Goal: Task Accomplishment & Management: Use online tool/utility

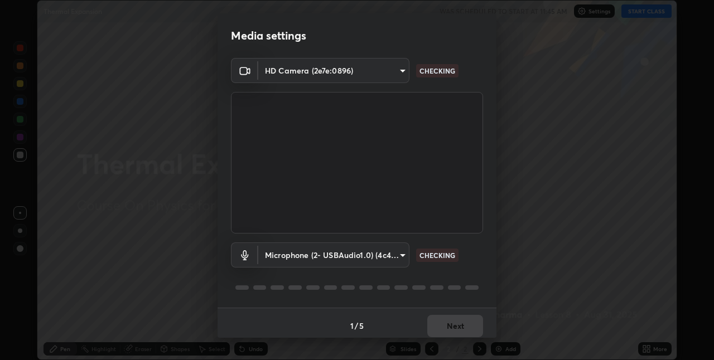
scroll to position [6, 0]
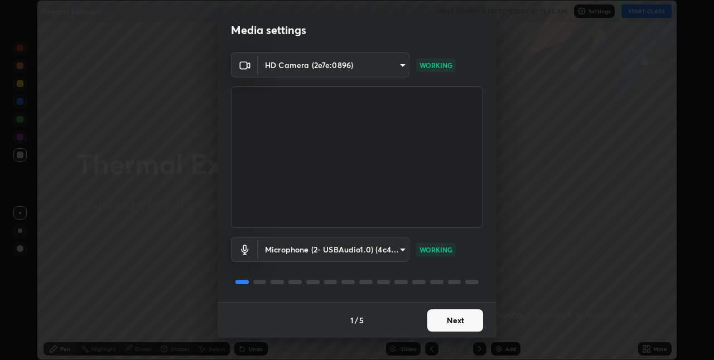
click at [453, 321] on button "Next" at bounding box center [455, 320] width 56 height 22
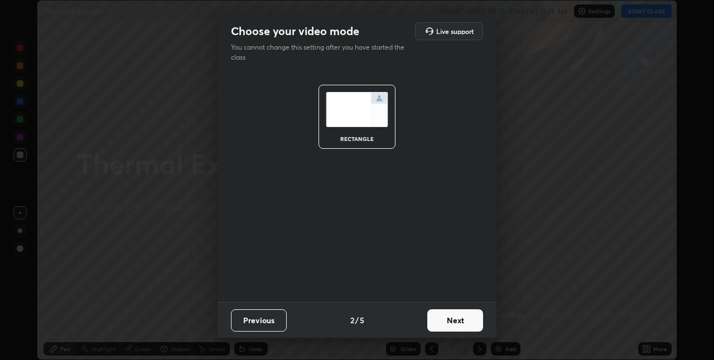
click at [458, 317] on button "Next" at bounding box center [455, 320] width 56 height 22
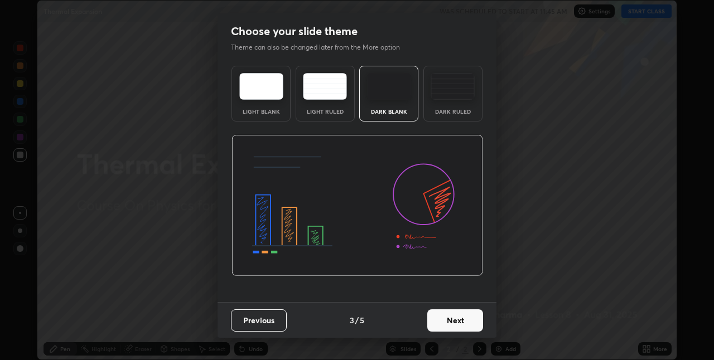
click at [280, 326] on button "Previous" at bounding box center [259, 320] width 56 height 22
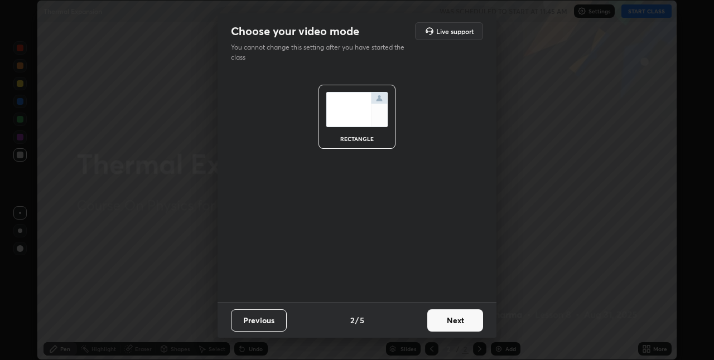
click at [279, 322] on button "Previous" at bounding box center [259, 320] width 56 height 22
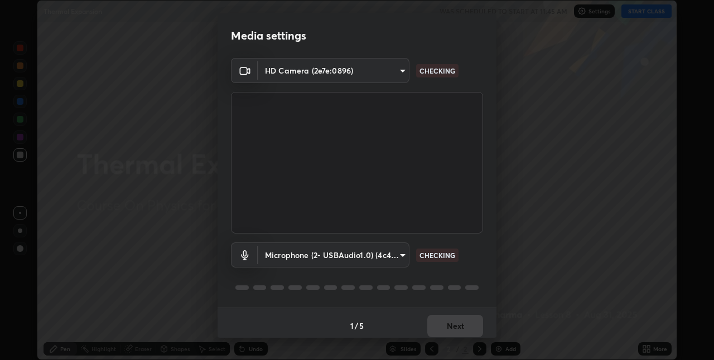
click at [446, 318] on div "1 / 5 Next" at bounding box center [356, 326] width 279 height 36
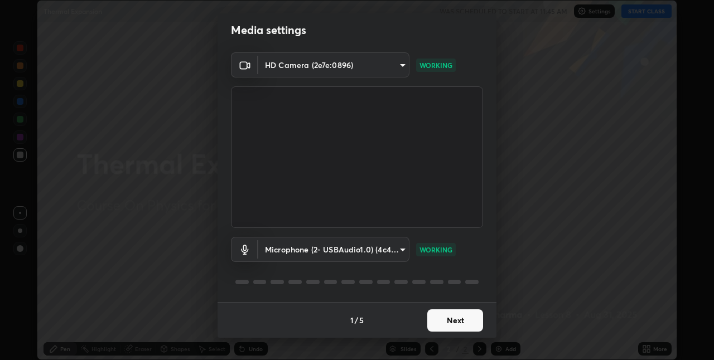
click at [452, 326] on button "Next" at bounding box center [455, 320] width 56 height 22
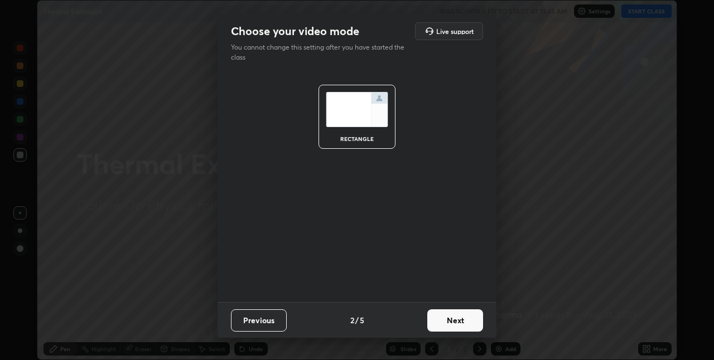
click at [454, 318] on button "Next" at bounding box center [455, 320] width 56 height 22
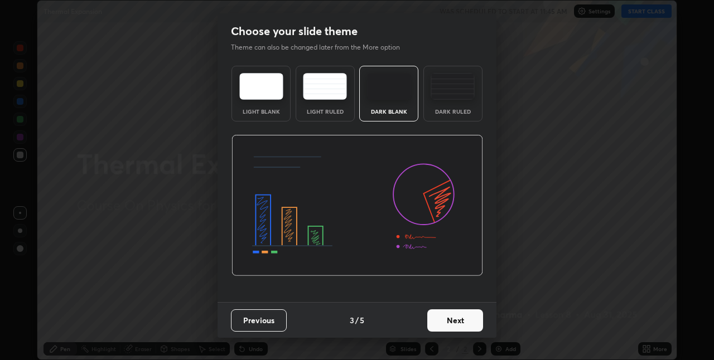
click at [449, 114] on div "Dark Ruled" at bounding box center [452, 112] width 45 height 6
click at [451, 320] on button "Next" at bounding box center [455, 320] width 56 height 22
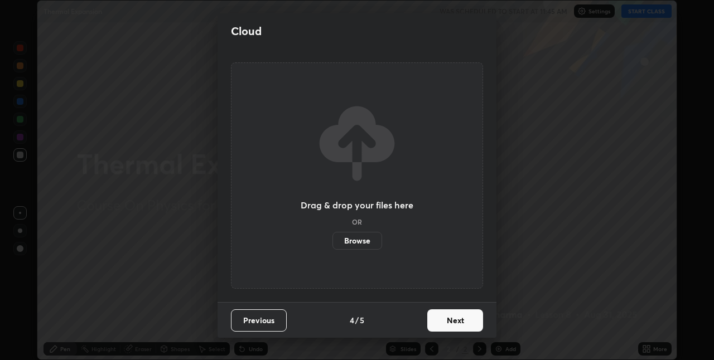
click at [455, 316] on button "Next" at bounding box center [455, 320] width 56 height 22
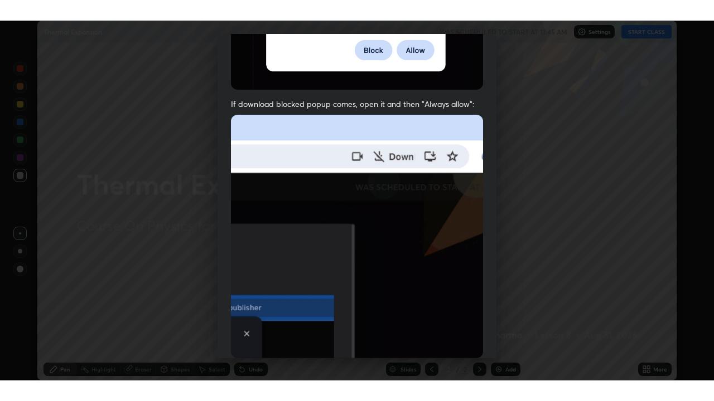
scroll to position [233, 0]
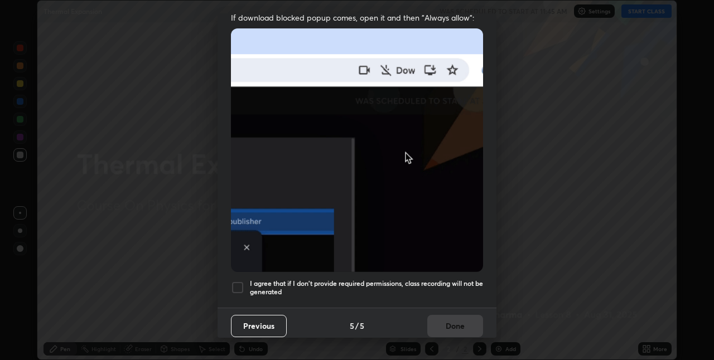
click at [240, 281] on div at bounding box center [237, 287] width 13 height 13
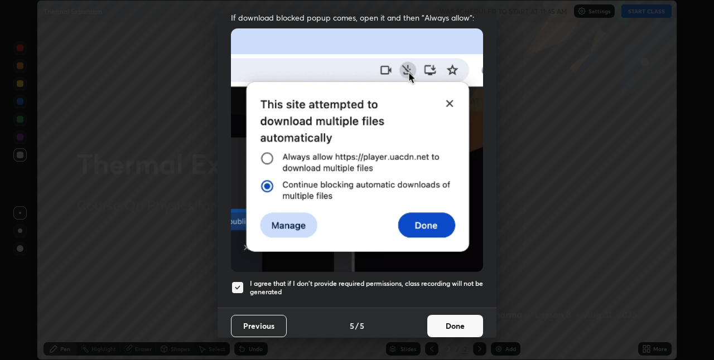
click at [437, 330] on button "Done" at bounding box center [455, 326] width 56 height 22
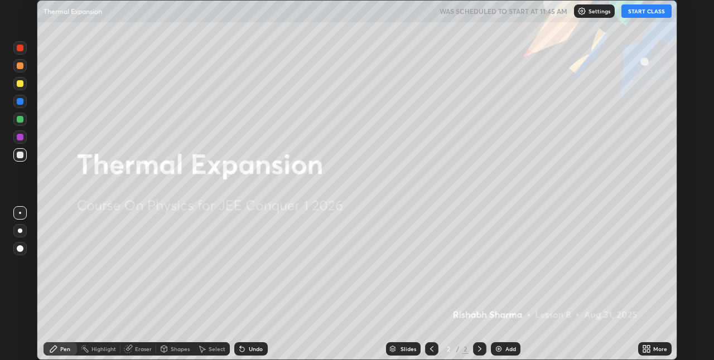
click at [645, 351] on icon at bounding box center [644, 351] width 3 height 3
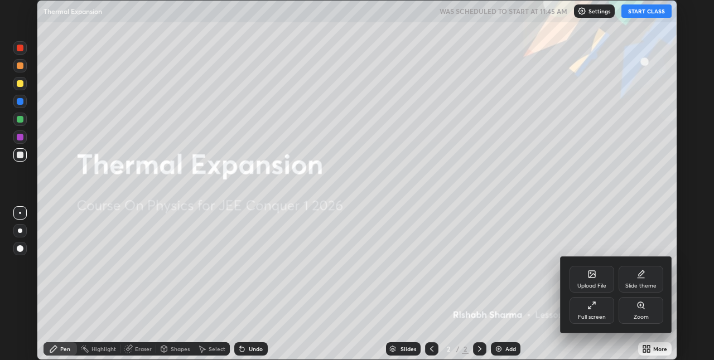
click at [595, 315] on div "Full screen" at bounding box center [592, 317] width 28 height 6
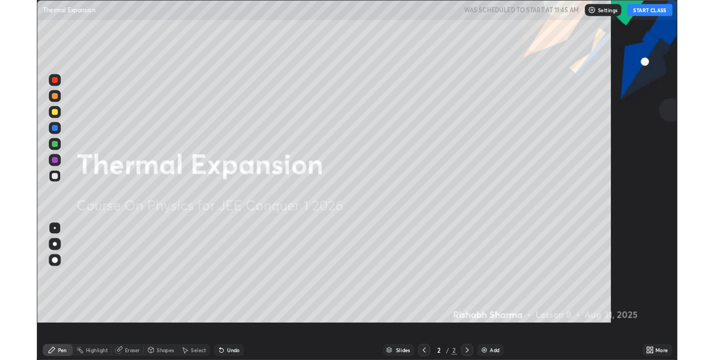
scroll to position [401, 714]
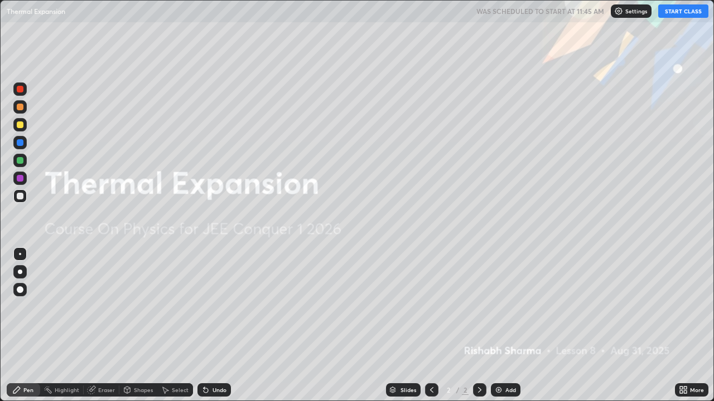
click at [689, 13] on button "START CLASS" at bounding box center [683, 10] width 50 height 13
click at [500, 360] on img at bounding box center [498, 390] width 9 height 9
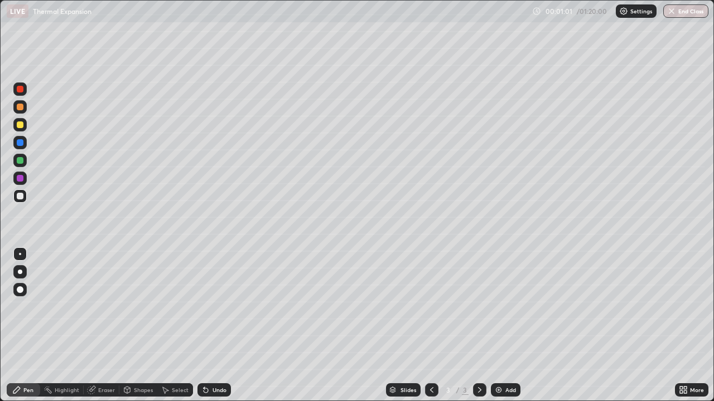
click at [502, 360] on div "Add" at bounding box center [506, 390] width 30 height 13
click at [138, 360] on div "Shapes" at bounding box center [138, 390] width 38 height 13
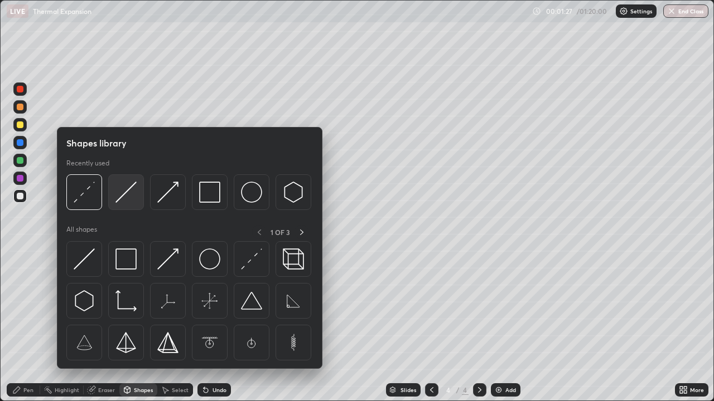
click at [133, 204] on div at bounding box center [126, 193] width 36 height 36
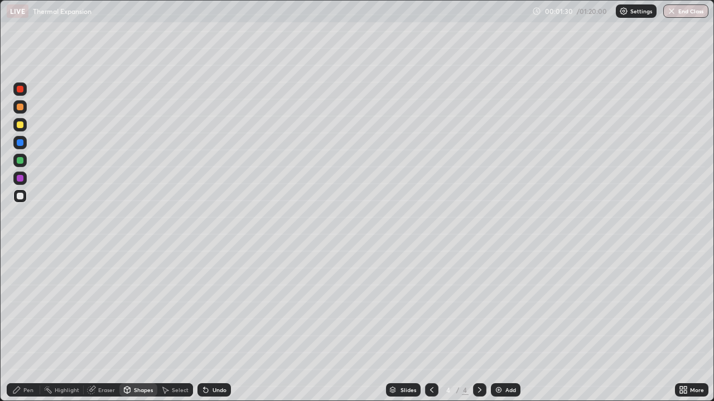
click at [31, 360] on div "Pen" at bounding box center [28, 391] width 10 height 6
click at [130, 360] on icon at bounding box center [127, 390] width 9 height 9
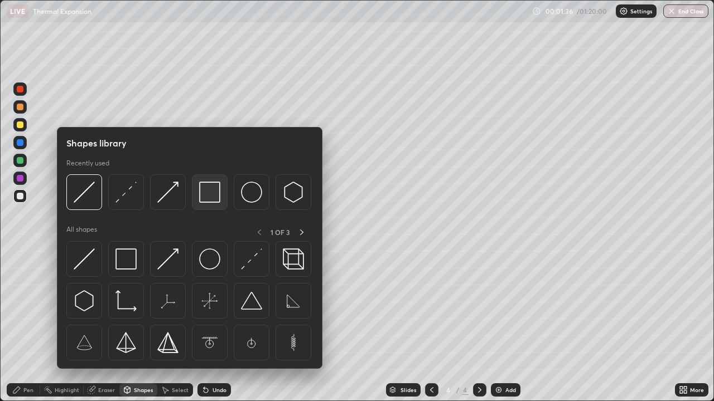
click at [199, 201] on img at bounding box center [209, 192] width 21 height 21
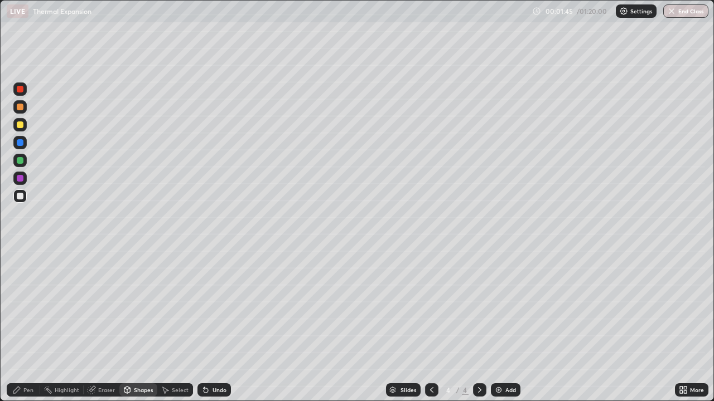
click at [33, 360] on div "Pen" at bounding box center [28, 391] width 10 height 6
click at [141, 360] on div "Shapes" at bounding box center [143, 391] width 19 height 6
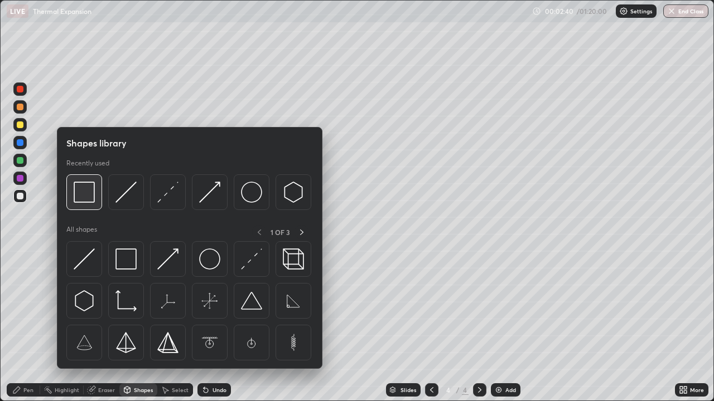
click at [92, 201] on img at bounding box center [84, 192] width 21 height 21
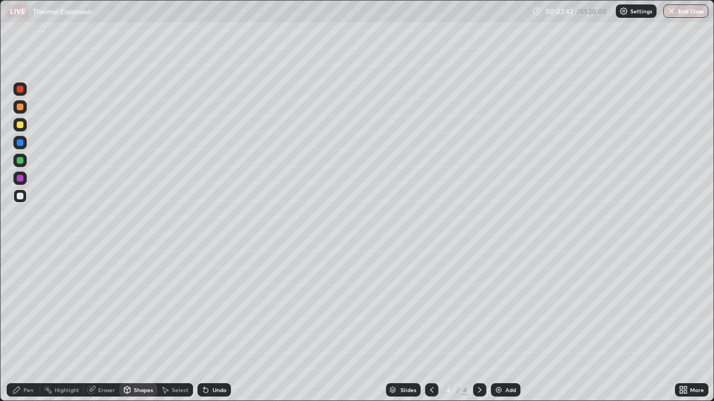
click at [27, 360] on div "Pen" at bounding box center [28, 391] width 10 height 6
click at [21, 126] on div at bounding box center [20, 125] width 7 height 7
click at [22, 201] on div at bounding box center [19, 196] width 13 height 13
click at [20, 126] on div at bounding box center [20, 125] width 7 height 7
click at [18, 202] on div at bounding box center [19, 196] width 13 height 13
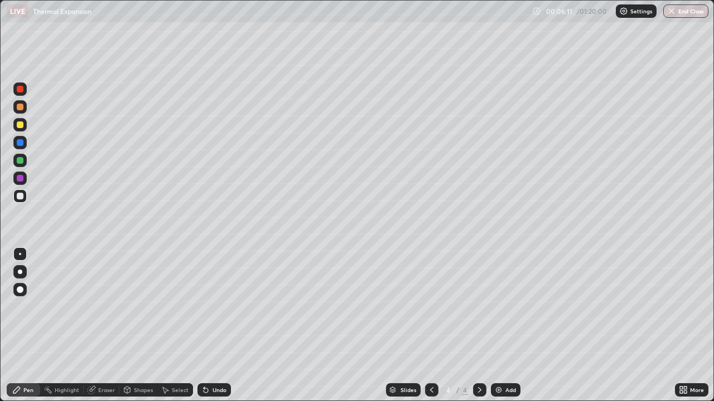
click at [498, 360] on img at bounding box center [498, 390] width 9 height 9
click at [136, 360] on div "Shapes" at bounding box center [143, 391] width 19 height 6
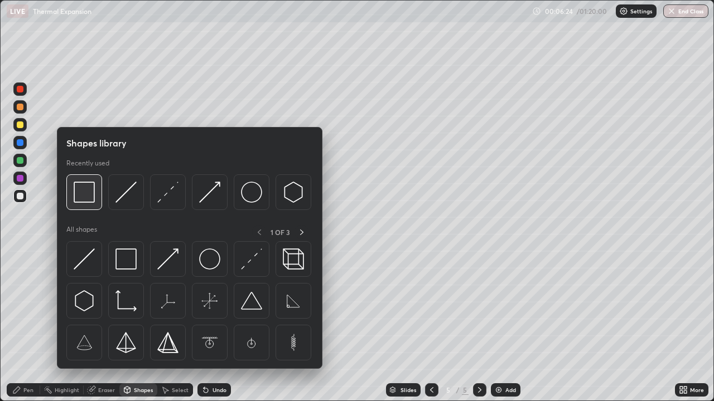
click at [95, 204] on div at bounding box center [84, 193] width 36 height 36
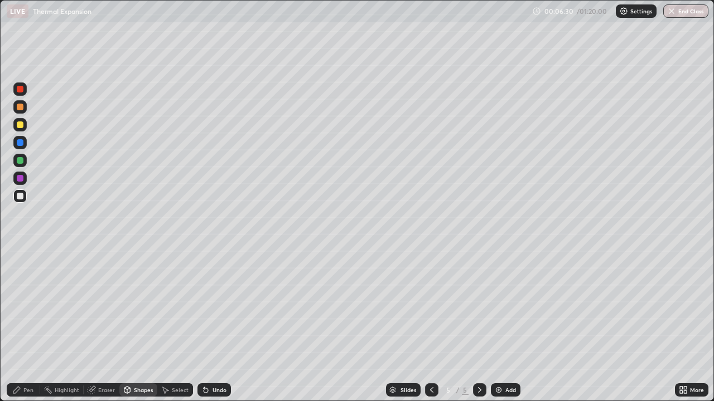
click at [20, 360] on icon at bounding box center [16, 390] width 9 height 9
click at [110, 360] on div "Eraser" at bounding box center [106, 391] width 17 height 6
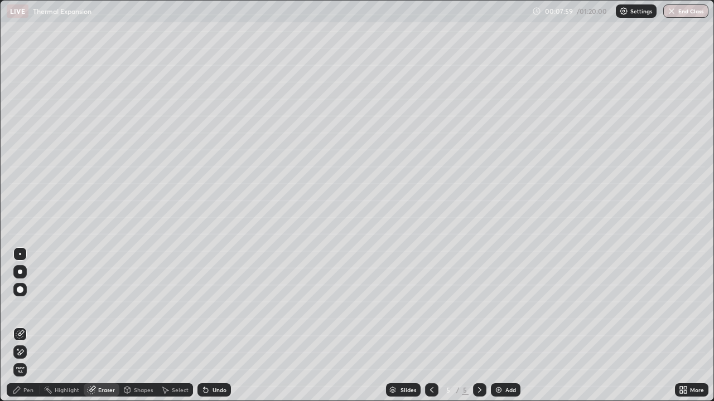
click at [21, 352] on icon at bounding box center [20, 352] width 9 height 9
click at [21, 360] on icon at bounding box center [16, 390] width 9 height 9
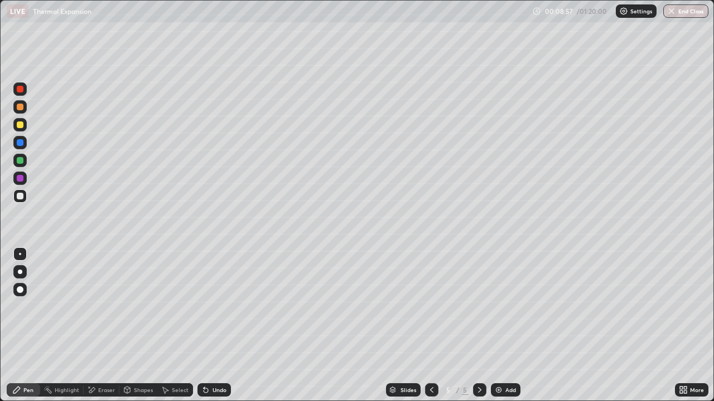
click at [106, 360] on div "Eraser" at bounding box center [106, 391] width 17 height 6
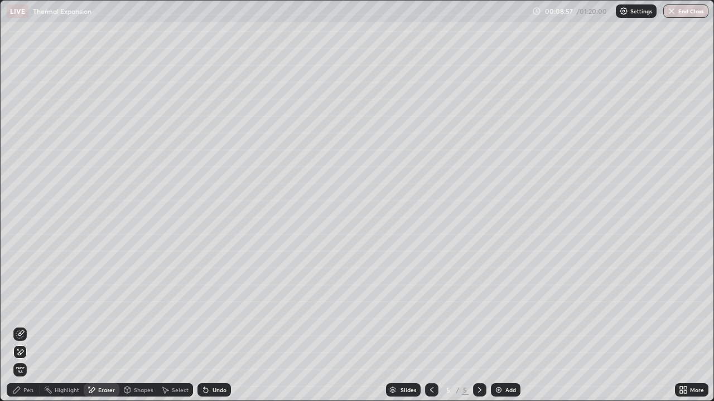
click at [143, 360] on div "Shapes" at bounding box center [143, 391] width 19 height 6
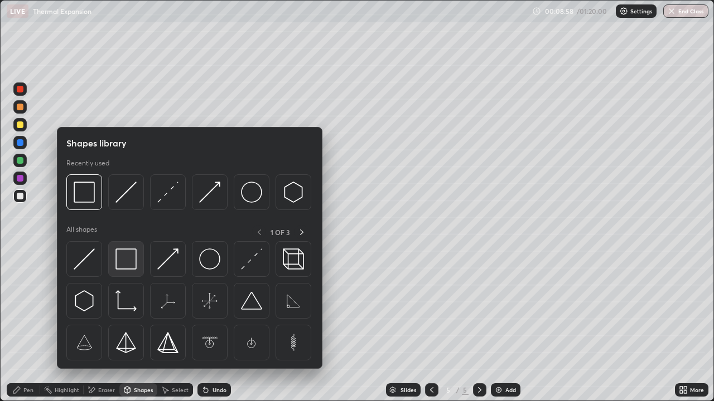
click at [128, 254] on img at bounding box center [125, 259] width 21 height 21
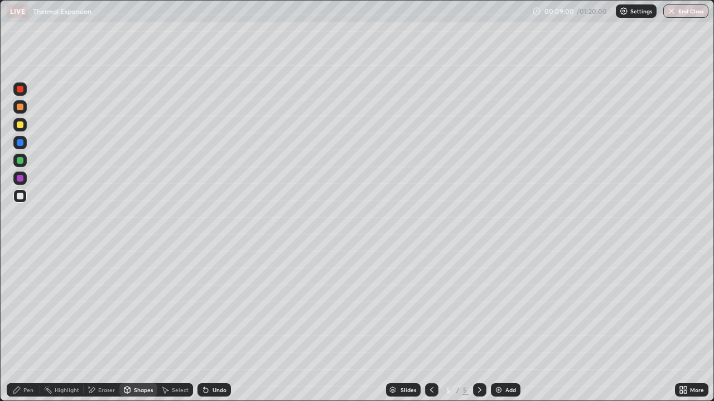
click at [18, 360] on icon at bounding box center [16, 390] width 9 height 9
click at [502, 360] on div "Add" at bounding box center [506, 390] width 30 height 13
click at [25, 126] on div at bounding box center [19, 124] width 13 height 13
click at [436, 360] on div at bounding box center [431, 390] width 13 height 13
click at [480, 360] on icon at bounding box center [479, 390] width 9 height 9
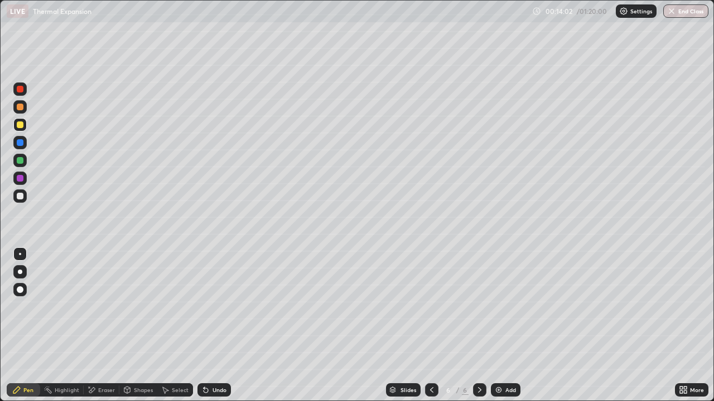
click at [430, 360] on icon at bounding box center [431, 390] width 9 height 9
click at [477, 360] on icon at bounding box center [479, 390] width 9 height 9
click at [507, 360] on div "Add" at bounding box center [510, 391] width 11 height 6
click at [213, 360] on div "Undo" at bounding box center [219, 391] width 14 height 6
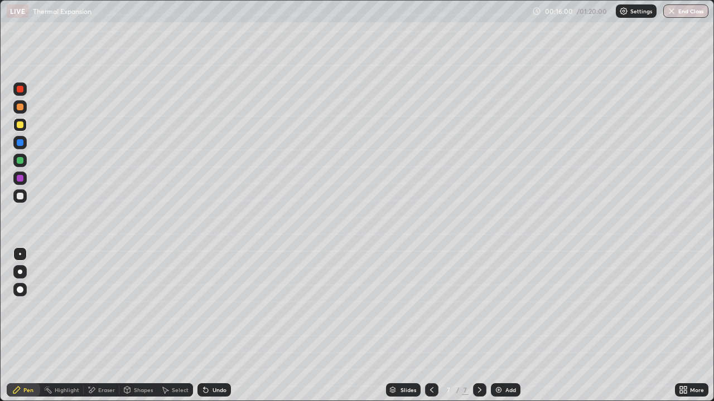
click at [212, 360] on div "Undo" at bounding box center [219, 391] width 14 height 6
click at [430, 360] on icon at bounding box center [431, 390] width 9 height 9
click at [429, 360] on icon at bounding box center [431, 390] width 9 height 9
click at [479, 360] on icon at bounding box center [479, 390] width 9 height 9
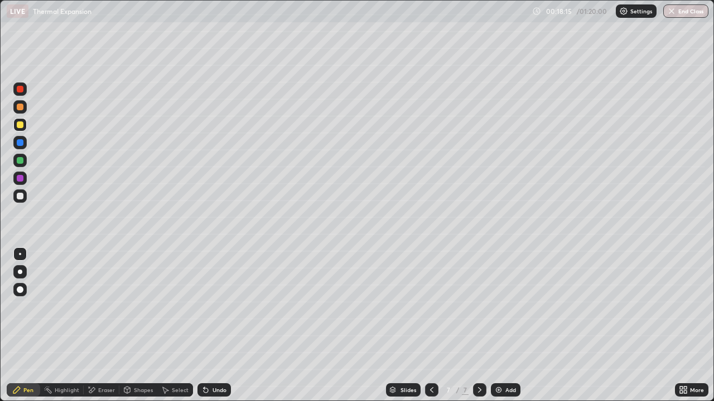
click at [506, 360] on div "Add" at bounding box center [510, 391] width 11 height 6
click at [20, 197] on div at bounding box center [20, 196] width 7 height 7
click at [429, 360] on icon at bounding box center [431, 390] width 9 height 9
click at [478, 360] on icon at bounding box center [479, 390] width 9 height 9
click at [435, 360] on div at bounding box center [431, 390] width 13 height 13
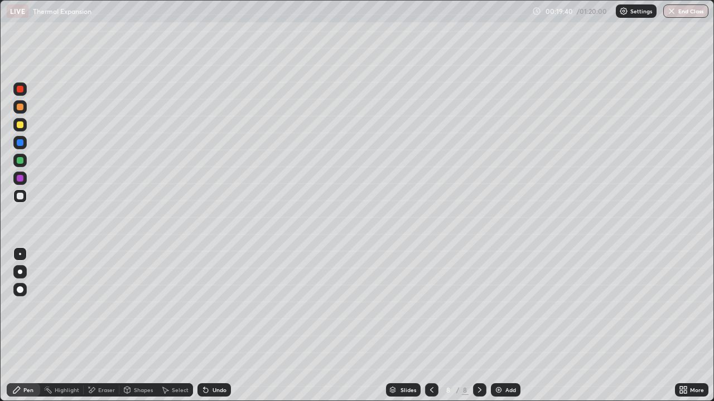
click at [432, 360] on icon at bounding box center [431, 390] width 9 height 9
click at [429, 360] on icon at bounding box center [431, 390] width 9 height 9
click at [431, 360] on icon at bounding box center [431, 391] width 3 height 6
click at [478, 360] on icon at bounding box center [479, 390] width 9 height 9
click at [478, 360] on icon at bounding box center [479, 391] width 3 height 6
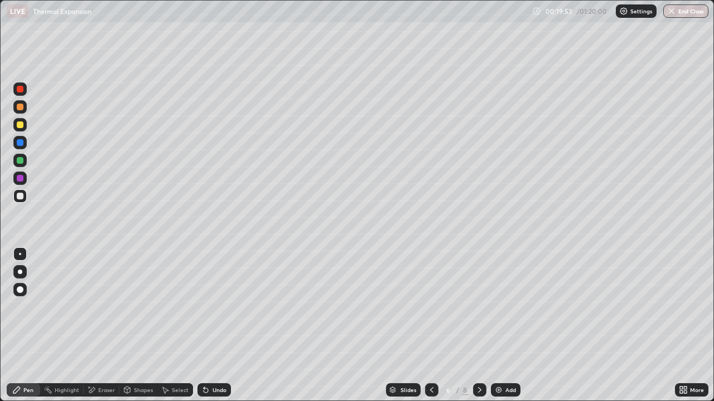
click at [478, 360] on icon at bounding box center [479, 391] width 3 height 6
click at [480, 360] on icon at bounding box center [479, 390] width 9 height 9
click at [505, 360] on div "Add" at bounding box center [510, 391] width 11 height 6
click at [136, 360] on div "Shapes" at bounding box center [143, 391] width 19 height 6
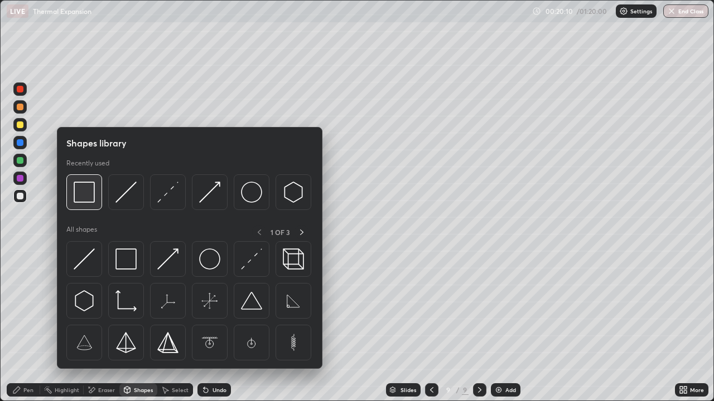
click at [94, 200] on img at bounding box center [84, 192] width 21 height 21
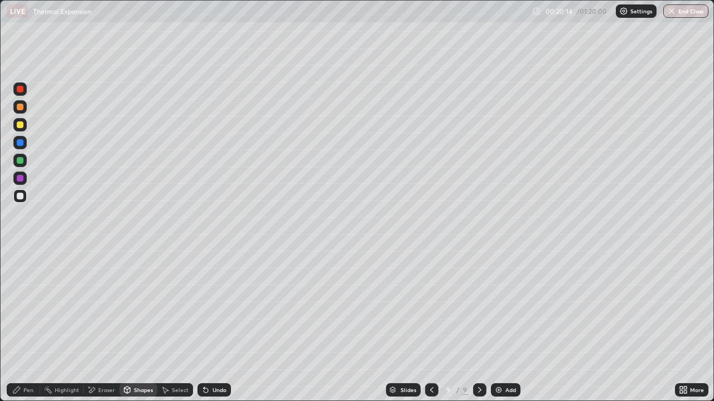
click at [141, 360] on div "Shapes" at bounding box center [143, 391] width 19 height 6
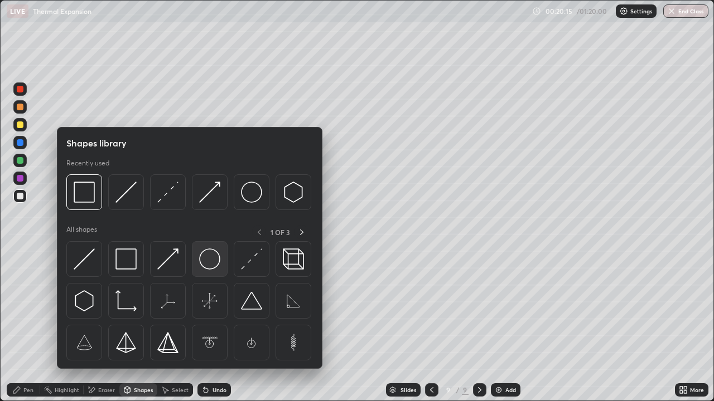
click at [211, 258] on img at bounding box center [209, 259] width 21 height 21
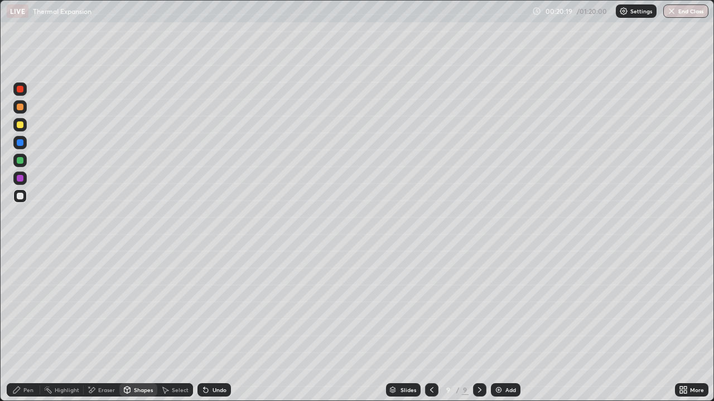
click at [138, 360] on div "Shapes" at bounding box center [143, 391] width 19 height 6
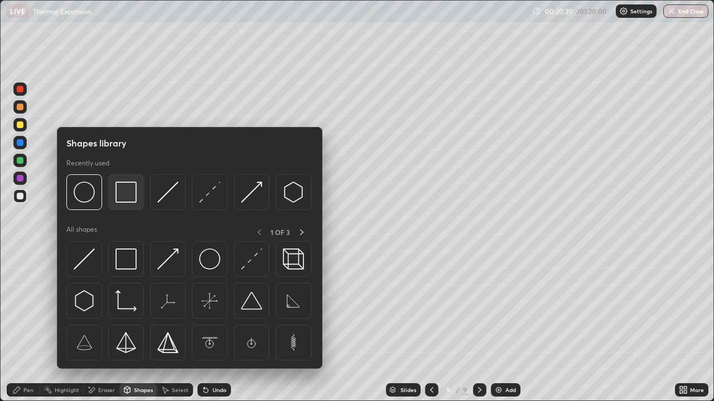
click at [130, 198] on img at bounding box center [125, 192] width 21 height 21
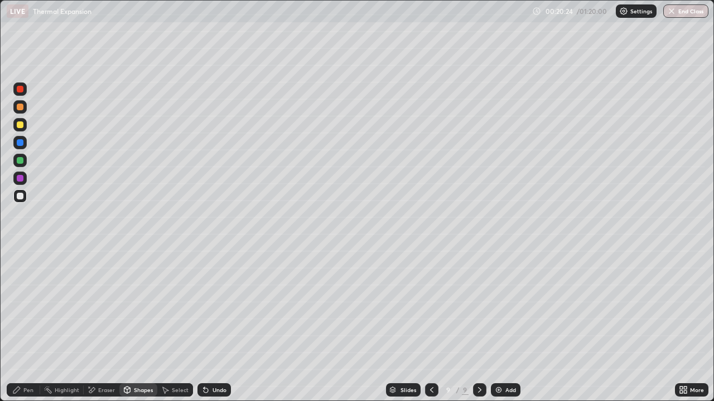
click at [139, 360] on div "Shapes" at bounding box center [143, 391] width 19 height 6
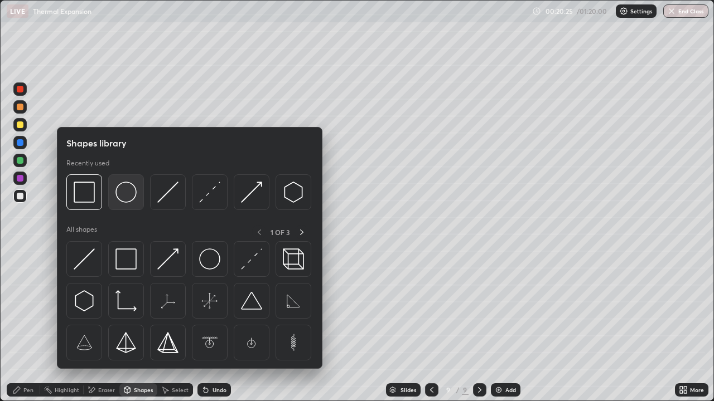
click at [136, 193] on img at bounding box center [125, 192] width 21 height 21
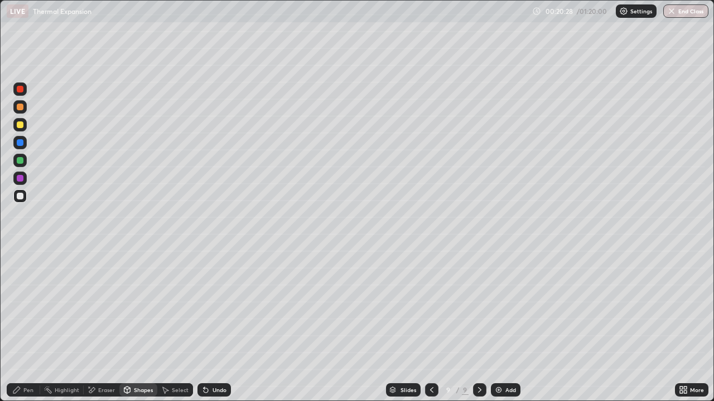
click at [20, 360] on icon at bounding box center [16, 390] width 9 height 9
click at [20, 129] on div at bounding box center [19, 124] width 13 height 13
click at [22, 196] on div at bounding box center [20, 196] width 7 height 7
click at [21, 161] on div at bounding box center [20, 160] width 7 height 7
click at [21, 197] on div at bounding box center [20, 196] width 7 height 7
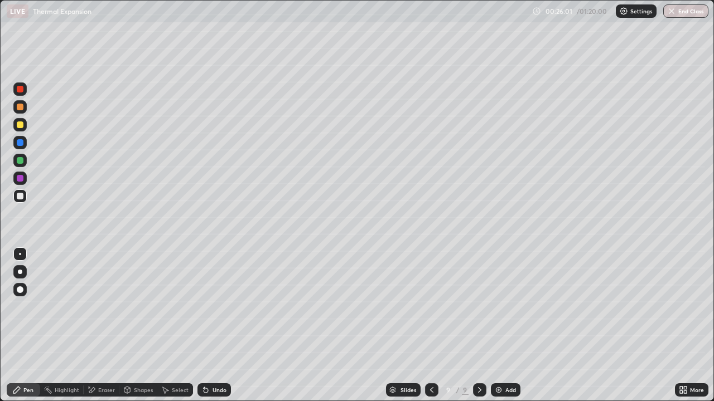
click at [498, 360] on img at bounding box center [498, 390] width 9 height 9
click at [22, 202] on div at bounding box center [19, 196] width 13 height 13
click at [143, 360] on div "Shapes" at bounding box center [143, 391] width 19 height 6
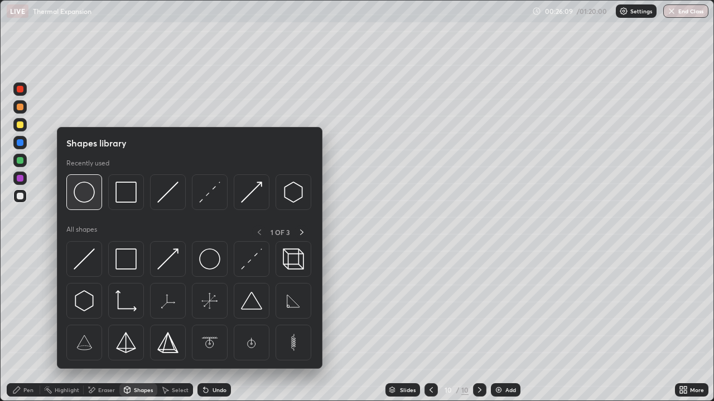
click at [96, 194] on div at bounding box center [84, 193] width 36 height 36
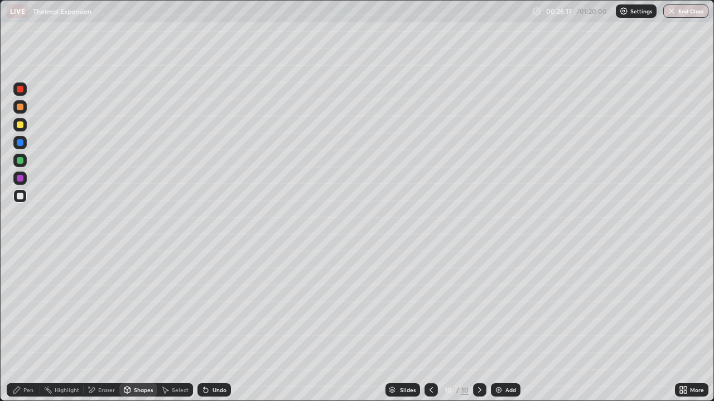
click at [28, 360] on div "Pen" at bounding box center [28, 391] width 10 height 6
click at [23, 127] on div at bounding box center [19, 124] width 13 height 13
click at [22, 197] on div at bounding box center [20, 196] width 7 height 7
click at [214, 360] on div "Undo" at bounding box center [219, 391] width 14 height 6
click at [212, 360] on div "Undo" at bounding box center [219, 391] width 14 height 6
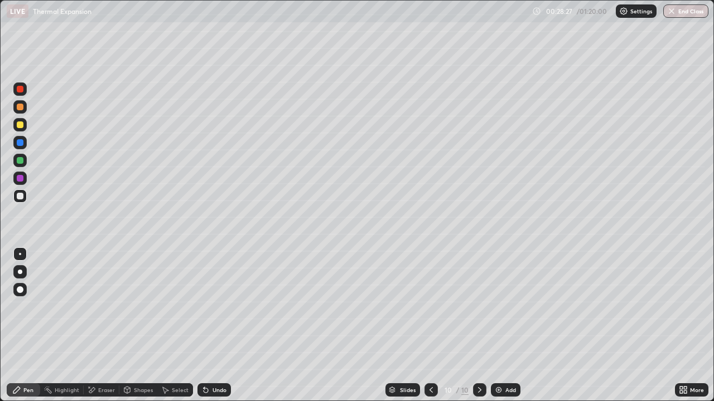
click at [210, 360] on div "Undo" at bounding box center [213, 390] width 33 height 13
click at [209, 360] on div "Undo" at bounding box center [213, 390] width 33 height 13
click at [210, 360] on div "Undo" at bounding box center [213, 390] width 33 height 13
click at [20, 124] on div at bounding box center [20, 125] width 7 height 7
click at [503, 360] on div "Add" at bounding box center [506, 390] width 30 height 13
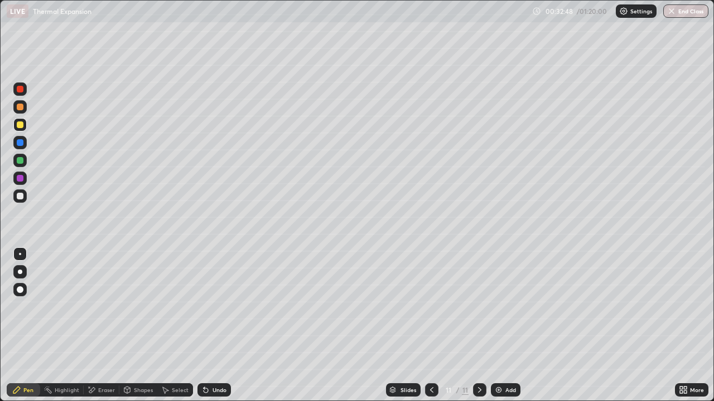
click at [20, 199] on div at bounding box center [20, 196] width 7 height 7
click at [107, 360] on div "Eraser" at bounding box center [106, 391] width 17 height 6
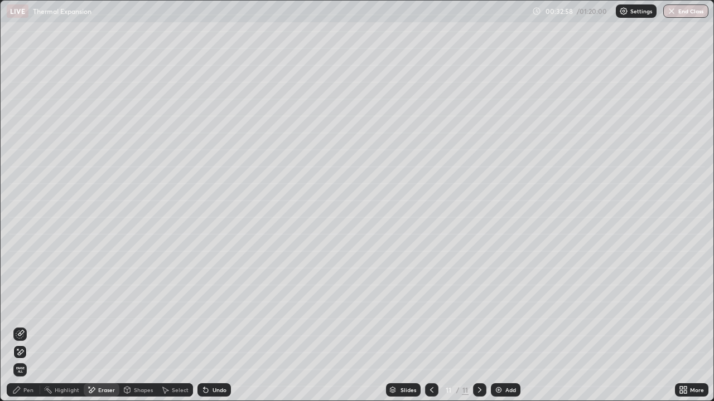
click at [139, 360] on div "Shapes" at bounding box center [138, 390] width 38 height 13
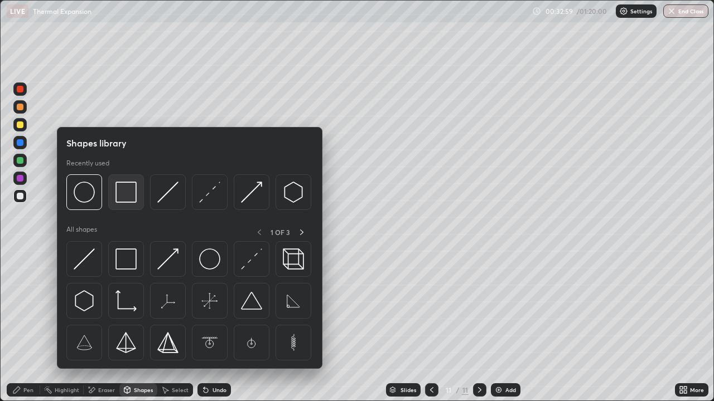
click at [127, 208] on div at bounding box center [126, 193] width 36 height 36
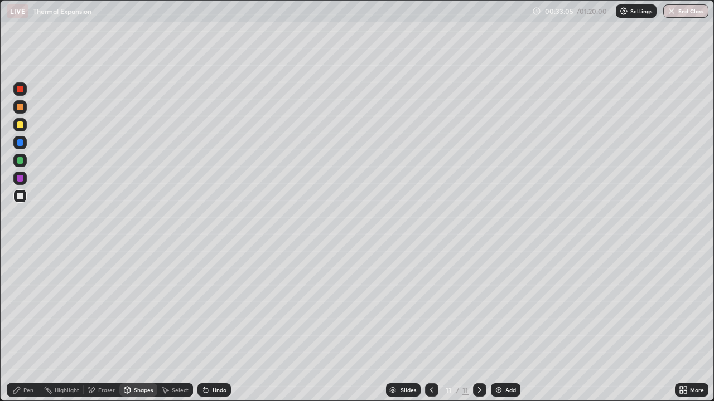
click at [142, 360] on div "Shapes" at bounding box center [143, 391] width 19 height 6
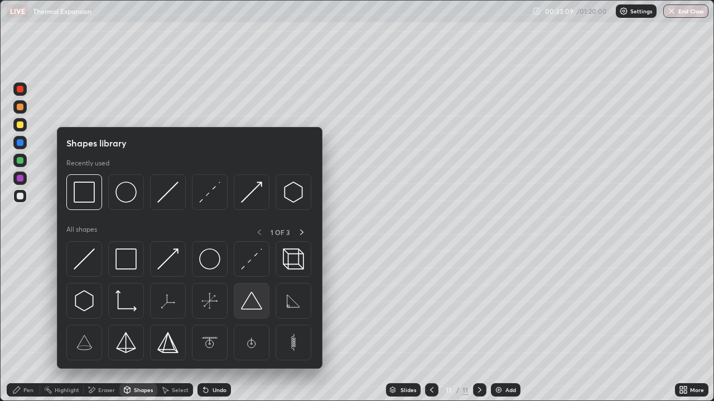
click at [256, 301] on img at bounding box center [251, 301] width 21 height 21
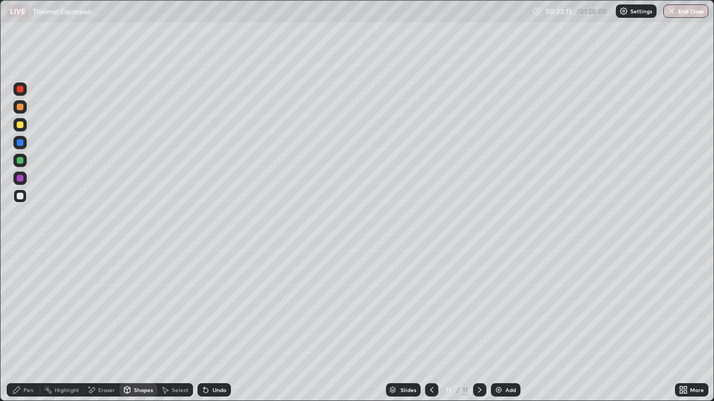
click at [141, 360] on div "Shapes" at bounding box center [138, 390] width 38 height 13
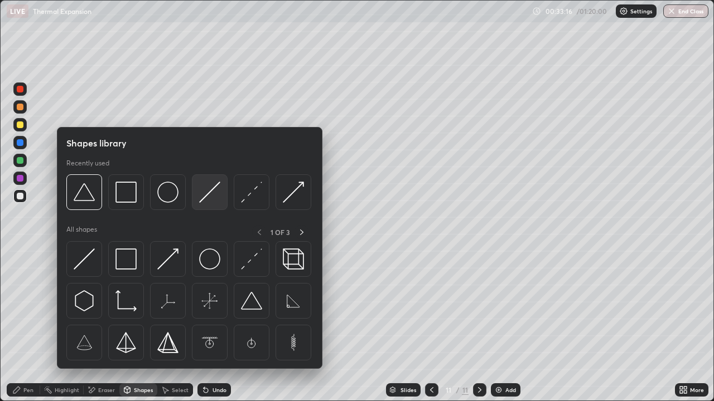
click at [206, 199] on img at bounding box center [209, 192] width 21 height 21
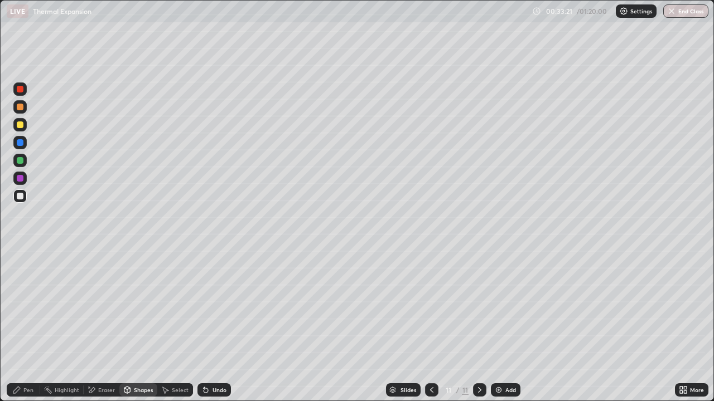
click at [35, 360] on div "Pen" at bounding box center [23, 390] width 33 height 13
click at [138, 360] on div "Shapes" at bounding box center [143, 391] width 19 height 6
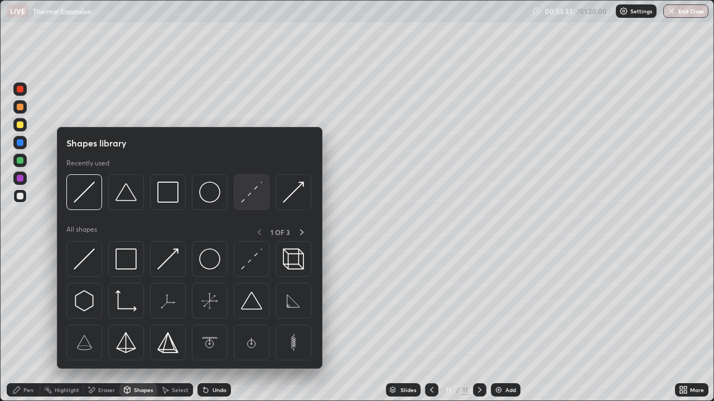
click at [243, 200] on img at bounding box center [251, 192] width 21 height 21
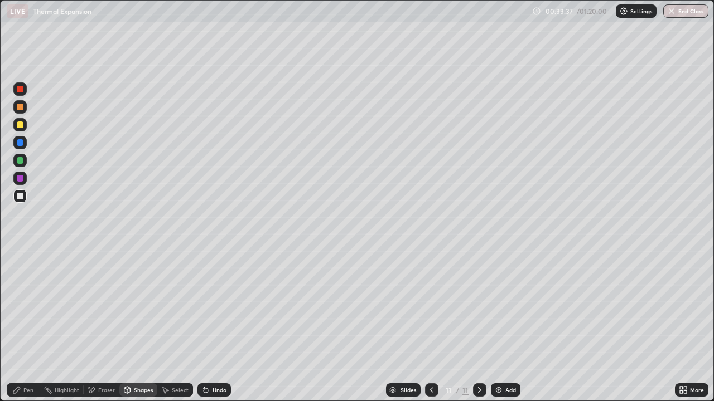
click at [28, 360] on div "Pen" at bounding box center [28, 391] width 10 height 6
click at [21, 122] on div at bounding box center [20, 125] width 7 height 7
click at [22, 158] on div at bounding box center [20, 160] width 7 height 7
click at [19, 197] on div at bounding box center [20, 196] width 7 height 7
click at [101, 360] on div "Eraser" at bounding box center [106, 391] width 17 height 6
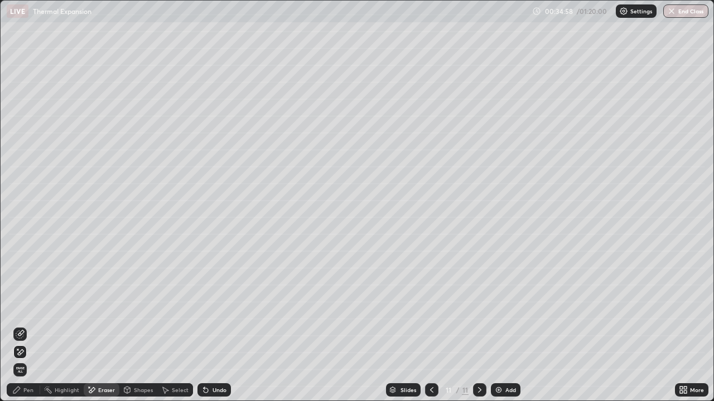
click at [30, 360] on div "Pen" at bounding box center [28, 391] width 10 height 6
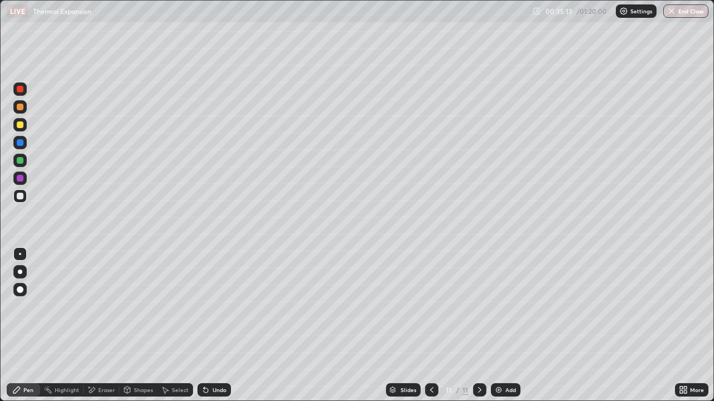
click at [208, 360] on icon at bounding box center [205, 390] width 9 height 9
click at [18, 124] on div at bounding box center [20, 125] width 7 height 7
click at [26, 197] on div at bounding box center [19, 196] width 13 height 13
click at [20, 127] on div at bounding box center [20, 125] width 7 height 7
click at [515, 360] on div "Add" at bounding box center [506, 390] width 30 height 13
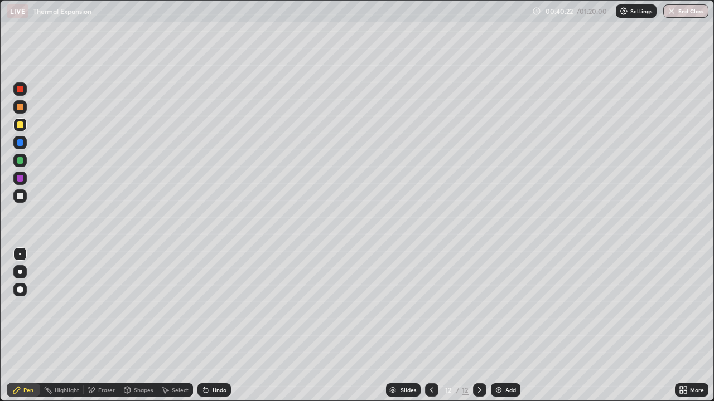
click at [22, 197] on div at bounding box center [20, 196] width 7 height 7
click at [135, 360] on div "Shapes" at bounding box center [143, 391] width 19 height 6
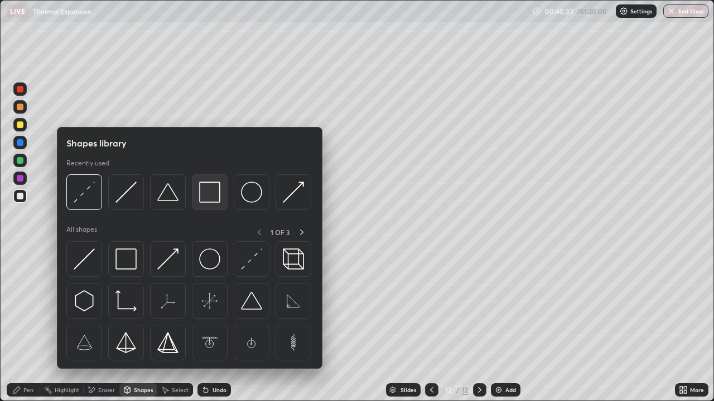
click at [210, 194] on img at bounding box center [209, 192] width 21 height 21
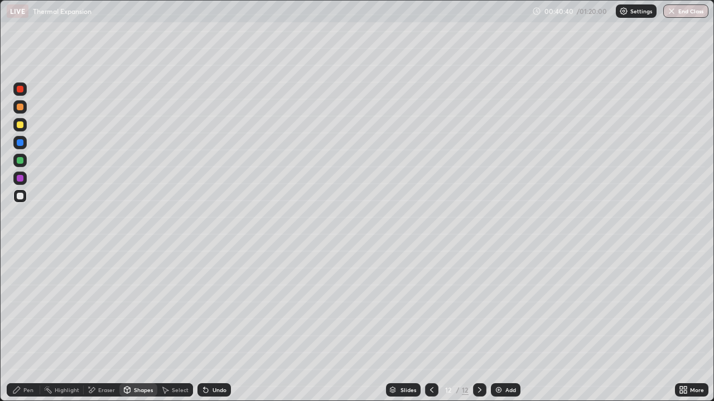
click at [28, 360] on div "Pen" at bounding box center [28, 391] width 10 height 6
click at [136, 360] on div "Shapes" at bounding box center [143, 391] width 19 height 6
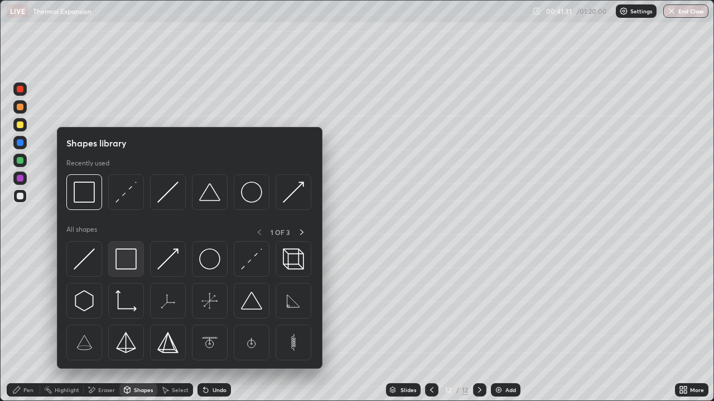
click at [123, 273] on div at bounding box center [126, 259] width 36 height 36
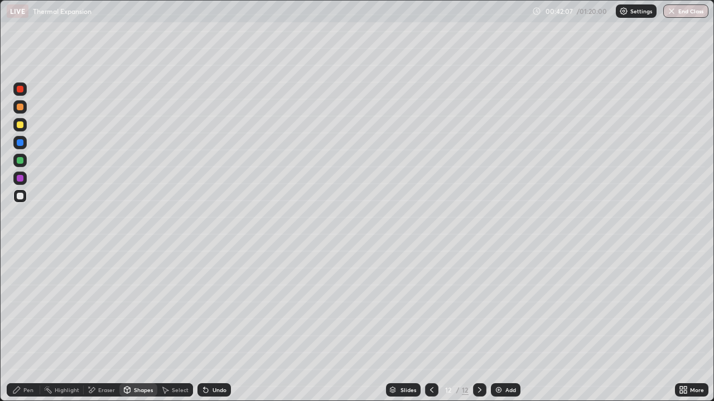
click at [144, 360] on div "Shapes" at bounding box center [143, 391] width 19 height 6
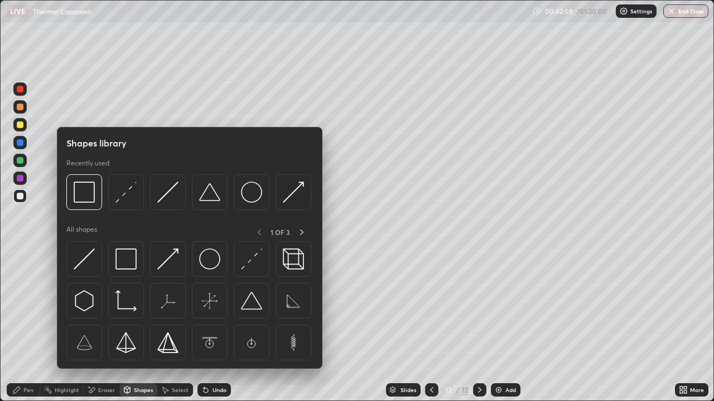
click at [28, 360] on div "Pen" at bounding box center [28, 391] width 10 height 6
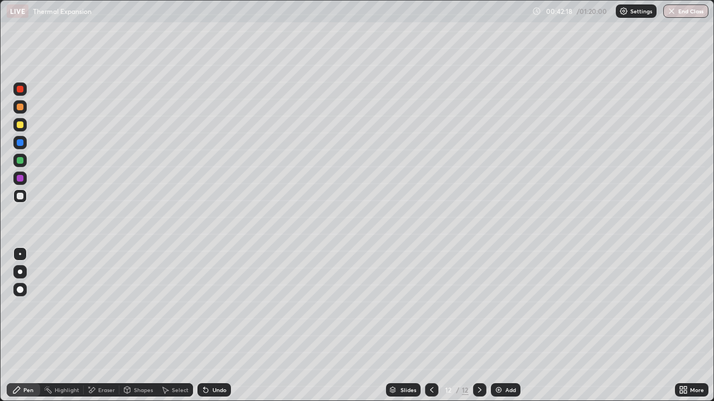
click at [20, 123] on div at bounding box center [20, 125] width 7 height 7
click at [25, 286] on div at bounding box center [19, 289] width 13 height 13
click at [134, 360] on div "Shapes" at bounding box center [143, 391] width 19 height 6
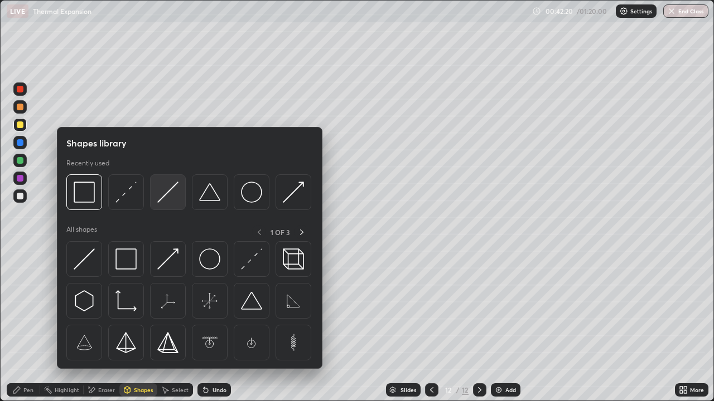
click at [172, 192] on img at bounding box center [167, 192] width 21 height 21
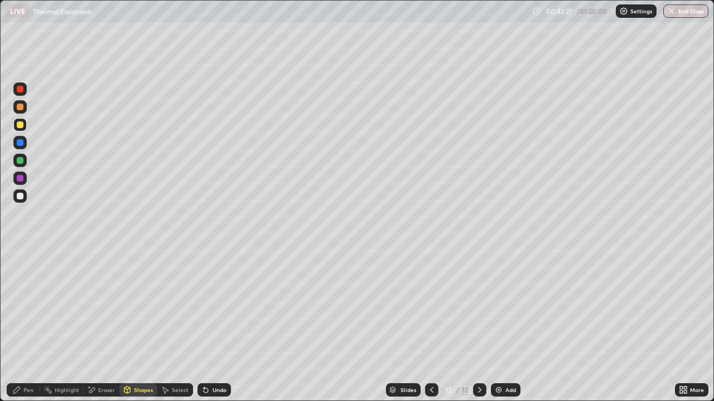
click at [25, 360] on div "Pen" at bounding box center [28, 391] width 10 height 6
click at [22, 199] on div at bounding box center [19, 196] width 13 height 13
click at [21, 266] on div at bounding box center [19, 271] width 13 height 13
click at [20, 254] on div at bounding box center [20, 254] width 2 height 2
click at [143, 360] on div "Shapes" at bounding box center [143, 391] width 19 height 6
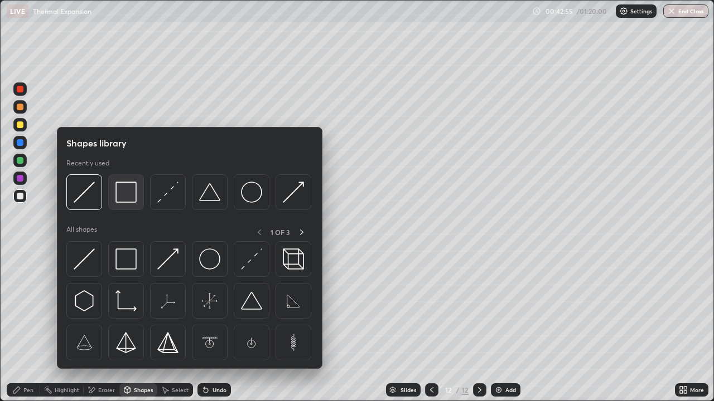
click at [124, 198] on img at bounding box center [125, 192] width 21 height 21
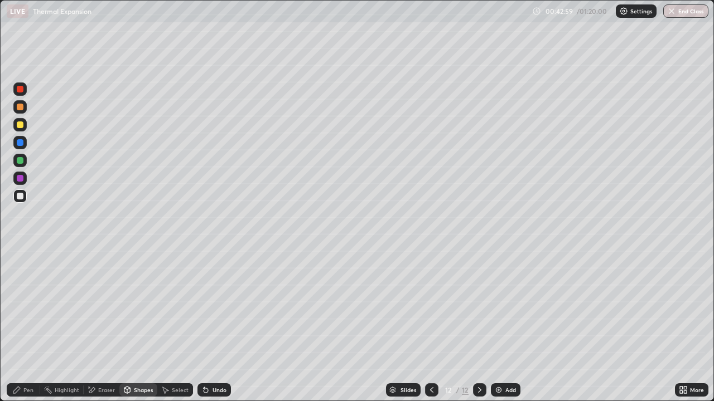
click at [12, 360] on div "Pen" at bounding box center [23, 390] width 33 height 13
click at [20, 291] on div at bounding box center [20, 290] width 7 height 7
click at [17, 123] on div at bounding box center [20, 125] width 7 height 7
click at [216, 360] on div "Undo" at bounding box center [219, 391] width 14 height 6
click at [141, 360] on div "Shapes" at bounding box center [143, 391] width 19 height 6
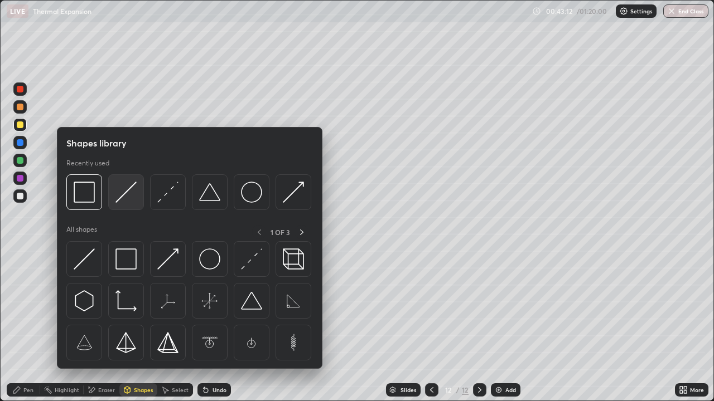
click at [120, 199] on img at bounding box center [125, 192] width 21 height 21
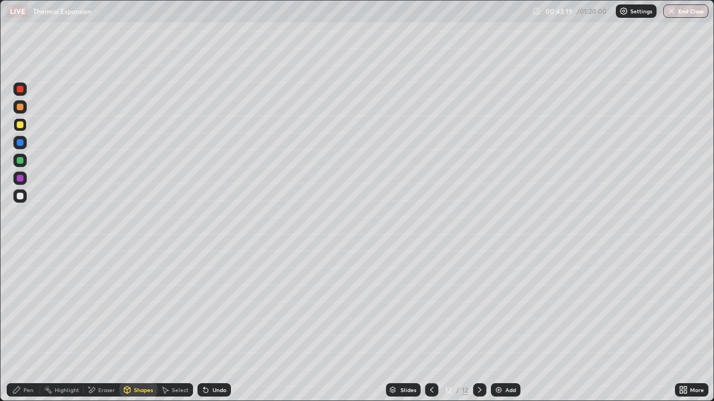
click at [134, 360] on div "Shapes" at bounding box center [143, 391] width 19 height 6
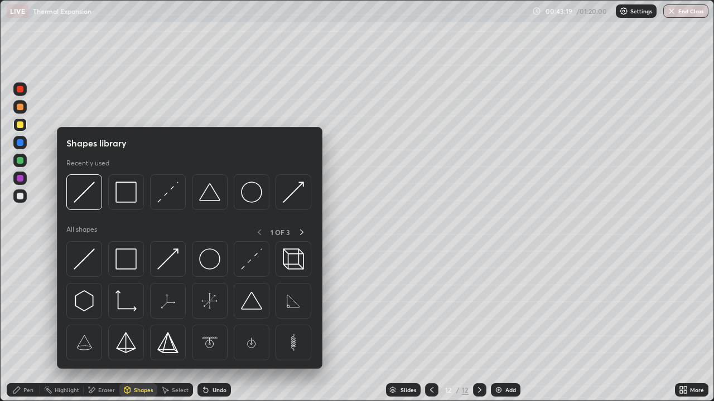
click at [20, 360] on icon at bounding box center [16, 390] width 7 height 7
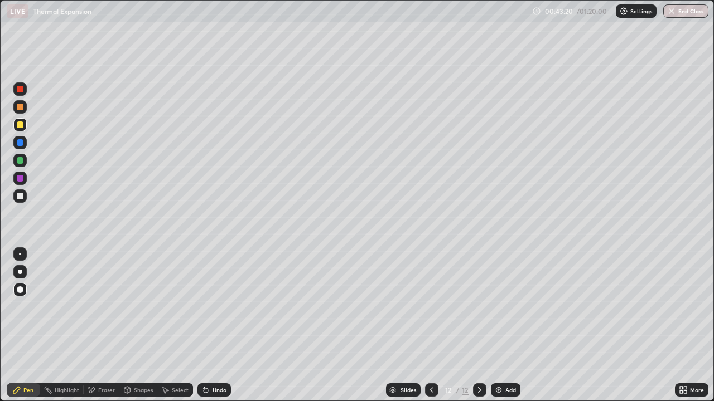
click at [20, 254] on div at bounding box center [20, 254] width 2 height 2
click at [15, 199] on div at bounding box center [19, 196] width 13 height 13
click at [131, 360] on div "Shapes" at bounding box center [138, 390] width 38 height 13
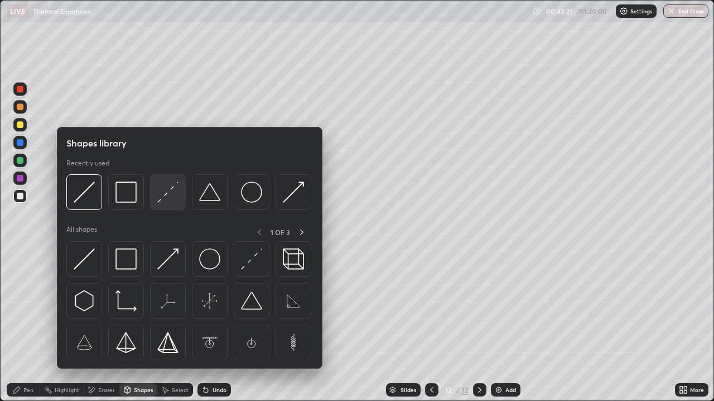
click at [154, 197] on div at bounding box center [168, 193] width 36 height 36
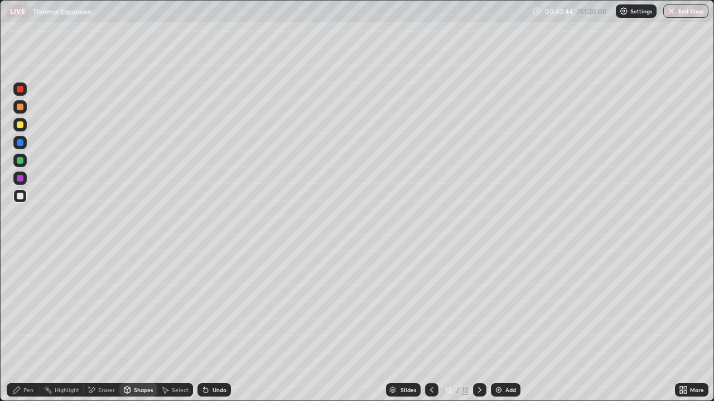
click at [27, 360] on div "Pen" at bounding box center [23, 390] width 33 height 13
click at [498, 360] on div "Add" at bounding box center [506, 390] width 30 height 13
click at [22, 201] on div at bounding box center [19, 196] width 13 height 13
click at [139, 360] on div "Shapes" at bounding box center [143, 391] width 19 height 6
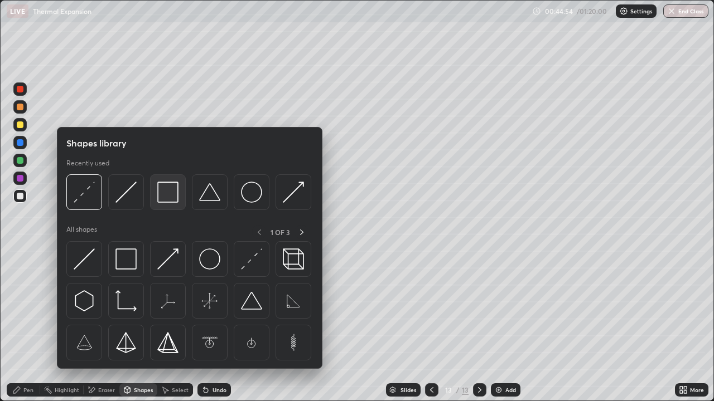
click at [169, 191] on img at bounding box center [167, 192] width 21 height 21
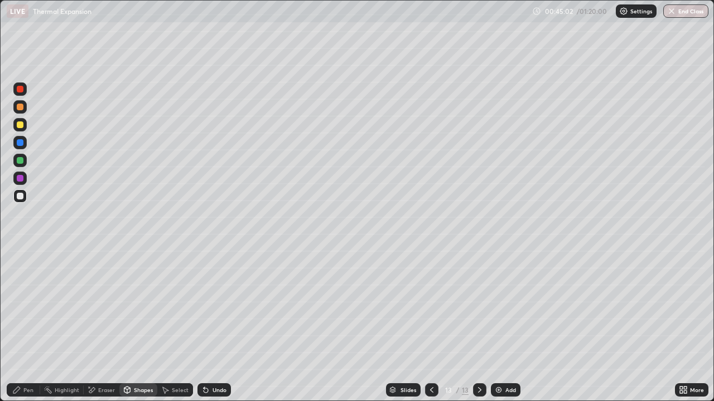
click at [30, 360] on div "Pen" at bounding box center [28, 391] width 10 height 6
click at [22, 125] on div at bounding box center [20, 125] width 7 height 7
click at [22, 296] on div at bounding box center [19, 289] width 13 height 13
click at [145, 360] on div "Shapes" at bounding box center [143, 391] width 19 height 6
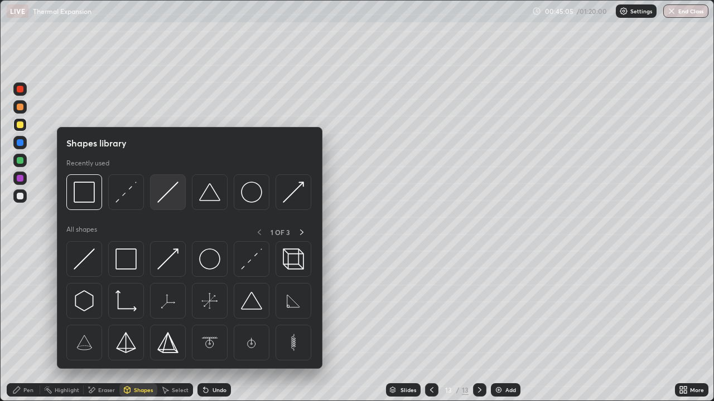
click at [171, 199] on img at bounding box center [167, 192] width 21 height 21
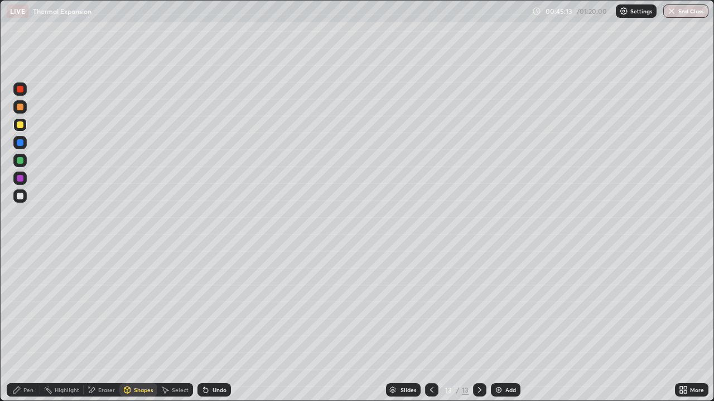
click at [22, 360] on div "Pen" at bounding box center [23, 390] width 33 height 13
click at [20, 254] on div at bounding box center [20, 254] width 2 height 2
click at [24, 191] on div at bounding box center [19, 196] width 13 height 13
click at [210, 360] on div "Undo" at bounding box center [213, 390] width 33 height 13
click at [215, 360] on div "Undo" at bounding box center [219, 391] width 14 height 6
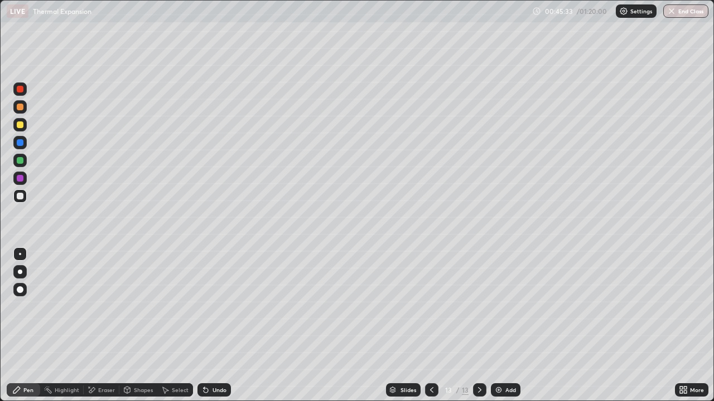
click at [217, 360] on div "Undo" at bounding box center [219, 391] width 14 height 6
click at [135, 360] on div "Shapes" at bounding box center [143, 391] width 19 height 6
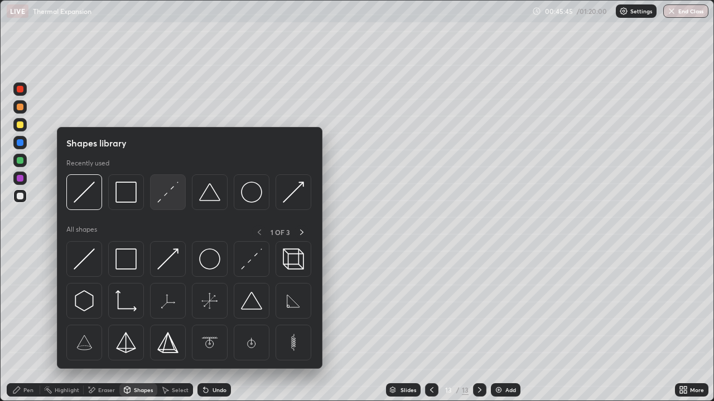
click at [163, 197] on img at bounding box center [167, 192] width 21 height 21
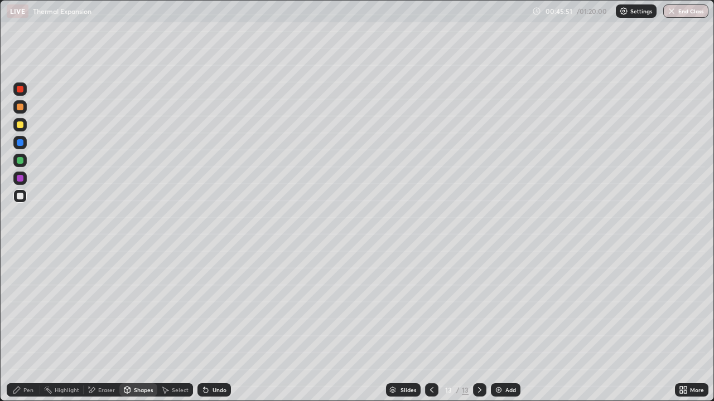
click at [31, 360] on div "Pen" at bounding box center [23, 390] width 33 height 13
click at [14, 360] on div "Pen" at bounding box center [23, 390] width 33 height 13
click at [430, 360] on icon at bounding box center [431, 390] width 9 height 9
click at [22, 130] on div at bounding box center [19, 124] width 13 height 13
click at [209, 360] on div "Undo" at bounding box center [213, 390] width 33 height 13
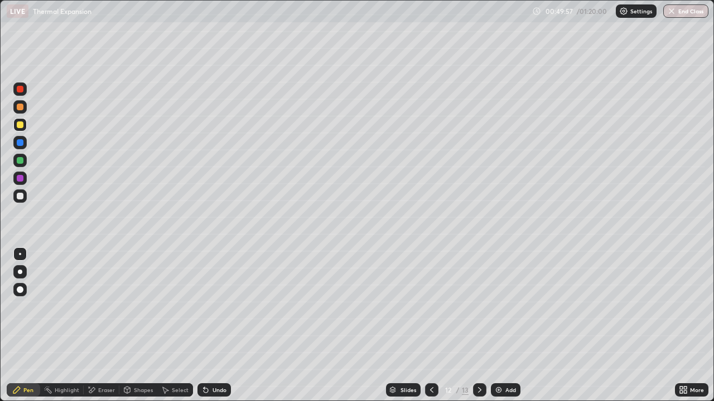
click at [25, 193] on div at bounding box center [19, 196] width 13 height 13
click at [106, 360] on div "Eraser" at bounding box center [106, 391] width 17 height 6
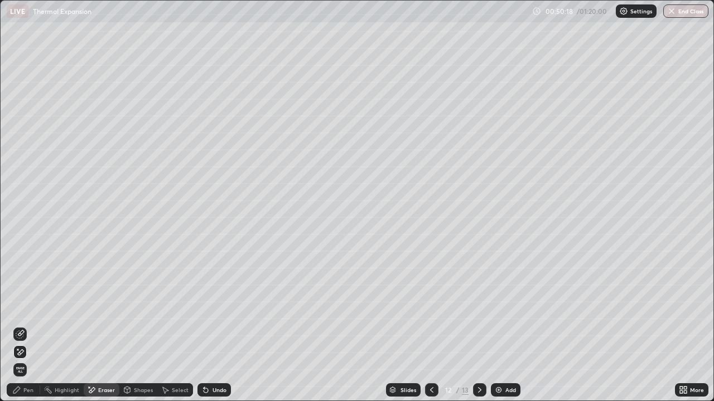
click at [22, 333] on icon at bounding box center [20, 334] width 9 height 9
click at [22, 360] on div "Pen" at bounding box center [23, 390] width 33 height 13
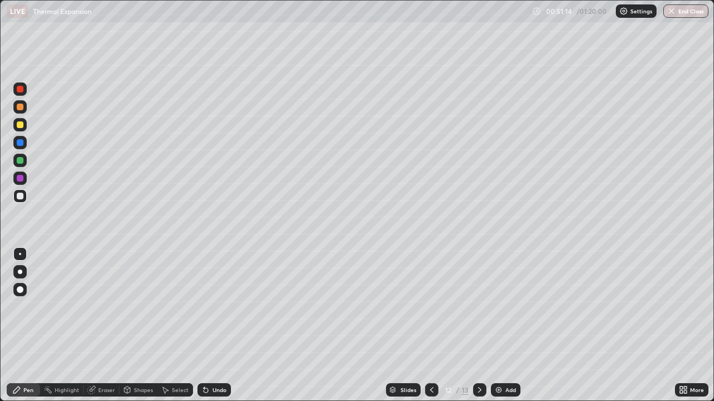
click at [478, 360] on icon at bounding box center [479, 390] width 9 height 9
click at [432, 360] on icon at bounding box center [431, 390] width 9 height 9
click at [477, 360] on icon at bounding box center [479, 390] width 9 height 9
click at [504, 360] on div "Add" at bounding box center [506, 390] width 30 height 13
click at [18, 196] on div at bounding box center [20, 196] width 7 height 7
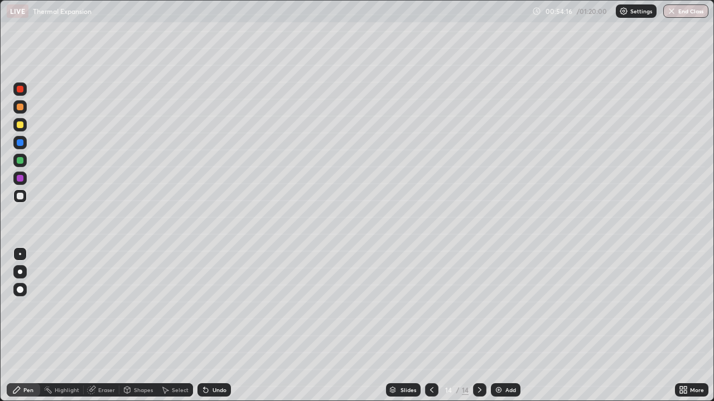
click at [147, 360] on div "Shapes" at bounding box center [143, 391] width 19 height 6
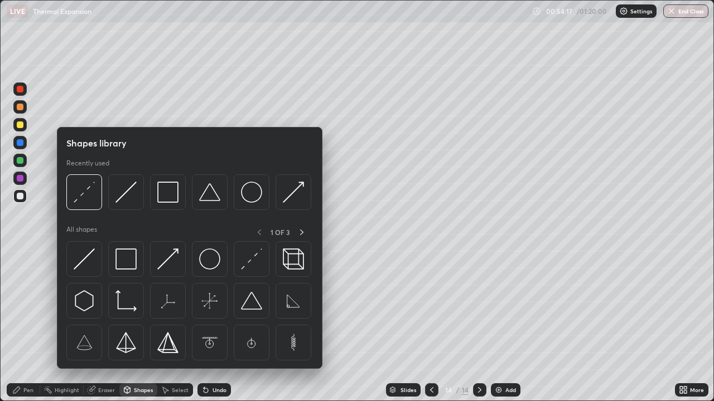
click at [130, 200] on img at bounding box center [125, 192] width 21 height 21
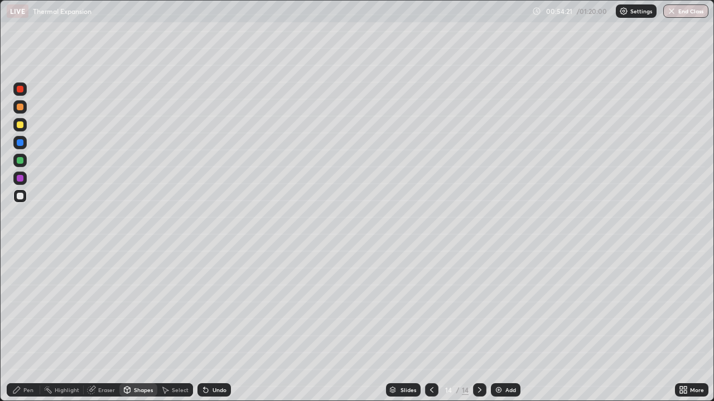
click at [22, 360] on div "Pen" at bounding box center [23, 390] width 33 height 13
click at [22, 196] on div at bounding box center [20, 196] width 7 height 7
click at [144, 360] on div "Shapes" at bounding box center [143, 391] width 19 height 6
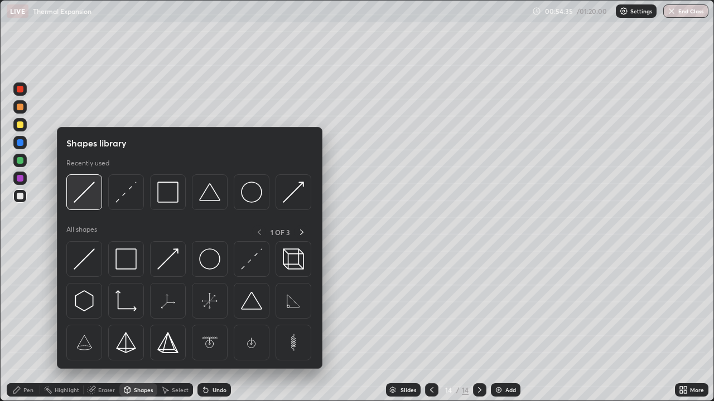
click at [91, 202] on img at bounding box center [84, 192] width 21 height 21
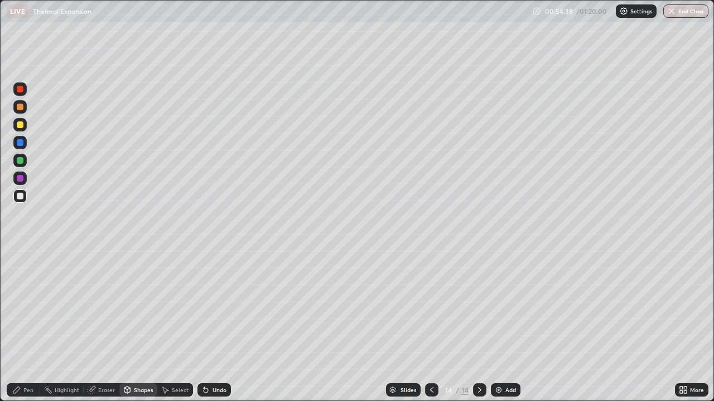
click at [21, 360] on icon at bounding box center [16, 390] width 9 height 9
click at [20, 199] on div at bounding box center [20, 196] width 7 height 7
click at [22, 125] on div at bounding box center [20, 125] width 7 height 7
click at [503, 360] on div "Add" at bounding box center [506, 390] width 30 height 13
click at [478, 360] on icon at bounding box center [479, 391] width 3 height 6
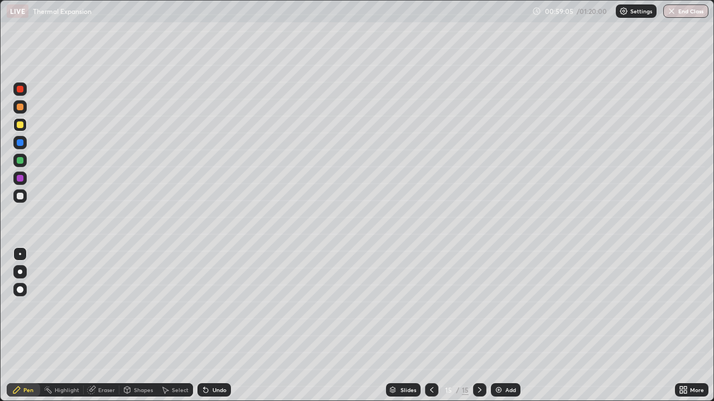
click at [427, 360] on icon at bounding box center [431, 390] width 9 height 9
click at [101, 360] on div "Eraser" at bounding box center [106, 391] width 17 height 6
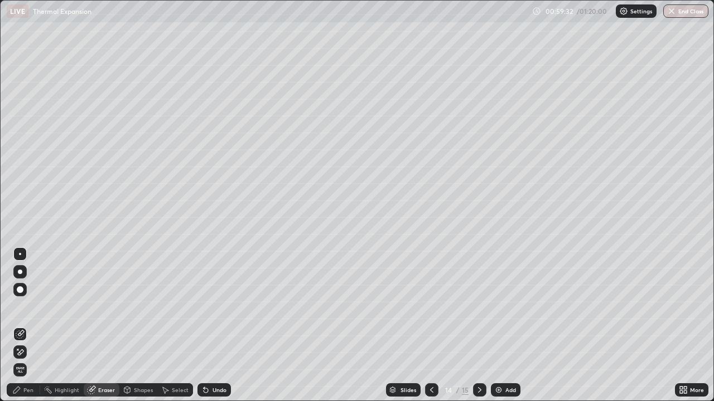
click at [25, 360] on div "Pen" at bounding box center [28, 391] width 10 height 6
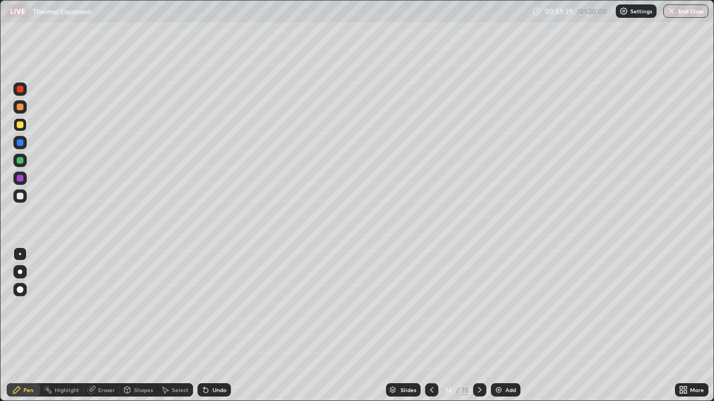
click at [478, 360] on icon at bounding box center [479, 390] width 9 height 9
click at [104, 360] on div "Eraser" at bounding box center [106, 391] width 17 height 6
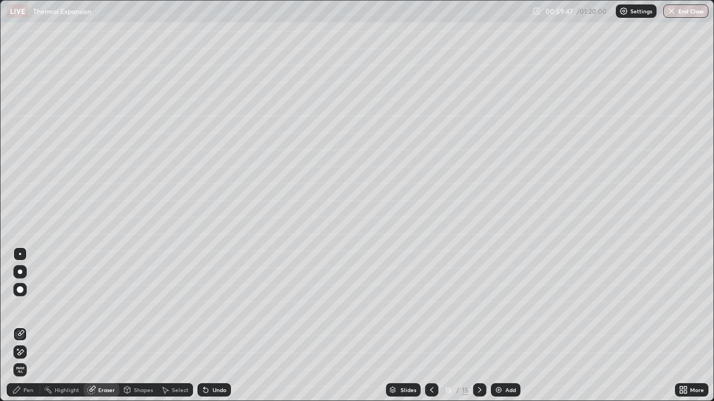
click at [20, 360] on icon at bounding box center [16, 390] width 9 height 9
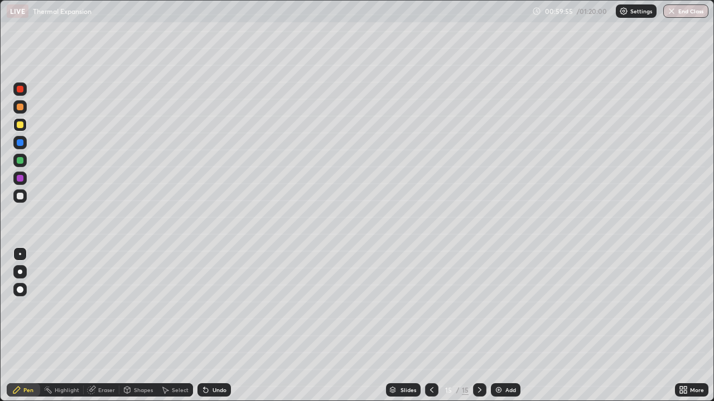
click at [430, 360] on icon at bounding box center [431, 390] width 9 height 9
click at [110, 360] on div "Eraser" at bounding box center [106, 391] width 17 height 6
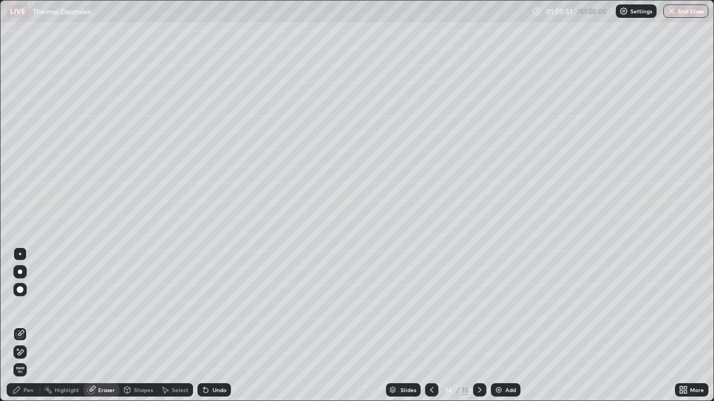
click at [22, 351] on icon at bounding box center [20, 352] width 9 height 9
click at [28, 360] on div "Pen" at bounding box center [28, 391] width 10 height 6
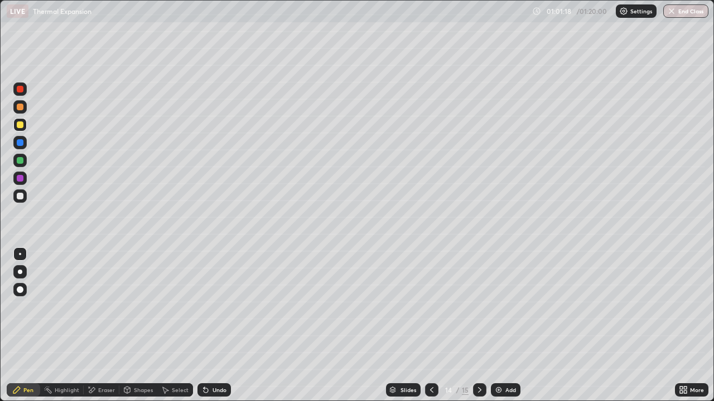
click at [24, 195] on div at bounding box center [19, 196] width 13 height 13
click at [479, 360] on icon at bounding box center [479, 390] width 9 height 9
click at [18, 290] on div at bounding box center [20, 290] width 7 height 7
click at [20, 255] on div at bounding box center [20, 254] width 2 height 2
click at [430, 360] on icon at bounding box center [431, 391] width 3 height 6
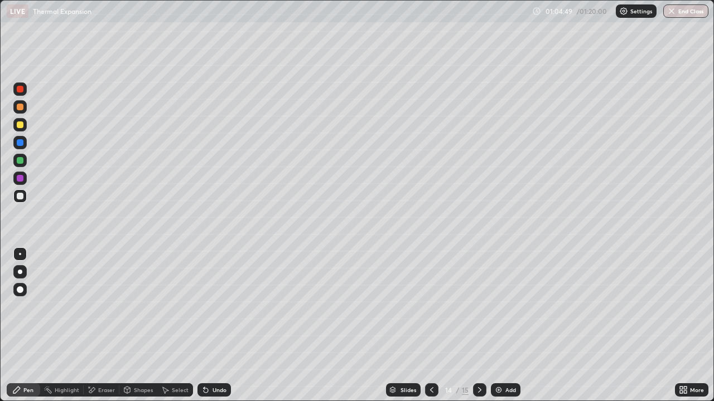
click at [478, 360] on icon at bounding box center [479, 390] width 9 height 9
click at [432, 360] on icon at bounding box center [431, 391] width 3 height 6
click at [478, 360] on icon at bounding box center [479, 390] width 9 height 9
click at [504, 360] on div "Add" at bounding box center [506, 390] width 30 height 13
click at [17, 195] on div at bounding box center [20, 196] width 7 height 7
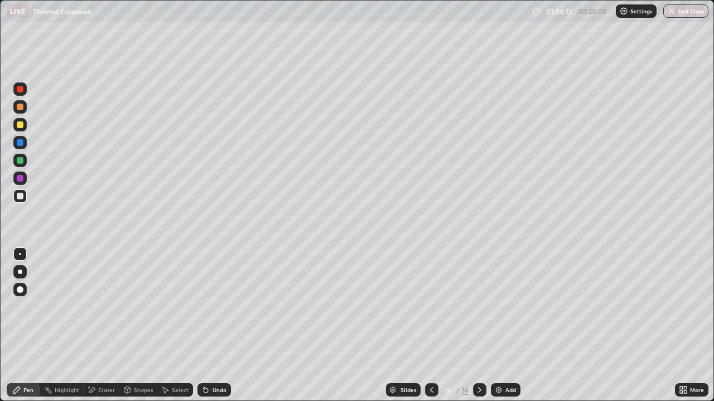
click at [215, 360] on div "Undo" at bounding box center [219, 391] width 14 height 6
click at [209, 360] on div "Undo" at bounding box center [213, 390] width 33 height 13
click at [21, 125] on div at bounding box center [20, 125] width 7 height 7
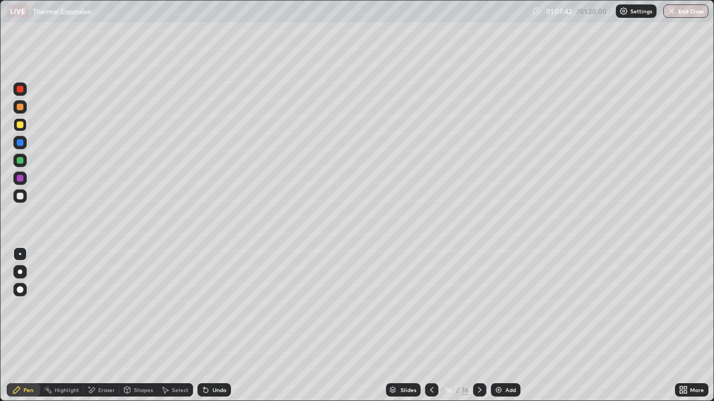
click at [210, 360] on div "Undo" at bounding box center [213, 390] width 33 height 13
click at [216, 360] on div "Undo" at bounding box center [219, 391] width 14 height 6
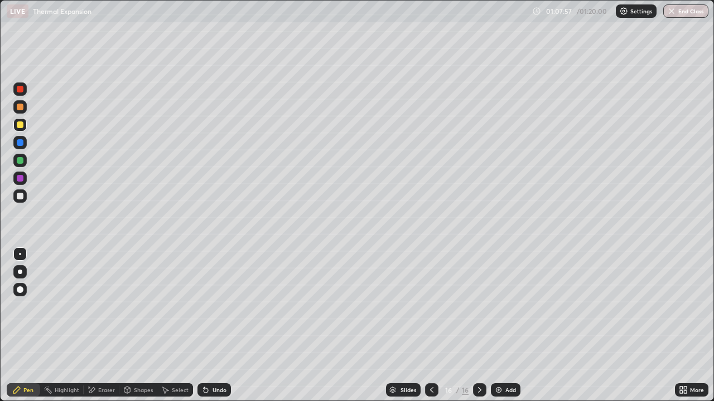
click at [214, 360] on div "Undo" at bounding box center [219, 391] width 14 height 6
click at [213, 360] on div "Undo" at bounding box center [219, 391] width 14 height 6
click at [212, 360] on div "Undo" at bounding box center [219, 391] width 14 height 6
click at [207, 360] on icon at bounding box center [205, 390] width 9 height 9
click at [219, 360] on div "Undo" at bounding box center [219, 391] width 14 height 6
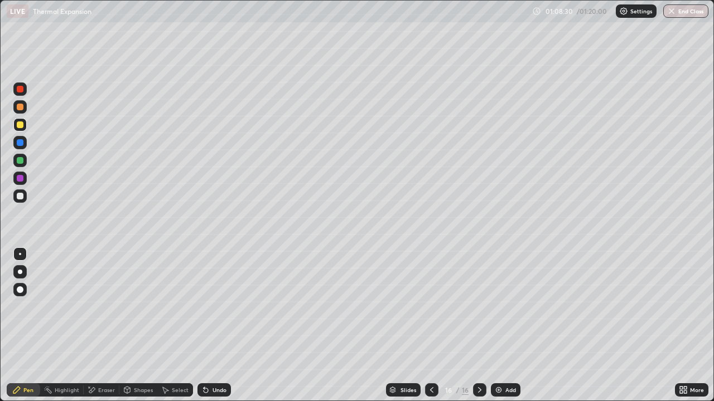
click at [219, 360] on div "Undo" at bounding box center [219, 391] width 14 height 6
click at [432, 360] on icon at bounding box center [431, 391] width 3 height 6
click at [146, 360] on div "Shapes" at bounding box center [143, 391] width 19 height 6
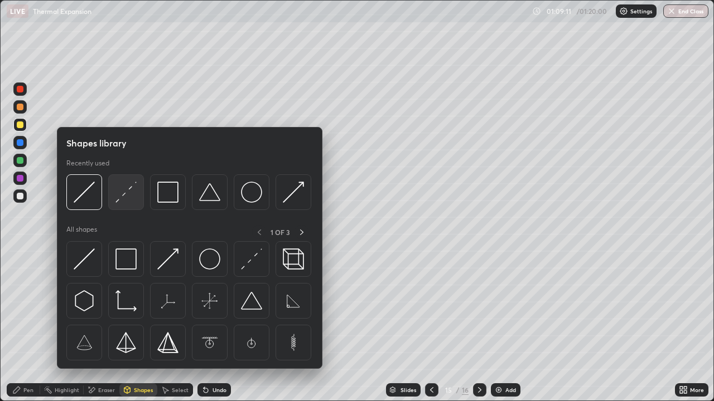
click at [127, 197] on img at bounding box center [125, 192] width 21 height 21
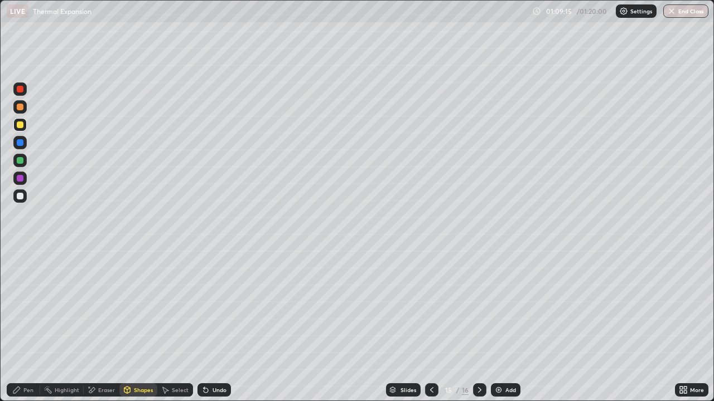
click at [31, 360] on div "Pen" at bounding box center [28, 391] width 10 height 6
click at [430, 360] on div at bounding box center [431, 390] width 13 height 22
click at [478, 360] on icon at bounding box center [479, 391] width 3 height 6
click at [475, 360] on icon at bounding box center [479, 390] width 9 height 9
click at [21, 197] on div at bounding box center [20, 196] width 7 height 7
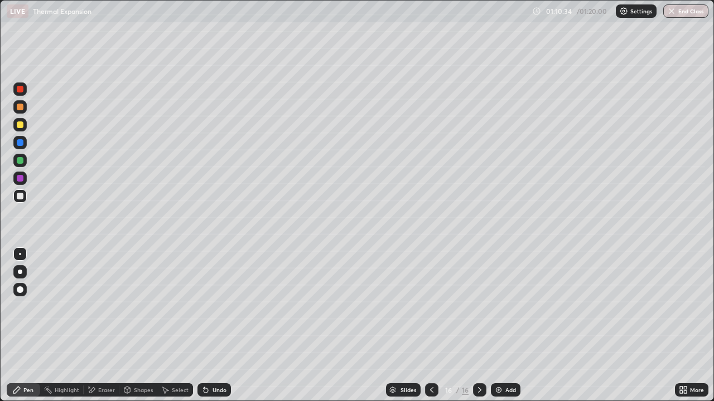
click at [500, 360] on img at bounding box center [498, 390] width 9 height 9
click at [20, 125] on div at bounding box center [20, 125] width 7 height 7
click at [22, 199] on div at bounding box center [20, 196] width 7 height 7
click at [430, 360] on icon at bounding box center [431, 390] width 9 height 9
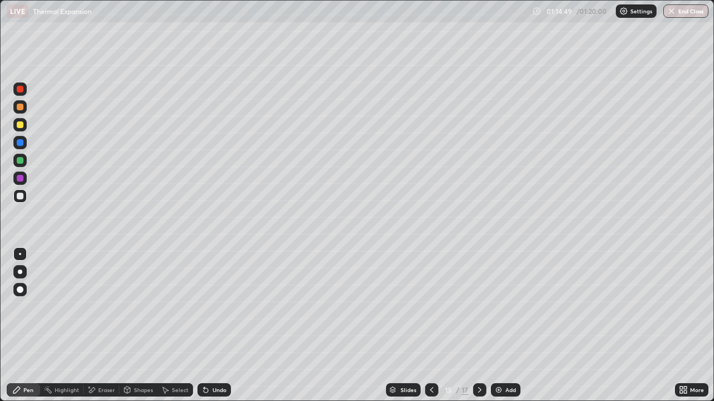
click at [427, 360] on icon at bounding box center [431, 390] width 9 height 9
click at [473, 360] on div at bounding box center [479, 390] width 13 height 13
click at [478, 360] on icon at bounding box center [479, 391] width 3 height 6
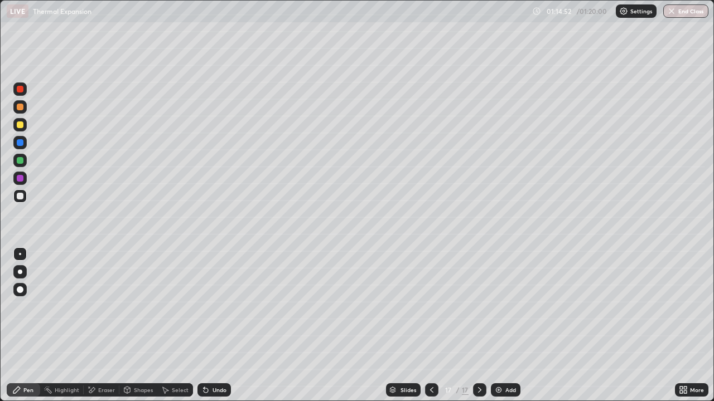
click at [503, 360] on div "Add" at bounding box center [506, 390] width 30 height 13
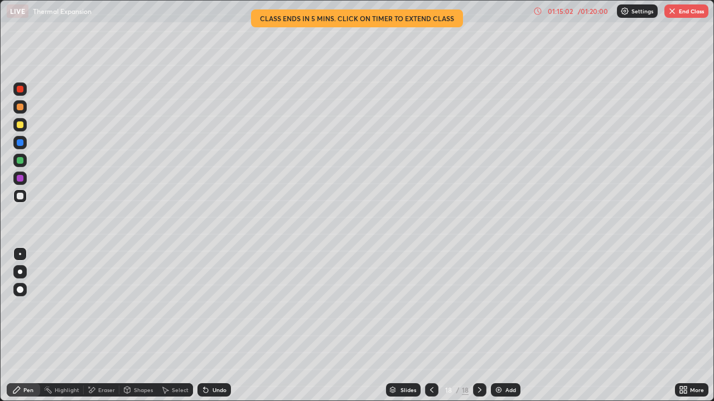
click at [562, 12] on div "01:15:02" at bounding box center [559, 11] width 31 height 7
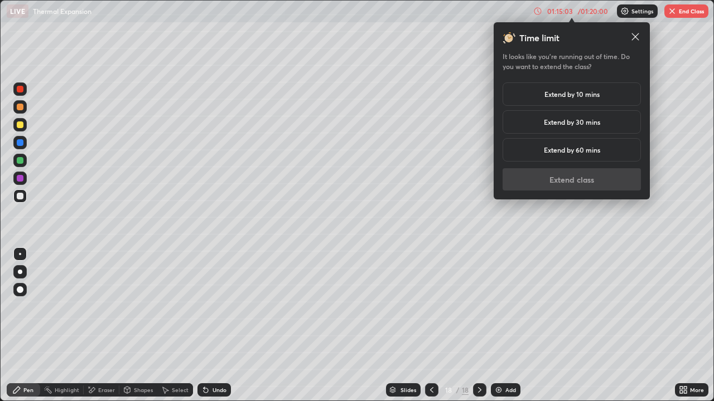
click at [549, 95] on h5 "Extend by 10 mins" at bounding box center [571, 94] width 55 height 10
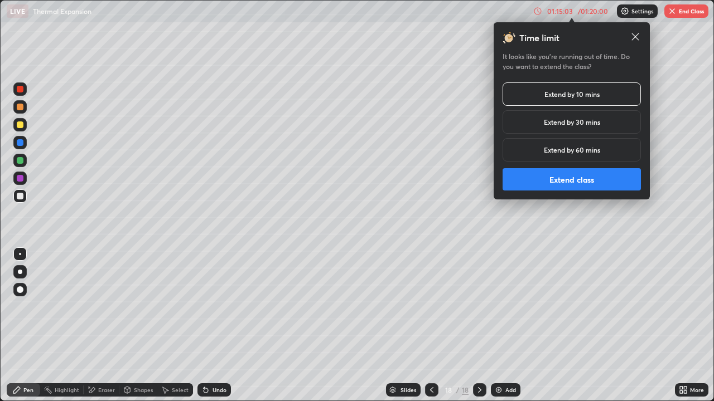
click at [551, 178] on button "Extend class" at bounding box center [571, 179] width 138 height 22
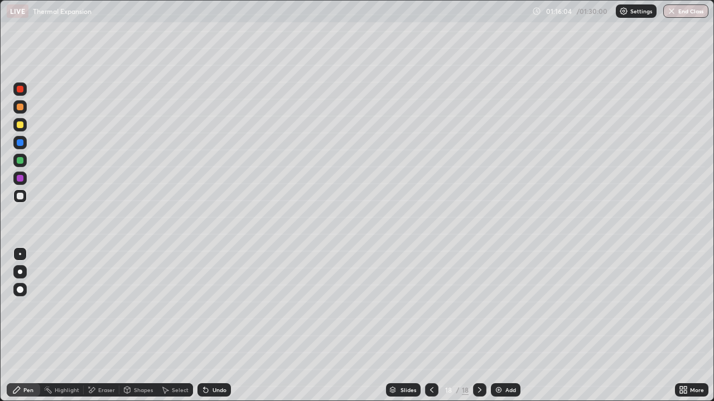
click at [143, 360] on div "Shapes" at bounding box center [143, 391] width 19 height 6
click at [107, 360] on div "Eraser" at bounding box center [102, 390] width 36 height 13
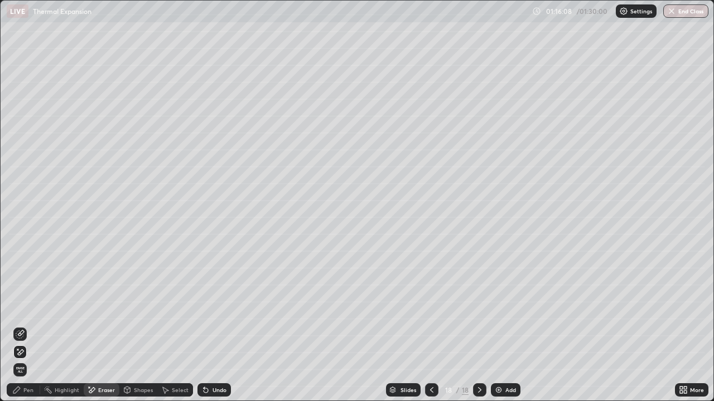
click at [25, 360] on div "Pen" at bounding box center [23, 390] width 33 height 13
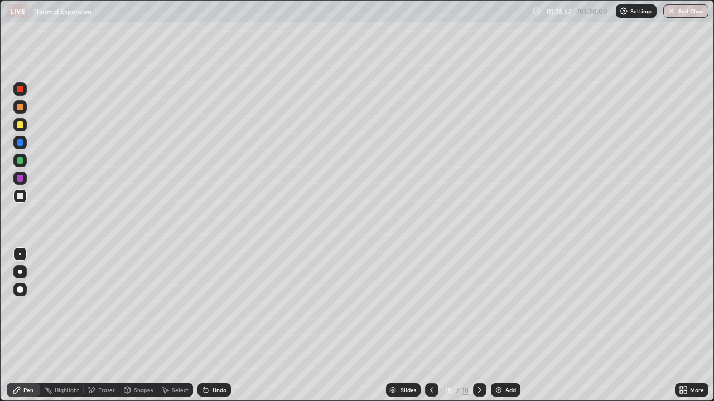
click at [8, 360] on div "Pen" at bounding box center [23, 390] width 33 height 22
click at [214, 360] on div "Undo" at bounding box center [219, 391] width 14 height 6
click at [499, 360] on img at bounding box center [498, 390] width 9 height 9
click at [141, 360] on div "Shapes" at bounding box center [143, 391] width 19 height 6
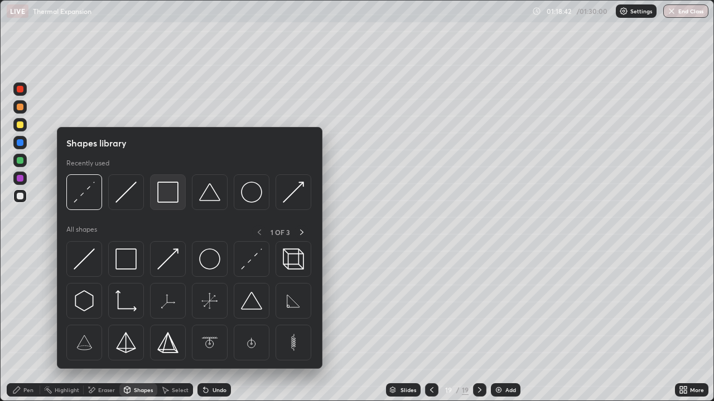
click at [162, 205] on div at bounding box center [168, 193] width 36 height 36
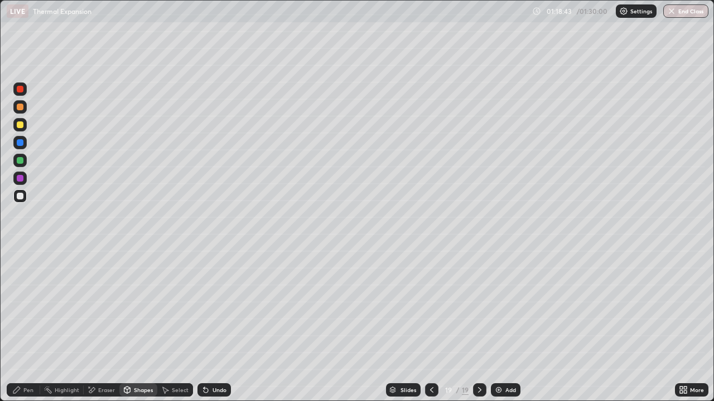
click at [35, 360] on div "Pen" at bounding box center [23, 390] width 33 height 13
click at [142, 360] on div "Shapes" at bounding box center [143, 391] width 19 height 6
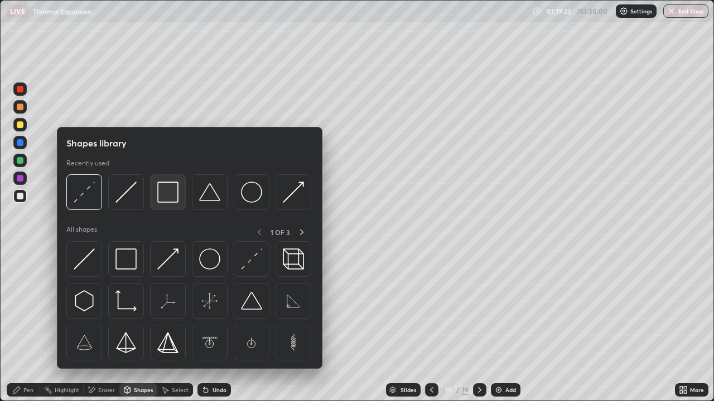
click at [171, 200] on img at bounding box center [167, 192] width 21 height 21
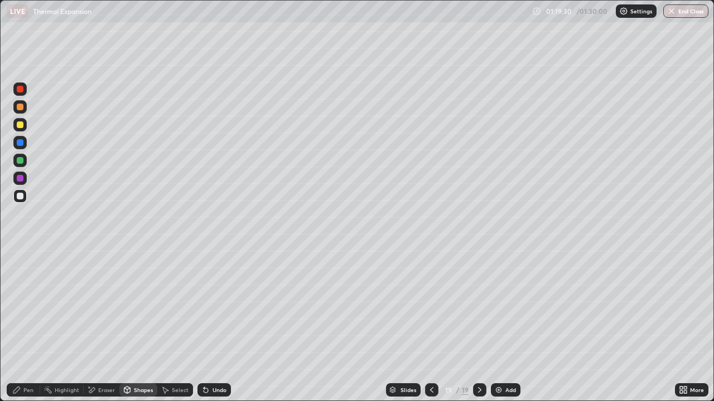
click at [109, 360] on div "Eraser" at bounding box center [106, 391] width 17 height 6
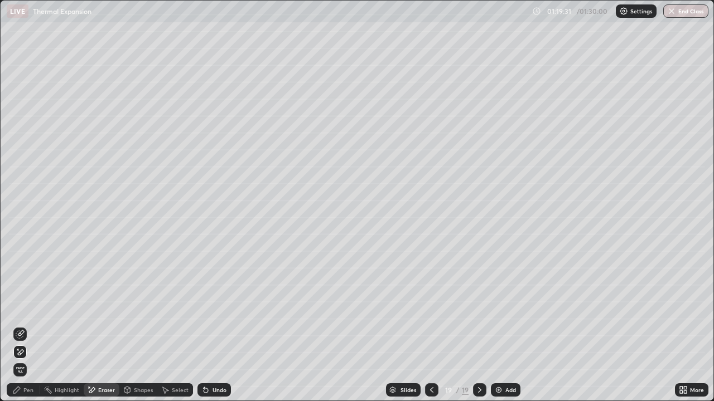
click at [24, 335] on icon at bounding box center [20, 334] width 9 height 9
click at [143, 360] on div "Shapes" at bounding box center [143, 391] width 19 height 6
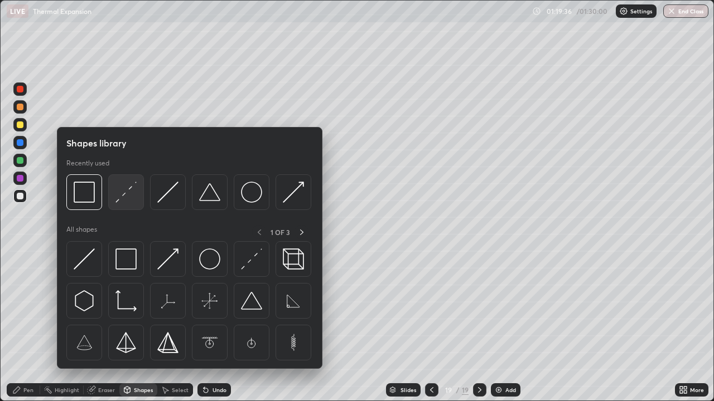
click at [125, 202] on img at bounding box center [125, 192] width 21 height 21
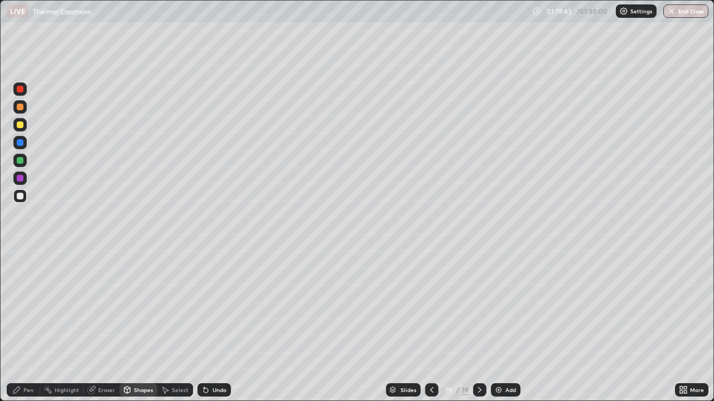
click at [141, 360] on div "Shapes" at bounding box center [143, 391] width 19 height 6
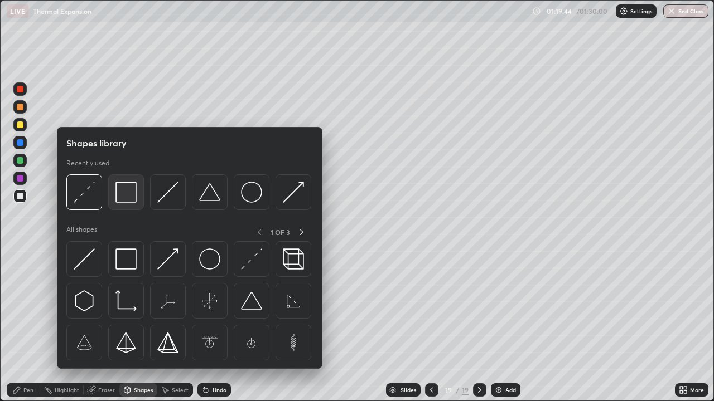
click at [130, 200] on img at bounding box center [125, 192] width 21 height 21
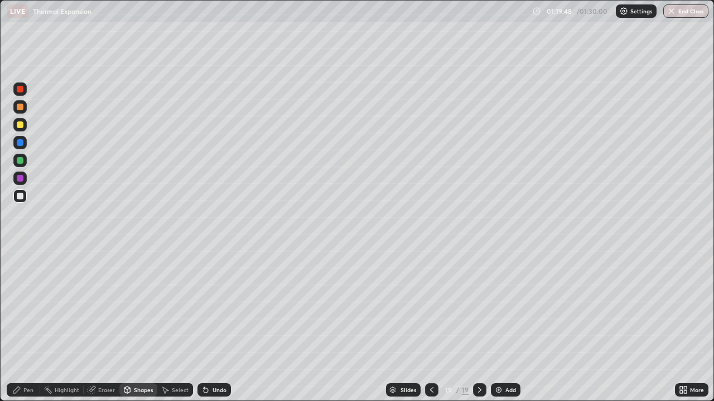
click at [106, 360] on div "Eraser" at bounding box center [102, 390] width 36 height 13
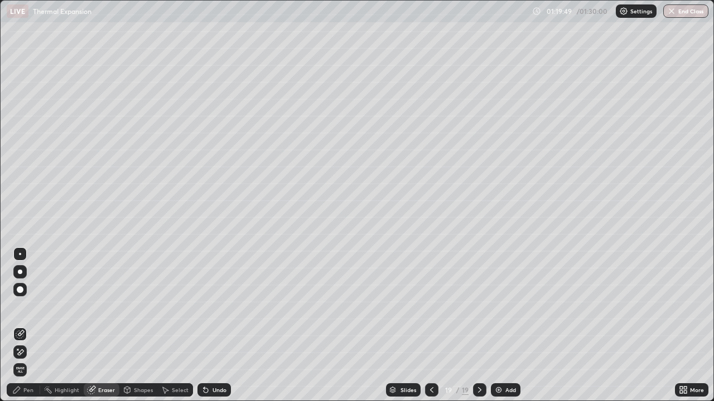
click at [20, 272] on div at bounding box center [20, 272] width 4 height 4
click at [24, 331] on icon at bounding box center [20, 334] width 9 height 9
click at [23, 259] on div at bounding box center [19, 254] width 13 height 13
click at [34, 360] on div "Pen" at bounding box center [23, 390] width 33 height 13
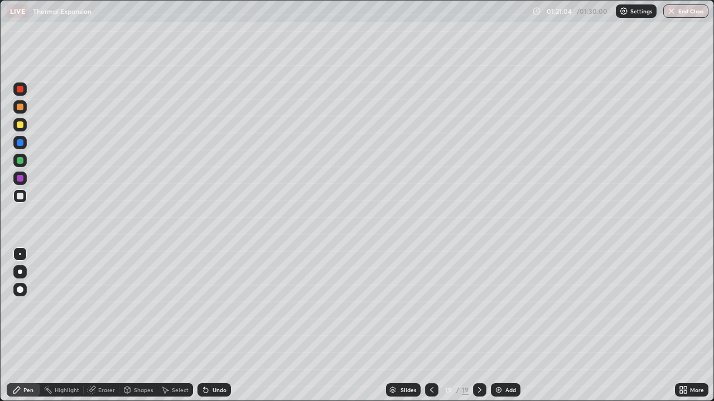
click at [215, 360] on div "Undo" at bounding box center [219, 391] width 14 height 6
click at [222, 360] on div "Undo" at bounding box center [219, 391] width 14 height 6
click at [30, 360] on div "Pen" at bounding box center [23, 390] width 33 height 13
click at [21, 129] on div at bounding box center [19, 124] width 13 height 13
click at [18, 197] on div at bounding box center [20, 196] width 7 height 7
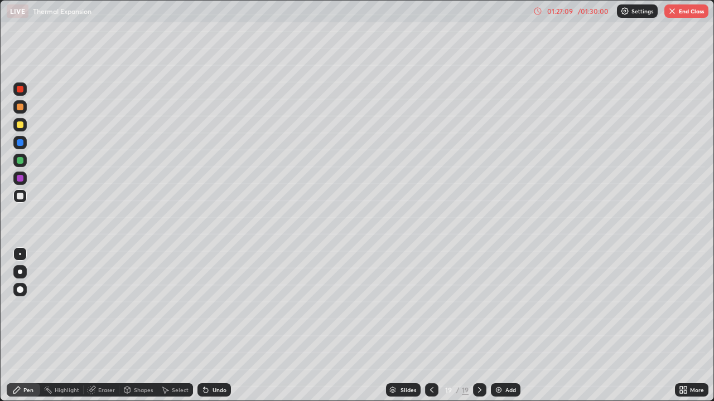
click at [699, 12] on button "End Class" at bounding box center [686, 10] width 44 height 13
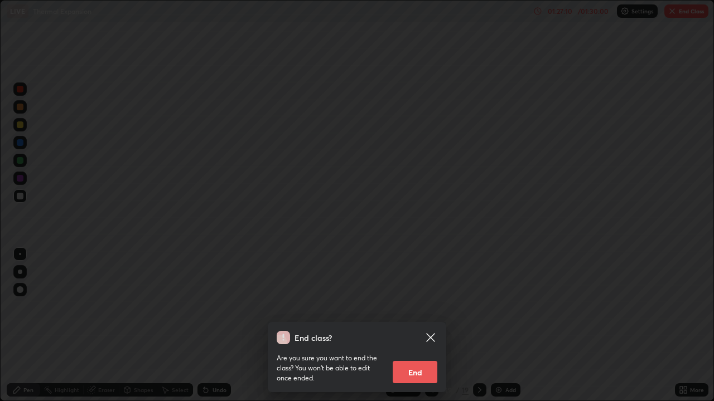
click at [420, 360] on button "End" at bounding box center [415, 372] width 45 height 22
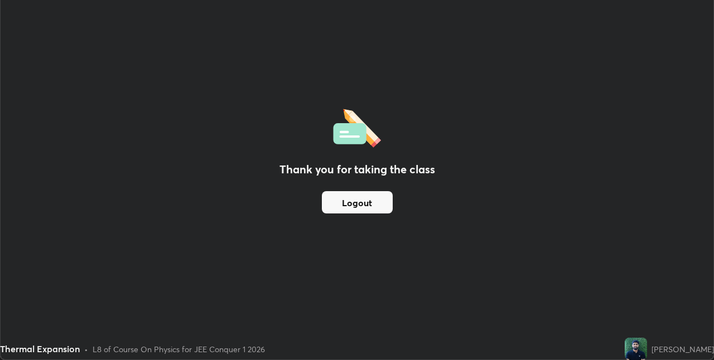
scroll to position [55400, 55047]
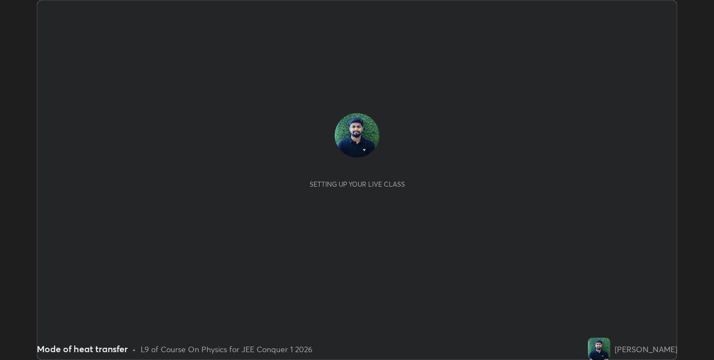
scroll to position [360, 713]
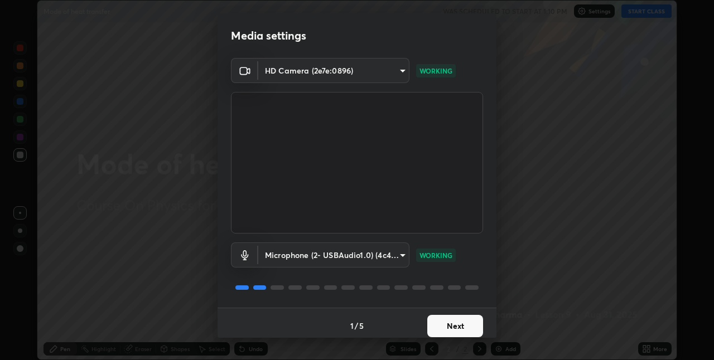
click at [454, 328] on button "Next" at bounding box center [455, 326] width 56 height 22
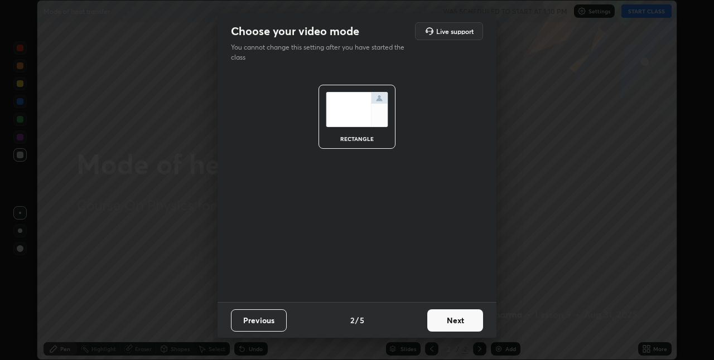
click at [459, 327] on button "Next" at bounding box center [455, 320] width 56 height 22
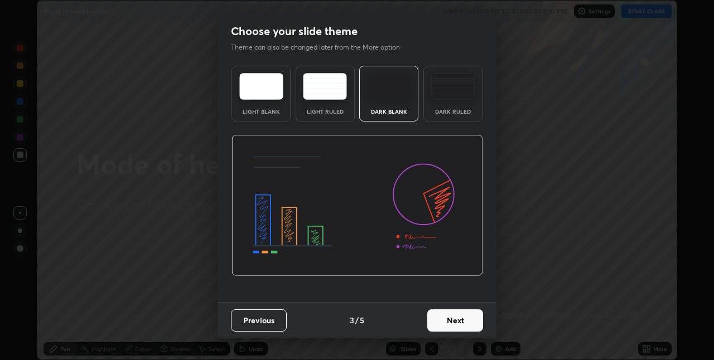
click at [461, 117] on div "Dark Ruled" at bounding box center [452, 94] width 59 height 56
click at [447, 319] on button "Next" at bounding box center [455, 320] width 56 height 22
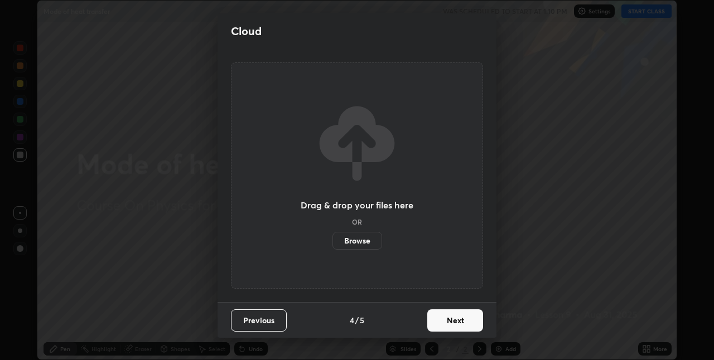
click at [451, 313] on button "Next" at bounding box center [455, 320] width 56 height 22
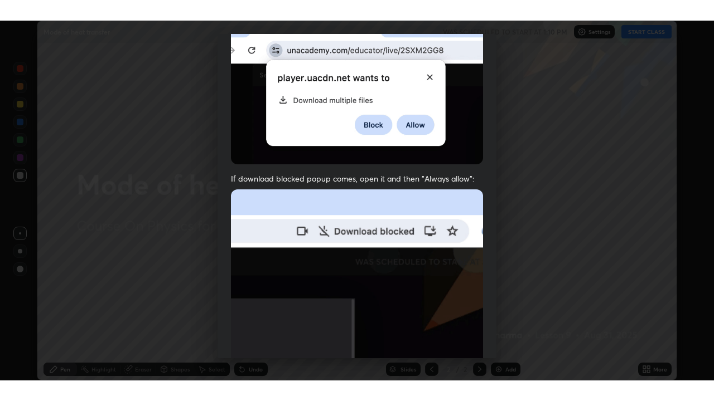
scroll to position [233, 0]
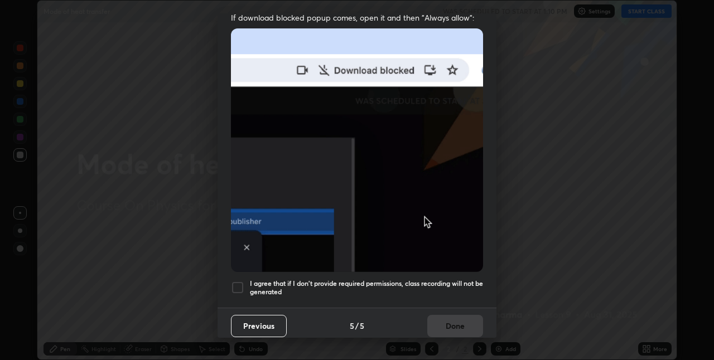
click at [238, 285] on div at bounding box center [237, 287] width 13 height 13
click at [442, 325] on button "Done" at bounding box center [455, 326] width 56 height 22
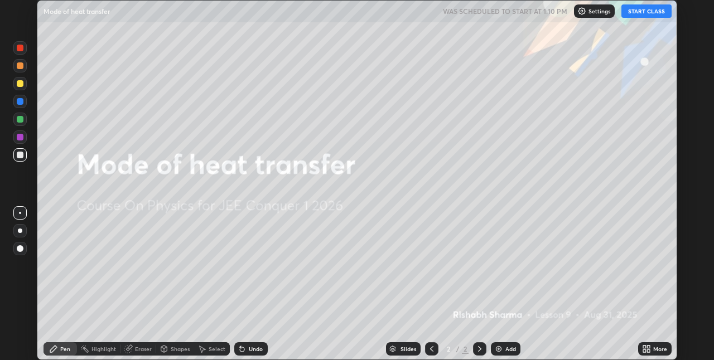
click at [655, 15] on button "START CLASS" at bounding box center [646, 10] width 50 height 13
click at [651, 349] on div "More" at bounding box center [654, 348] width 33 height 13
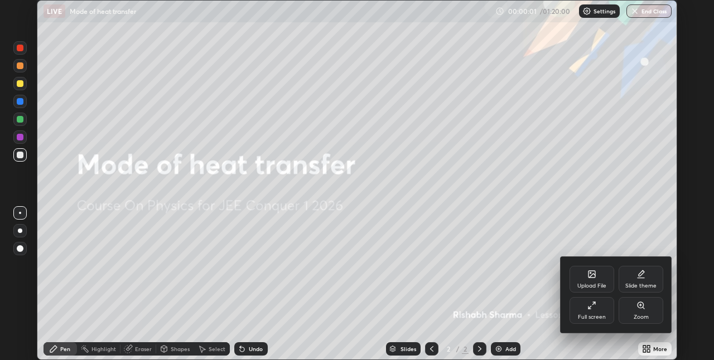
click at [594, 314] on div "Full screen" at bounding box center [592, 317] width 28 height 6
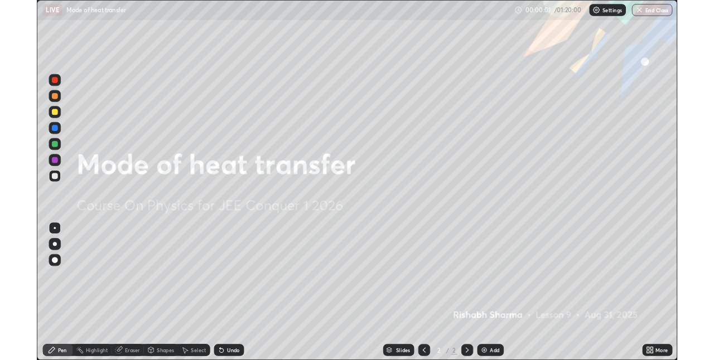
scroll to position [401, 714]
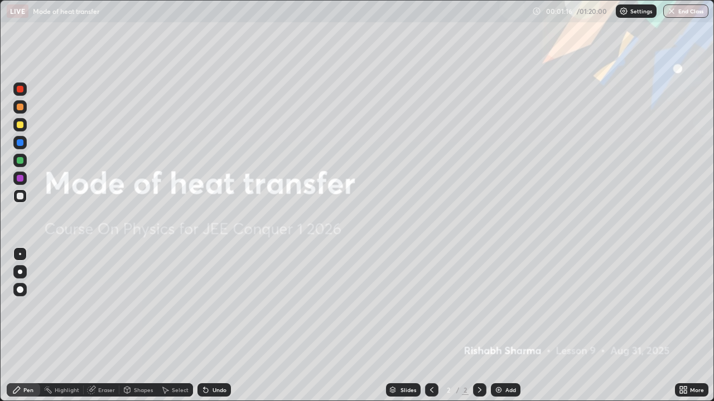
click at [478, 360] on icon at bounding box center [479, 391] width 3 height 6
click at [502, 360] on div "Add" at bounding box center [506, 390] width 30 height 13
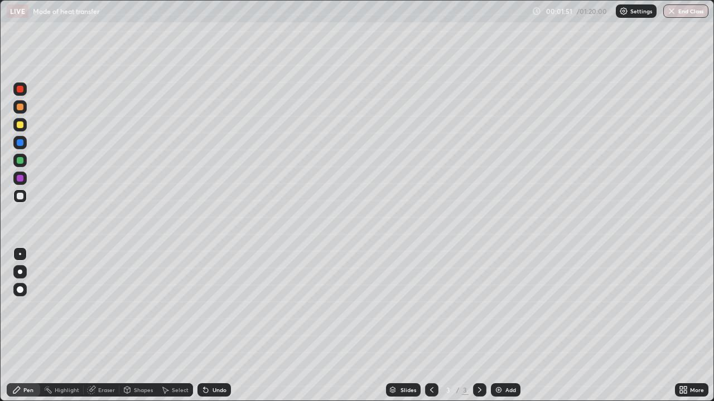
click at [135, 360] on div "Shapes" at bounding box center [143, 391] width 19 height 6
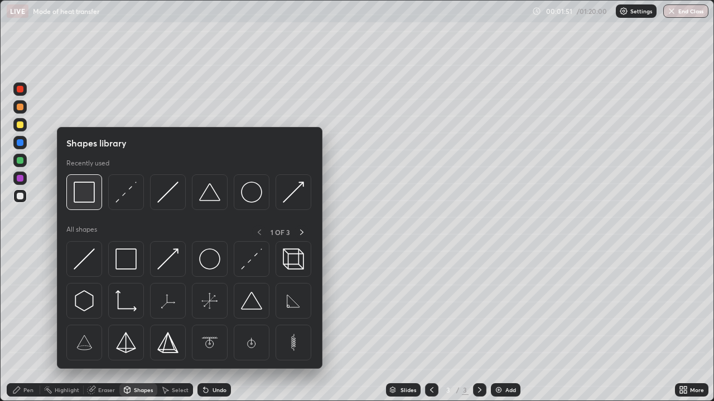
click at [93, 199] on img at bounding box center [84, 192] width 21 height 21
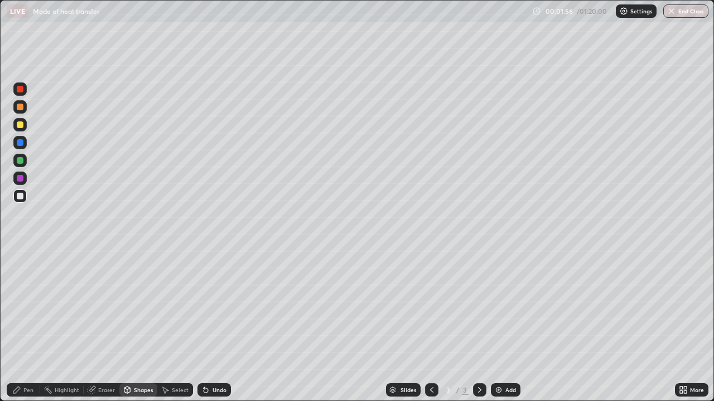
click at [133, 360] on div "Shapes" at bounding box center [138, 390] width 38 height 13
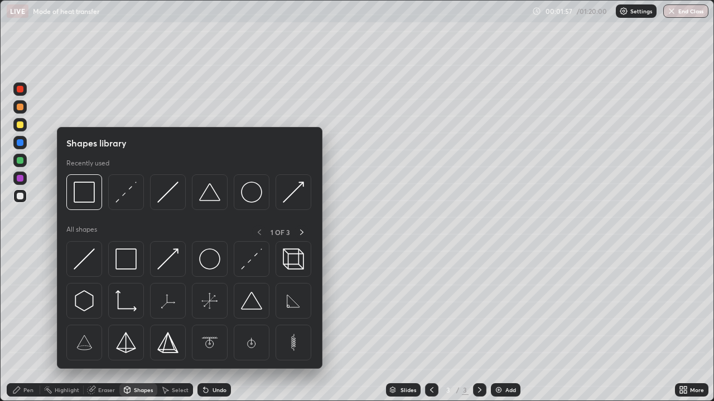
click at [25, 360] on div "Pen" at bounding box center [23, 390] width 33 height 13
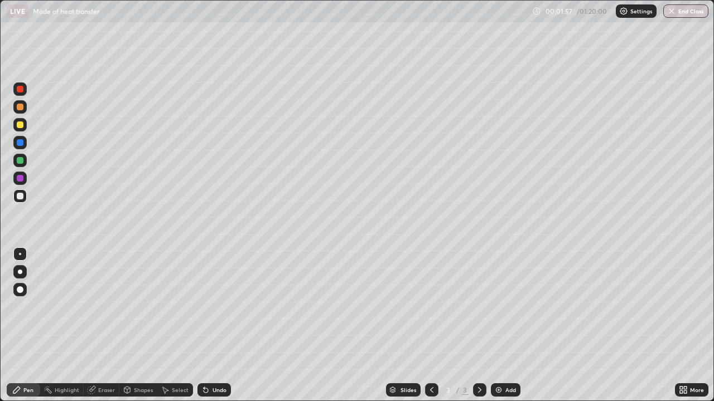
click at [99, 360] on div "Eraser" at bounding box center [106, 391] width 17 height 6
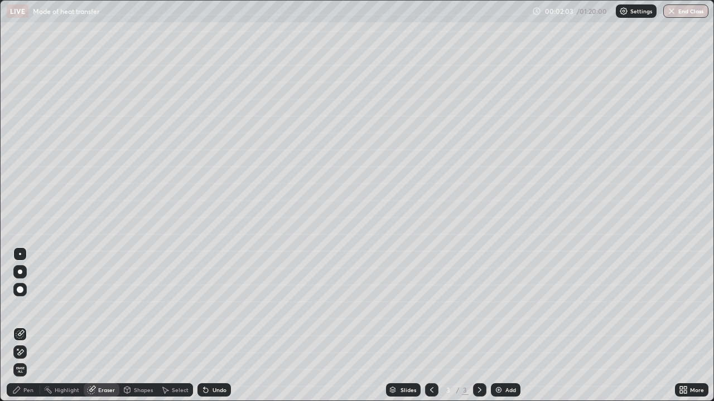
click at [33, 360] on div "Pen" at bounding box center [23, 390] width 33 height 13
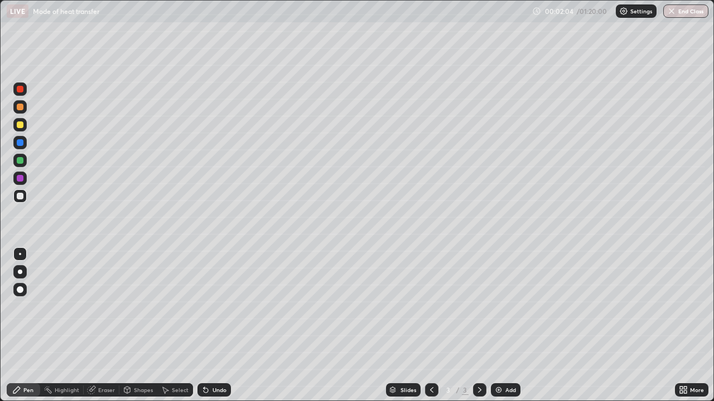
click at [141, 360] on div "Shapes" at bounding box center [143, 391] width 19 height 6
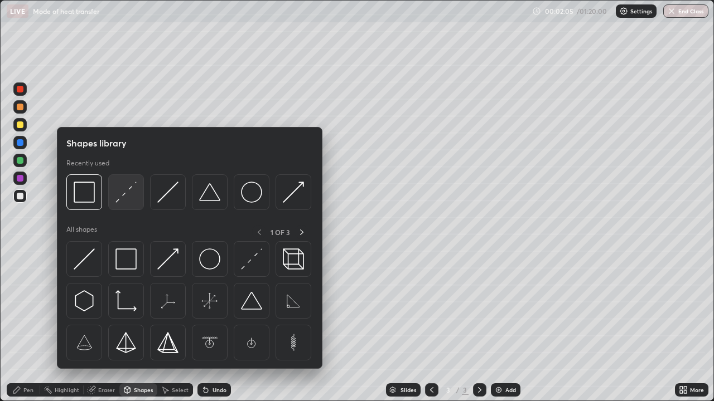
click at [131, 201] on img at bounding box center [125, 192] width 21 height 21
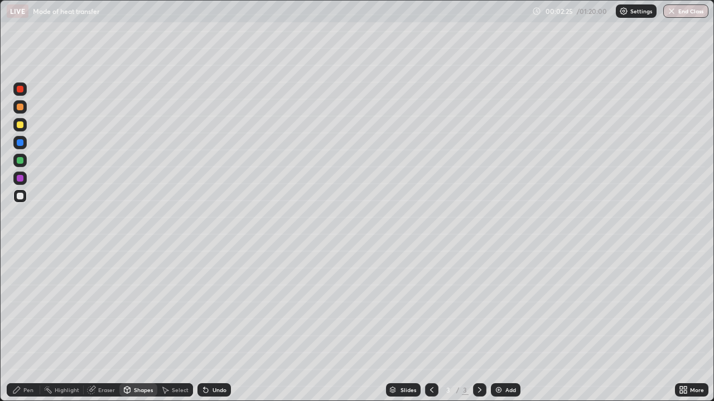
click at [30, 360] on div "Pen" at bounding box center [28, 391] width 10 height 6
click at [98, 360] on div "Eraser" at bounding box center [106, 391] width 17 height 6
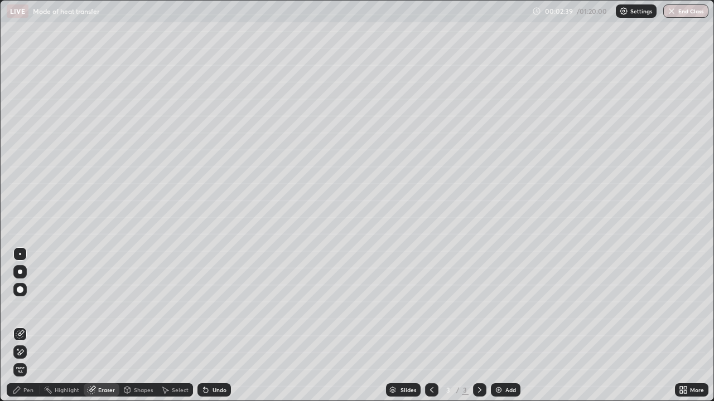
click at [32, 360] on div "Pen" at bounding box center [23, 390] width 33 height 13
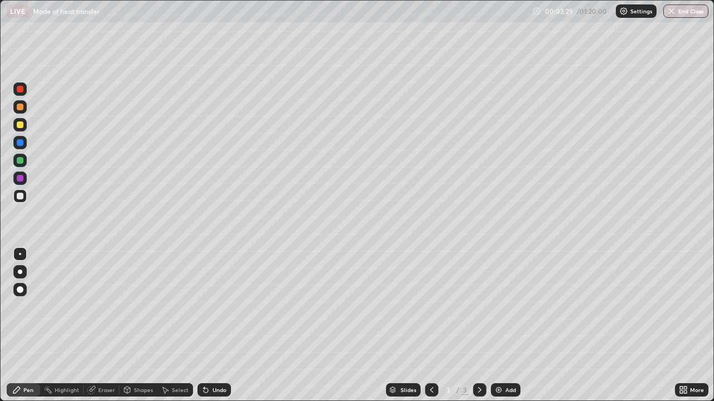
click at [17, 161] on div at bounding box center [20, 160] width 7 height 7
click at [24, 195] on div at bounding box center [19, 196] width 13 height 13
click at [210, 360] on div "Undo" at bounding box center [213, 390] width 33 height 13
click at [208, 360] on icon at bounding box center [205, 390] width 9 height 9
click at [209, 360] on div "Undo" at bounding box center [213, 390] width 33 height 13
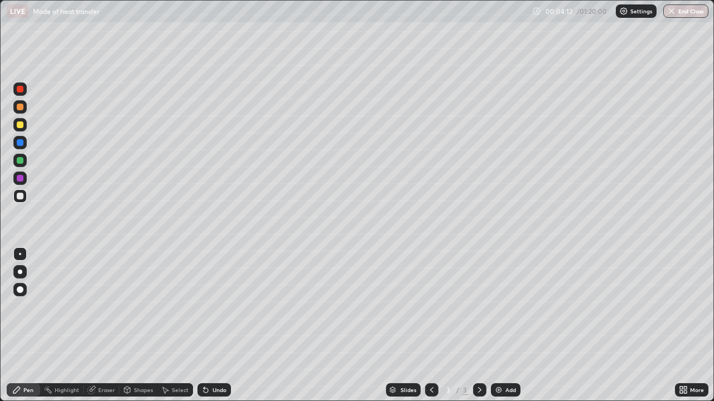
click at [209, 360] on div "Undo" at bounding box center [213, 390] width 33 height 13
click at [212, 360] on div "Undo" at bounding box center [219, 391] width 14 height 6
click at [505, 360] on div "Add" at bounding box center [510, 391] width 11 height 6
click at [430, 360] on icon at bounding box center [431, 391] width 3 height 6
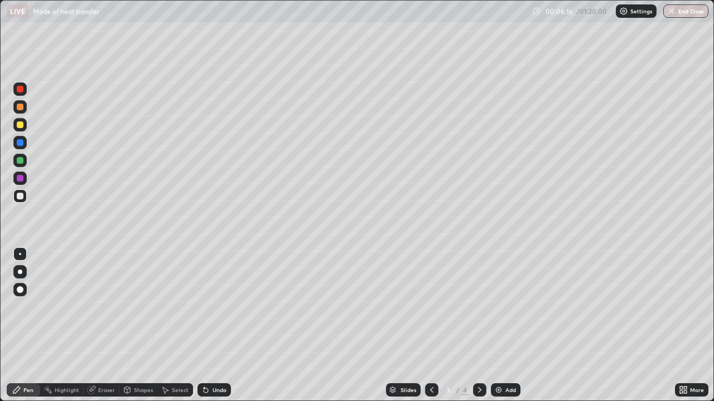
click at [477, 360] on icon at bounding box center [479, 390] width 9 height 9
click at [215, 360] on div "Undo" at bounding box center [219, 391] width 14 height 6
click at [213, 360] on div "Undo" at bounding box center [219, 391] width 14 height 6
click at [109, 360] on div "Eraser" at bounding box center [106, 391] width 17 height 6
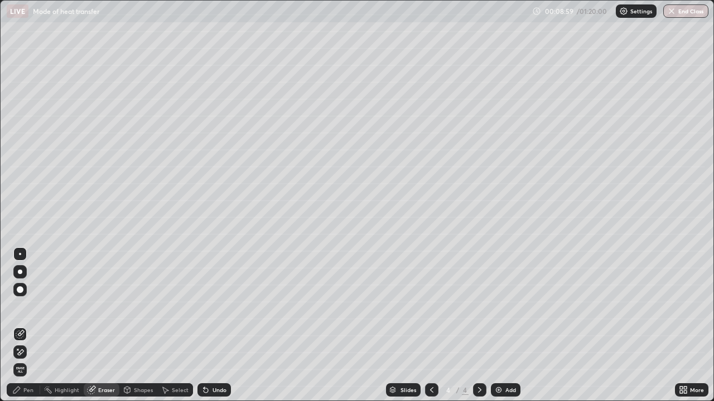
click at [24, 360] on div "Pen" at bounding box center [23, 390] width 33 height 13
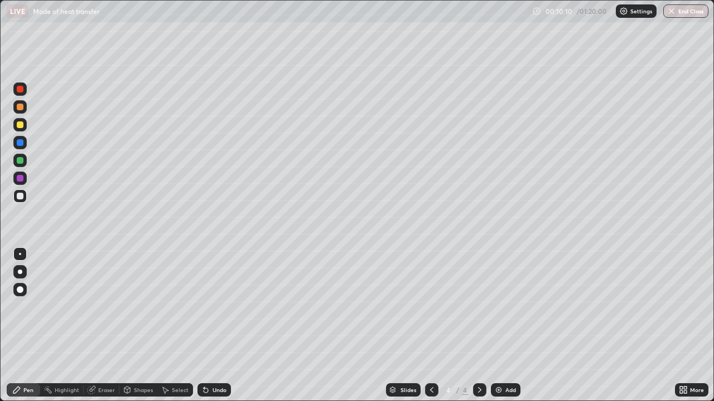
click at [431, 360] on icon at bounding box center [431, 391] width 3 height 6
click at [482, 360] on div at bounding box center [479, 390] width 13 height 13
click at [430, 360] on div at bounding box center [431, 390] width 13 height 13
click at [480, 360] on icon at bounding box center [479, 390] width 9 height 9
click at [504, 360] on div "Add" at bounding box center [506, 390] width 30 height 13
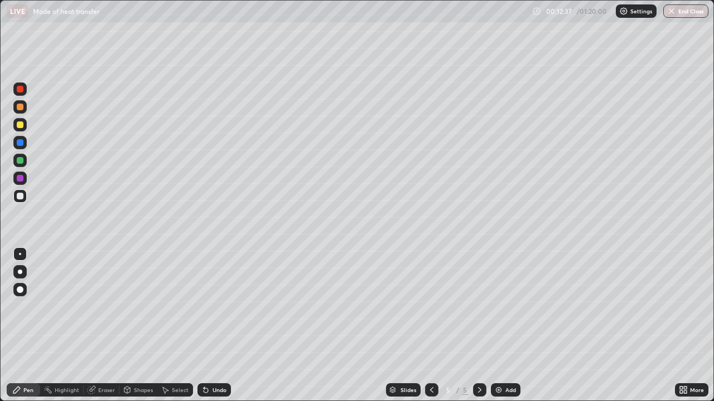
click at [432, 360] on icon at bounding box center [431, 390] width 9 height 9
click at [429, 360] on div at bounding box center [431, 390] width 13 height 13
click at [473, 360] on div at bounding box center [479, 390] width 13 height 13
click at [478, 360] on icon at bounding box center [479, 390] width 9 height 9
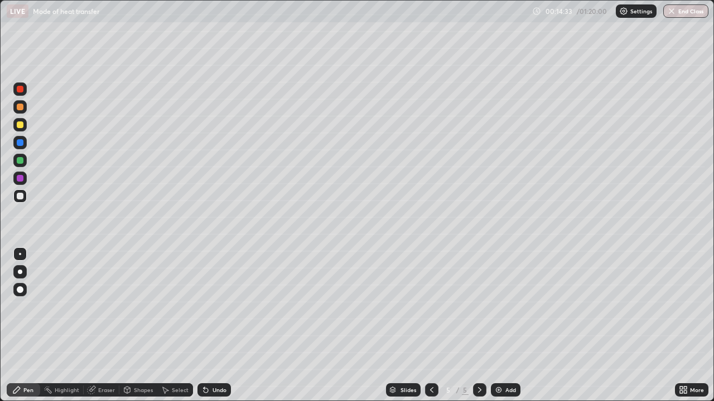
click at [19, 199] on div at bounding box center [20, 196] width 7 height 7
click at [215, 360] on div "Undo" at bounding box center [219, 391] width 14 height 6
click at [208, 360] on icon at bounding box center [205, 390] width 9 height 9
click at [30, 360] on div "Pen" at bounding box center [28, 391] width 10 height 6
click at [143, 360] on div "Shapes" at bounding box center [143, 391] width 19 height 6
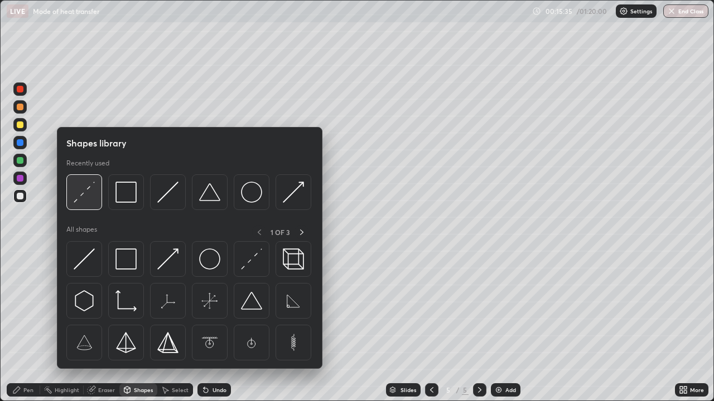
click at [89, 199] on img at bounding box center [84, 192] width 21 height 21
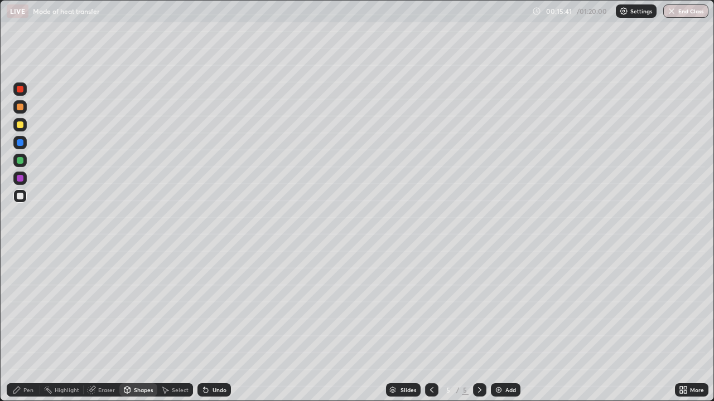
click at [26, 360] on div "Pen" at bounding box center [23, 390] width 33 height 13
click at [431, 360] on icon at bounding box center [431, 390] width 9 height 9
click at [432, 360] on icon at bounding box center [431, 390] width 9 height 9
click at [478, 360] on icon at bounding box center [479, 390] width 9 height 9
click at [106, 360] on div "Eraser" at bounding box center [106, 391] width 17 height 6
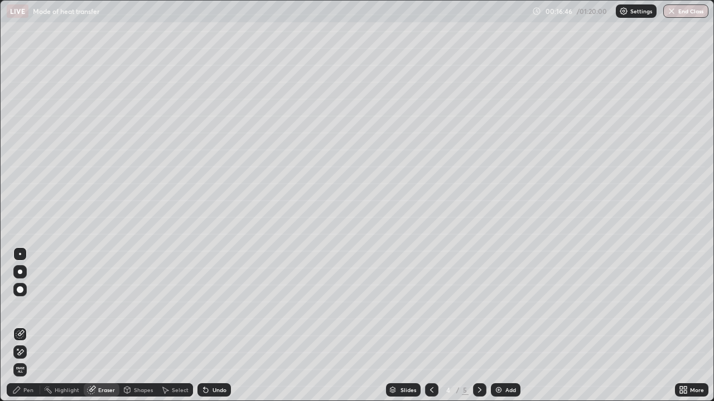
click at [28, 360] on div "Pen" at bounding box center [28, 391] width 10 height 6
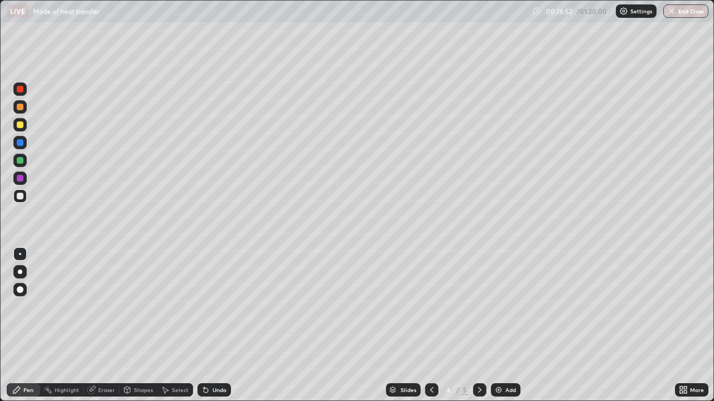
click at [112, 360] on div "Eraser" at bounding box center [106, 391] width 17 height 6
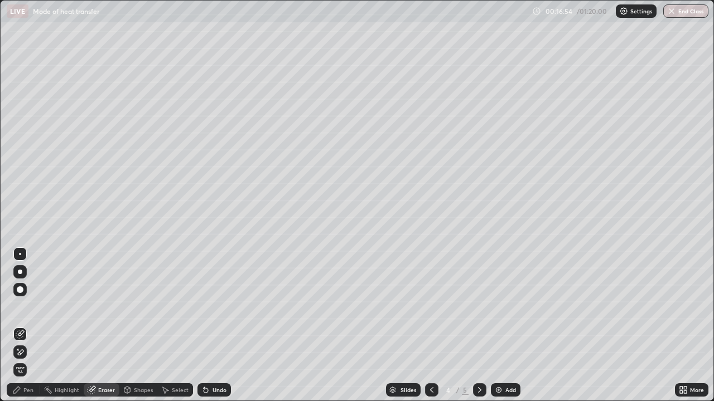
click at [18, 360] on icon at bounding box center [16, 390] width 7 height 7
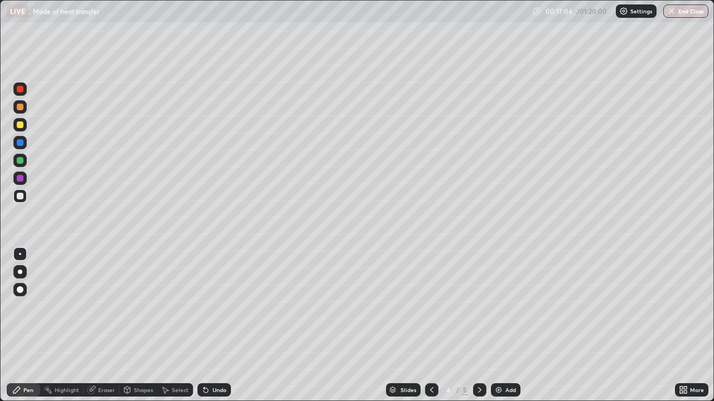
click at [108, 360] on div "Eraser" at bounding box center [106, 391] width 17 height 6
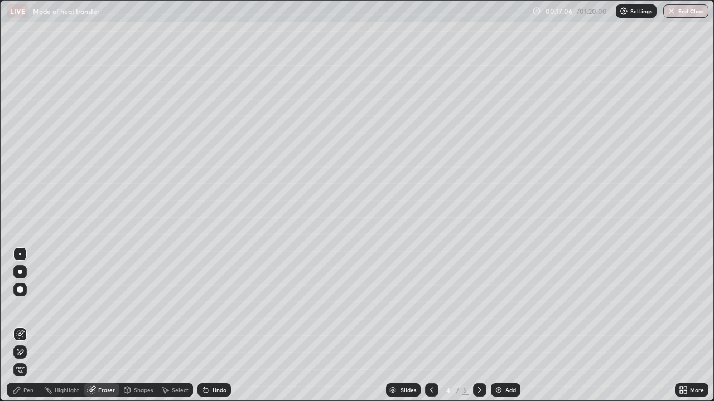
click at [31, 360] on div "Pen" at bounding box center [28, 391] width 10 height 6
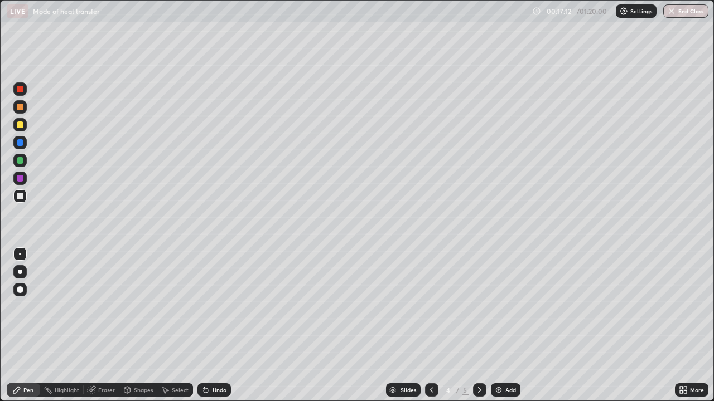
click at [478, 360] on icon at bounding box center [479, 390] width 9 height 9
click at [430, 360] on icon at bounding box center [431, 390] width 9 height 9
click at [478, 360] on icon at bounding box center [479, 390] width 9 height 9
click at [498, 360] on div "Add" at bounding box center [506, 390] width 30 height 13
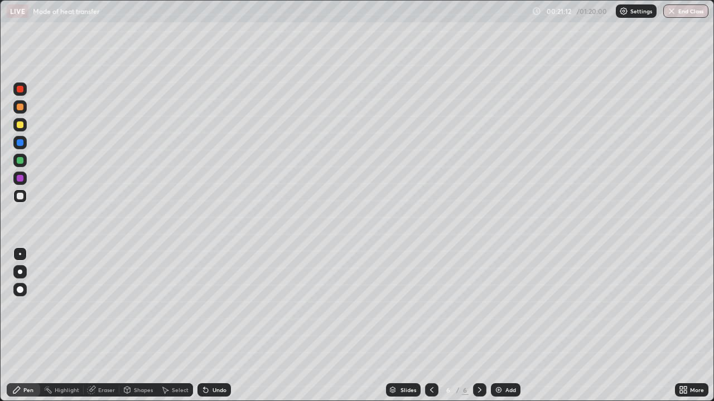
click at [214, 360] on div "Undo" at bounding box center [219, 391] width 14 height 6
click at [212, 360] on div "Undo" at bounding box center [219, 391] width 14 height 6
click at [213, 360] on div "Undo" at bounding box center [219, 391] width 14 height 6
click at [213, 360] on div "Undo" at bounding box center [213, 390] width 33 height 13
click at [14, 127] on div at bounding box center [19, 124] width 13 height 13
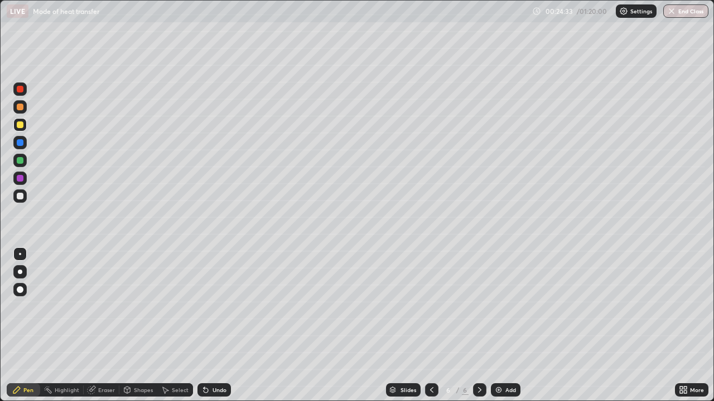
click at [215, 360] on div "Undo" at bounding box center [219, 391] width 14 height 6
click at [217, 360] on div "Undo" at bounding box center [213, 390] width 33 height 13
click at [20, 161] on div at bounding box center [20, 160] width 7 height 7
click at [498, 360] on img at bounding box center [498, 390] width 9 height 9
click at [18, 199] on div at bounding box center [20, 196] width 7 height 7
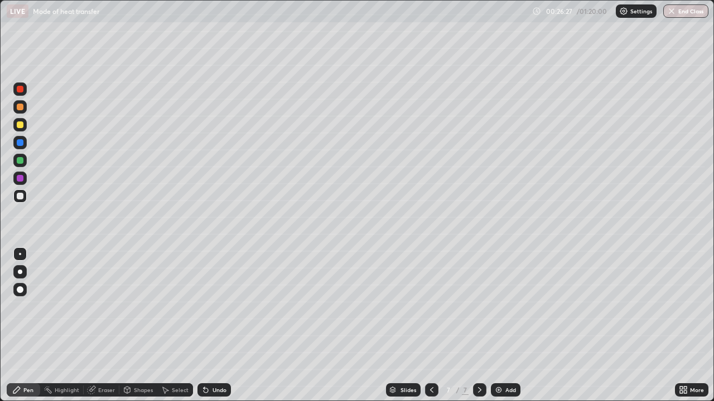
click at [210, 360] on div "Undo" at bounding box center [213, 390] width 33 height 13
click at [211, 360] on div "Undo" at bounding box center [213, 390] width 33 height 13
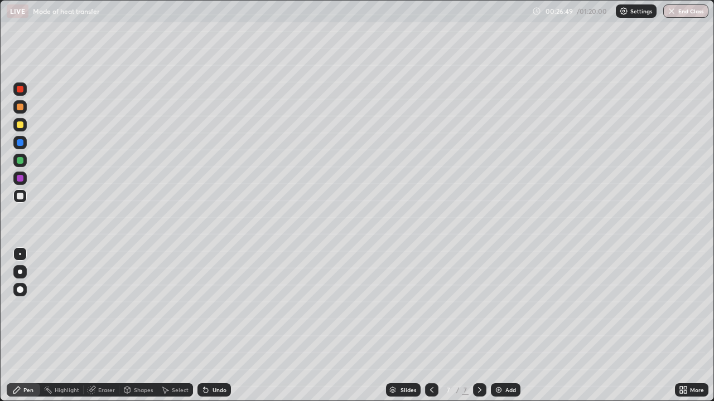
click at [146, 360] on div "Shapes" at bounding box center [143, 391] width 19 height 6
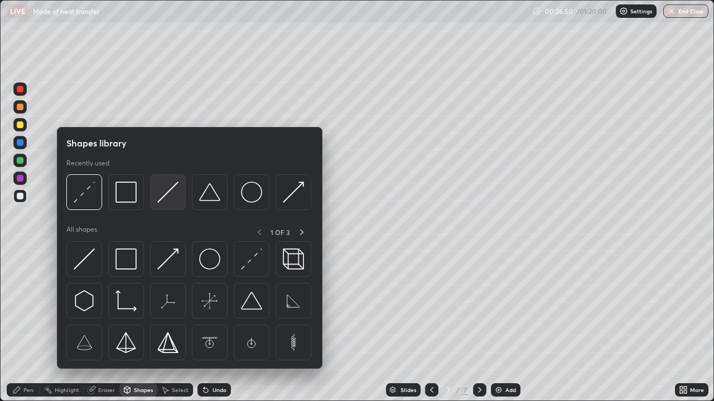
click at [174, 200] on img at bounding box center [167, 192] width 21 height 21
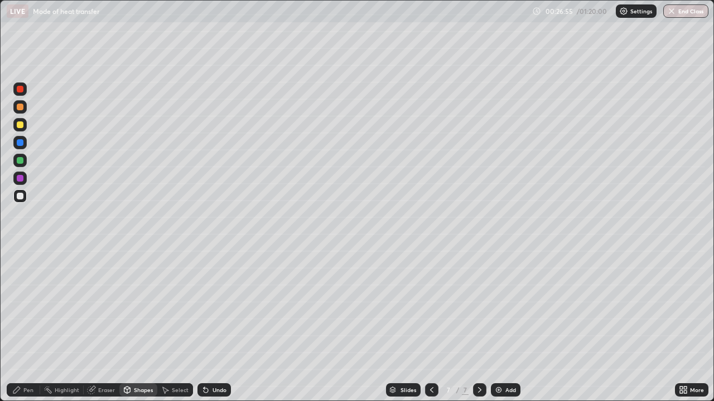
click at [33, 360] on div "Pen" at bounding box center [23, 390] width 33 height 13
click at [24, 127] on div at bounding box center [19, 124] width 13 height 13
click at [430, 360] on icon at bounding box center [431, 391] width 3 height 6
click at [478, 360] on icon at bounding box center [479, 391] width 3 height 6
click at [435, 360] on div at bounding box center [431, 390] width 13 height 13
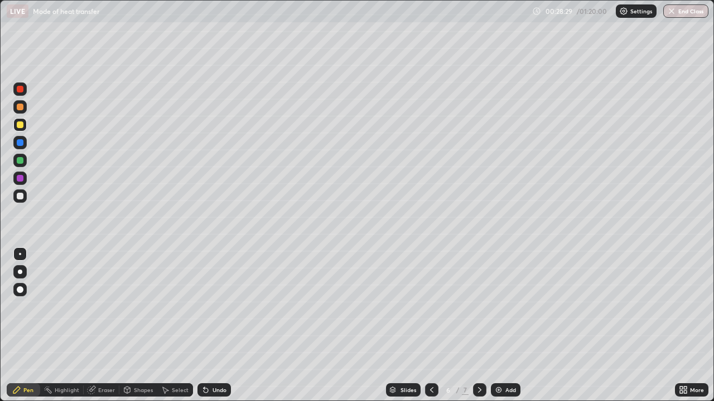
click at [430, 360] on icon at bounding box center [431, 390] width 9 height 9
click at [477, 360] on div at bounding box center [479, 390] width 13 height 13
click at [477, 360] on icon at bounding box center [479, 390] width 9 height 9
click at [20, 199] on div at bounding box center [20, 196] width 7 height 7
click at [99, 360] on div "Eraser" at bounding box center [106, 391] width 17 height 6
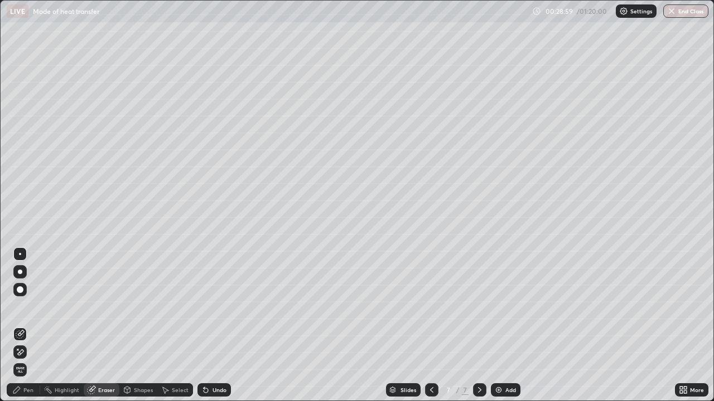
click at [35, 360] on div "Pen" at bounding box center [23, 390] width 33 height 13
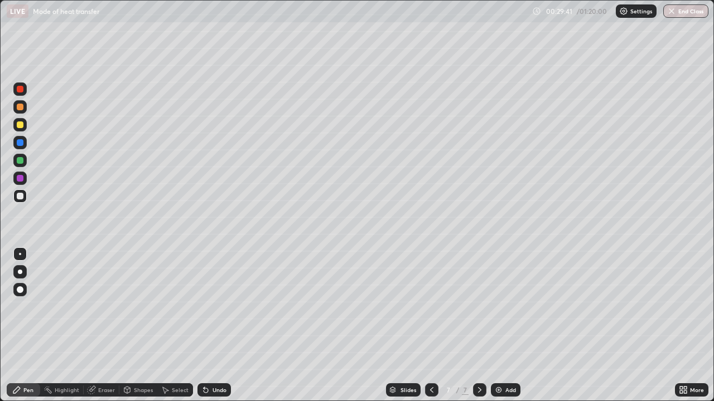
click at [427, 360] on icon at bounding box center [431, 390] width 9 height 9
click at [473, 360] on div at bounding box center [479, 390] width 13 height 13
click at [108, 360] on div "Eraser" at bounding box center [102, 390] width 36 height 13
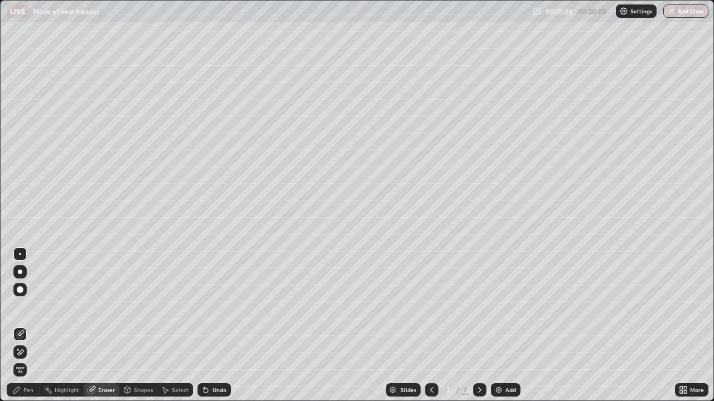
click at [25, 360] on div "Pen" at bounding box center [28, 391] width 10 height 6
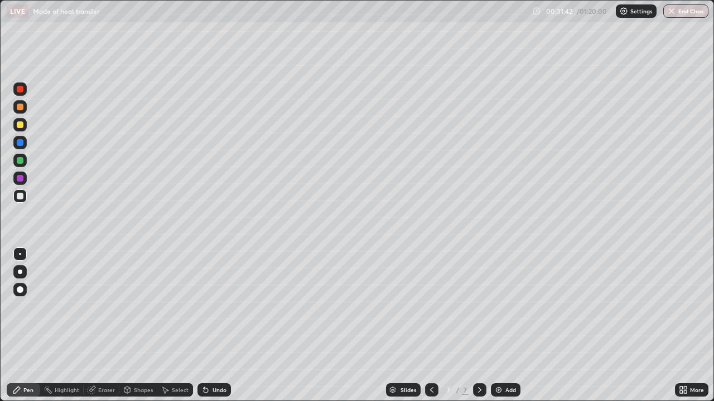
click at [144, 360] on div "Shapes" at bounding box center [143, 391] width 19 height 6
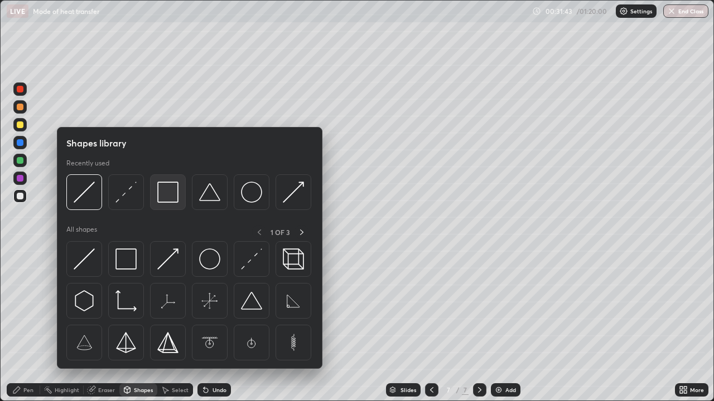
click at [169, 197] on img at bounding box center [167, 192] width 21 height 21
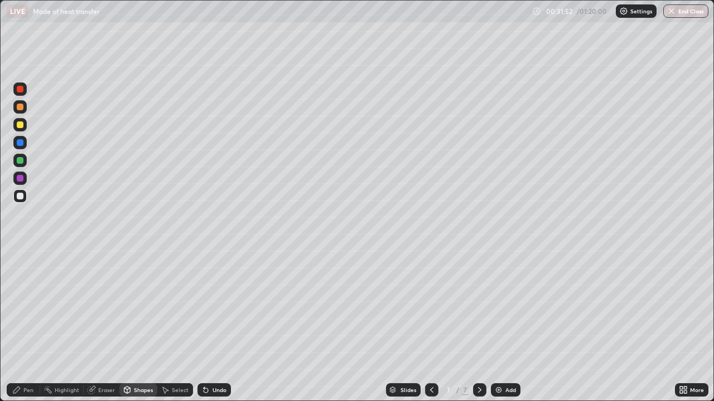
click at [30, 360] on div "Pen" at bounding box center [28, 391] width 10 height 6
click at [435, 360] on div at bounding box center [431, 390] width 13 height 13
click at [478, 360] on icon at bounding box center [479, 390] width 9 height 9
click at [498, 360] on div "Add" at bounding box center [506, 390] width 30 height 13
click at [17, 124] on div at bounding box center [20, 125] width 7 height 7
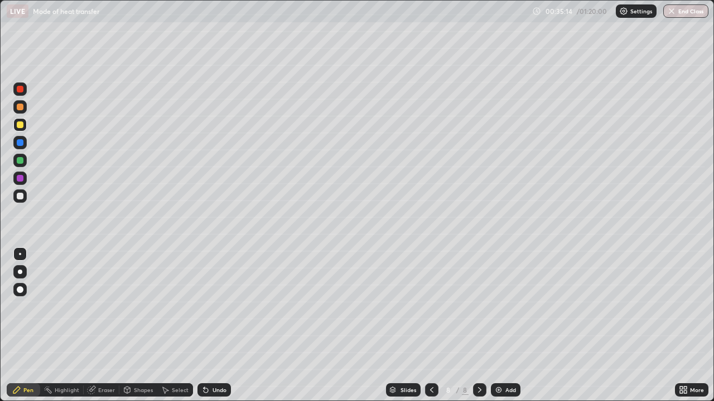
click at [498, 360] on img at bounding box center [498, 390] width 9 height 9
click at [18, 195] on div at bounding box center [20, 196] width 7 height 7
click at [109, 360] on div "Eraser" at bounding box center [106, 391] width 17 height 6
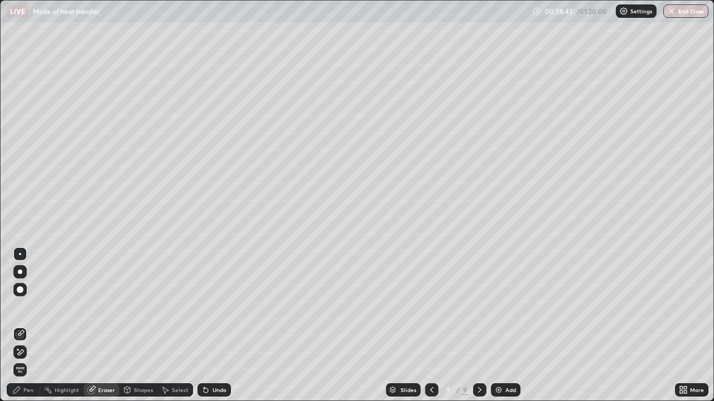
click at [30, 360] on div "Pen" at bounding box center [28, 391] width 10 height 6
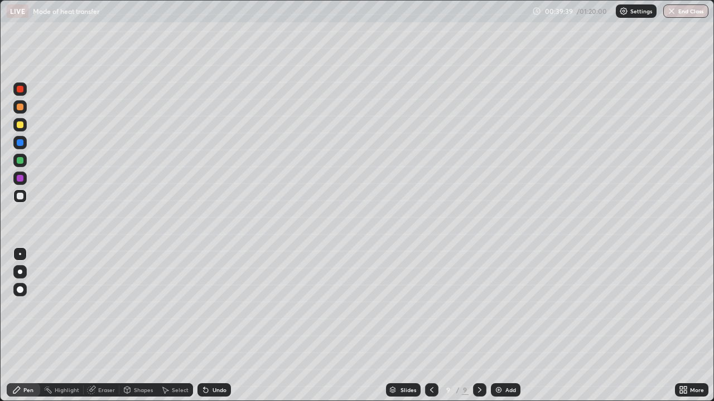
click at [429, 360] on icon at bounding box center [431, 390] width 9 height 9
click at [425, 360] on div at bounding box center [431, 390] width 13 height 13
click at [430, 360] on icon at bounding box center [431, 390] width 9 height 9
click at [478, 360] on icon at bounding box center [479, 391] width 3 height 6
click at [477, 360] on icon at bounding box center [479, 390] width 9 height 9
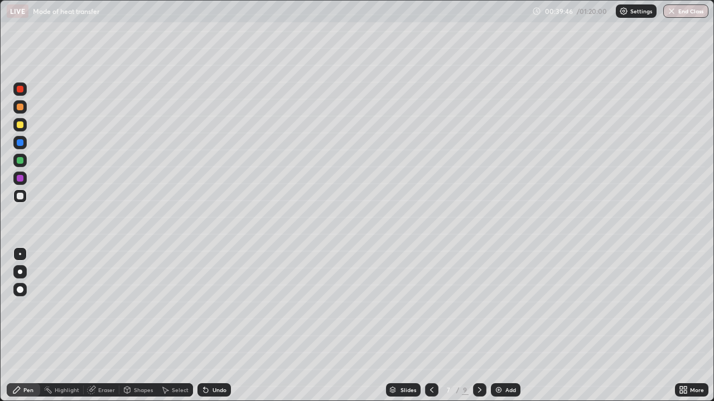
click at [477, 360] on icon at bounding box center [479, 390] width 9 height 9
click at [475, 360] on div at bounding box center [479, 390] width 13 height 13
click at [505, 360] on div "Add" at bounding box center [510, 391] width 11 height 6
click at [139, 360] on div "Shapes" at bounding box center [143, 391] width 19 height 6
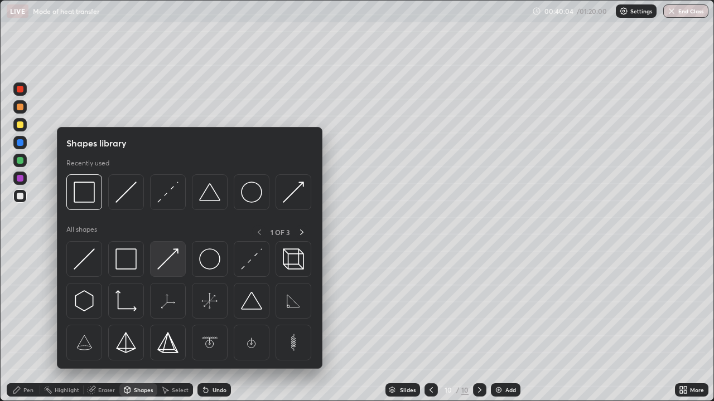
click at [167, 256] on img at bounding box center [167, 259] width 21 height 21
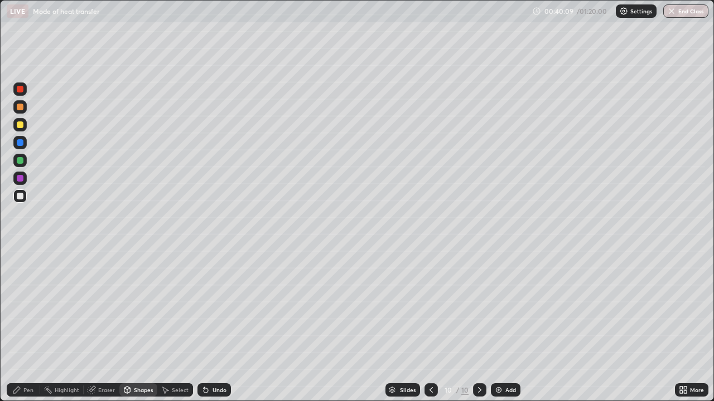
click at [212, 360] on div "Undo" at bounding box center [219, 391] width 14 height 6
click at [30, 360] on div "Pen" at bounding box center [28, 391] width 10 height 6
click at [19, 125] on div at bounding box center [20, 125] width 7 height 7
click at [104, 360] on div "Eraser" at bounding box center [106, 391] width 17 height 6
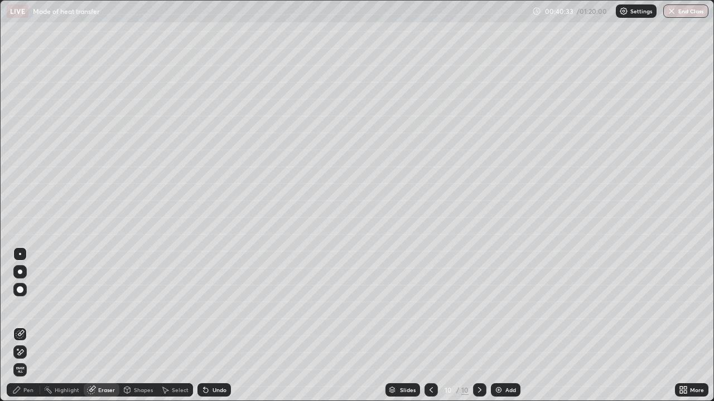
click at [137, 360] on div "Shapes" at bounding box center [143, 391] width 19 height 6
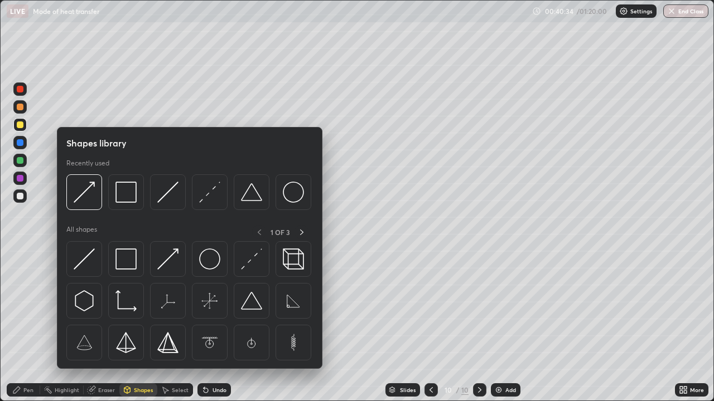
click at [22, 360] on div "Pen" at bounding box center [23, 390] width 33 height 13
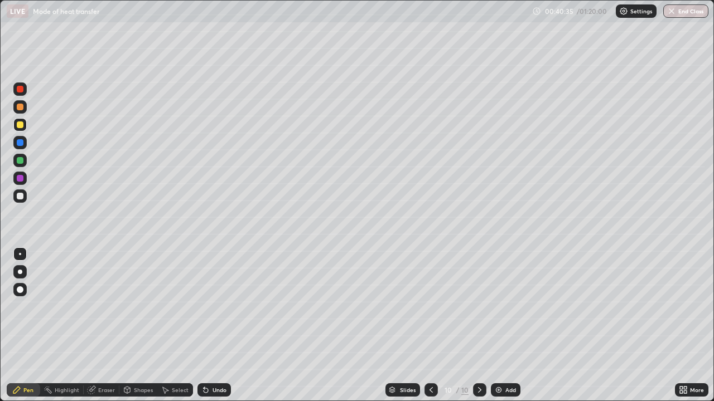
click at [23, 294] on div at bounding box center [19, 289] width 13 height 13
click at [132, 360] on div "Shapes" at bounding box center [138, 390] width 38 height 13
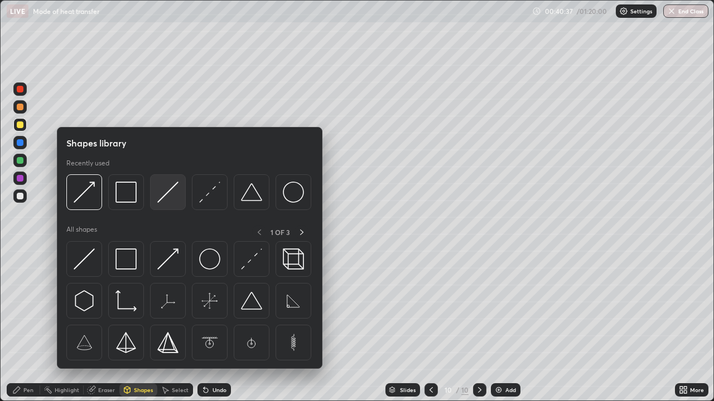
click at [164, 195] on img at bounding box center [167, 192] width 21 height 21
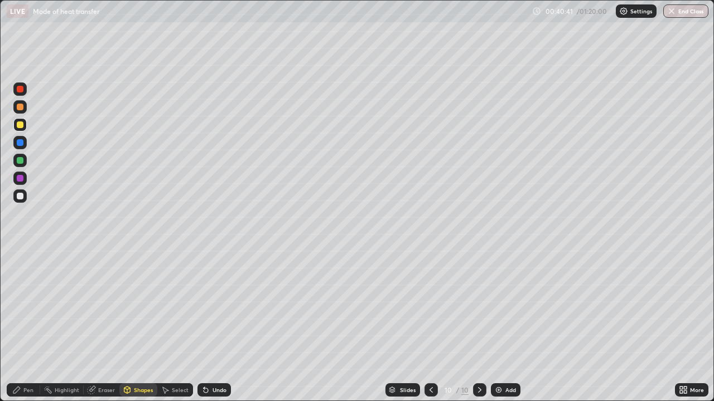
click at [25, 360] on div "Pen" at bounding box center [23, 390] width 33 height 13
click at [134, 360] on div "Shapes" at bounding box center [143, 391] width 19 height 6
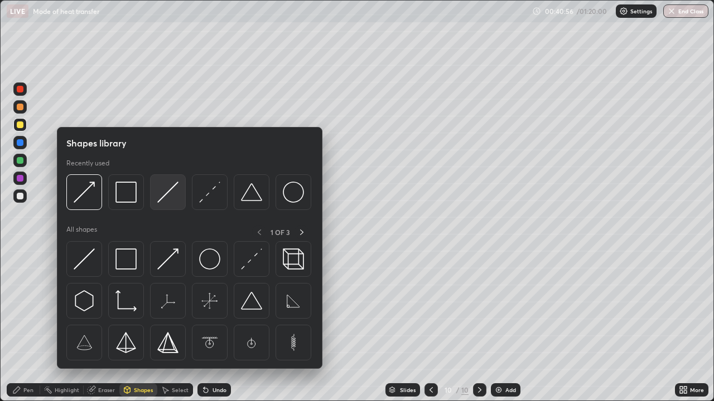
click at [170, 199] on img at bounding box center [167, 192] width 21 height 21
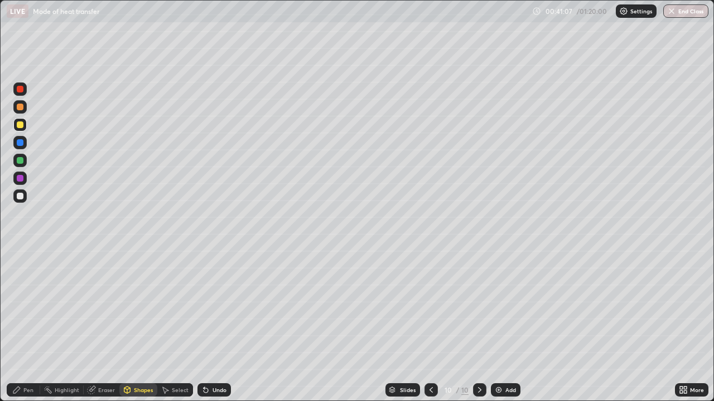
click at [24, 360] on div "Pen" at bounding box center [28, 391] width 10 height 6
click at [20, 254] on div at bounding box center [20, 254] width 2 height 2
click at [133, 360] on div "Shapes" at bounding box center [138, 390] width 38 height 13
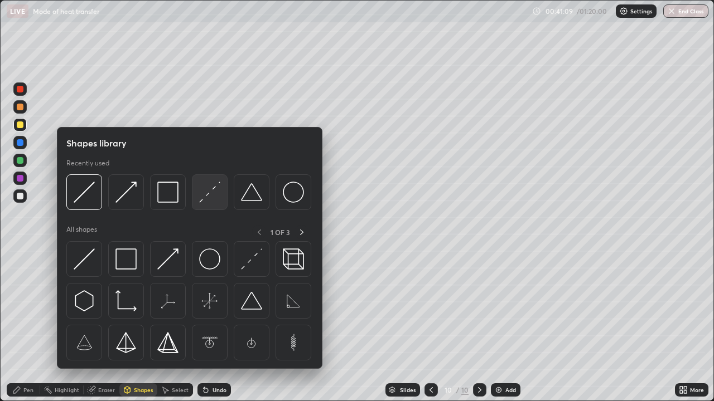
click at [207, 193] on img at bounding box center [209, 192] width 21 height 21
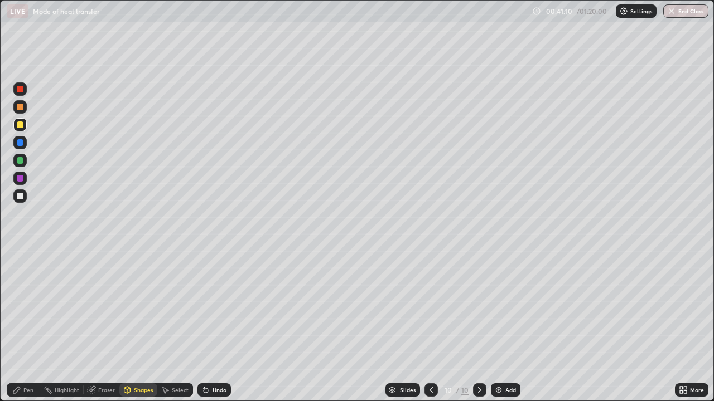
click at [21, 197] on div at bounding box center [20, 196] width 7 height 7
click at [25, 360] on div "Pen" at bounding box center [28, 391] width 10 height 6
click at [16, 284] on div at bounding box center [19, 289] width 13 height 13
click at [21, 124] on div at bounding box center [20, 125] width 7 height 7
click at [134, 360] on div "Shapes" at bounding box center [143, 391] width 19 height 6
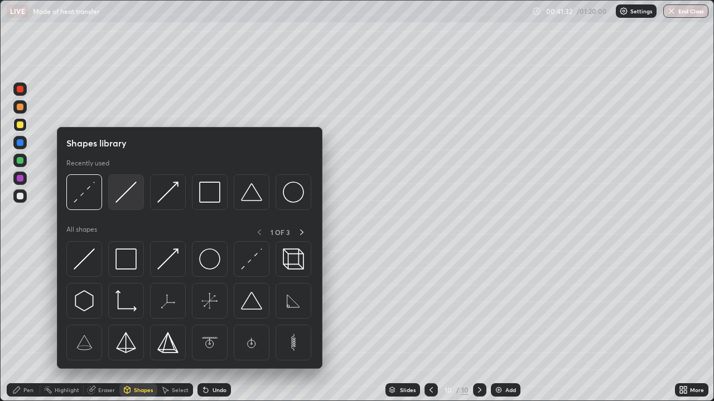
click at [134, 193] on img at bounding box center [125, 192] width 21 height 21
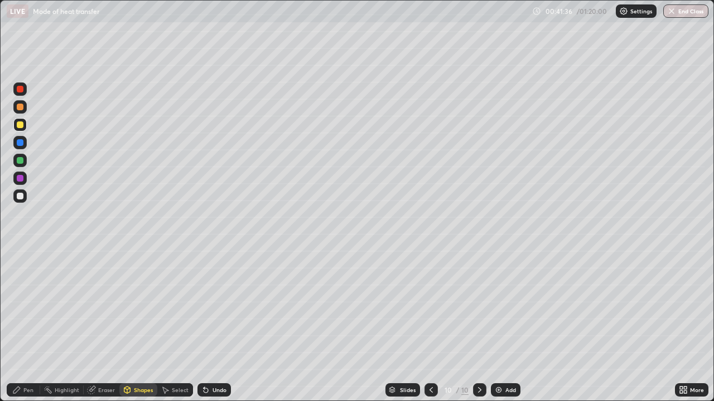
click at [8, 360] on div "Pen" at bounding box center [23, 390] width 33 height 22
click at [35, 360] on div "Pen" at bounding box center [23, 390] width 33 height 13
click at [20, 254] on div at bounding box center [20, 254] width 2 height 2
click at [23, 176] on div at bounding box center [19, 178] width 13 height 13
click at [19, 162] on div at bounding box center [20, 160] width 7 height 7
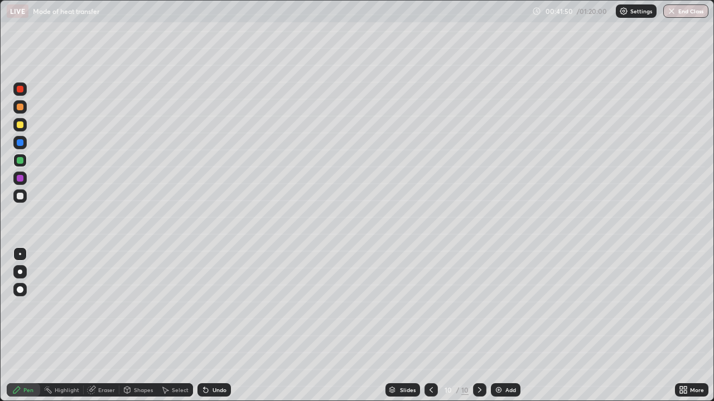
click at [102, 360] on div "Eraser" at bounding box center [106, 391] width 17 height 6
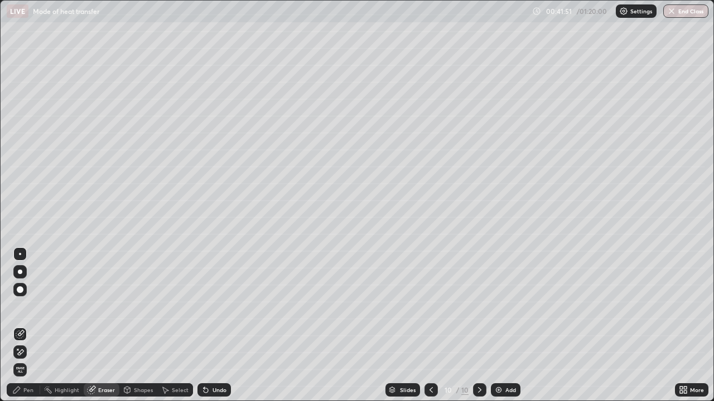
click at [24, 360] on div "Pen" at bounding box center [28, 391] width 10 height 6
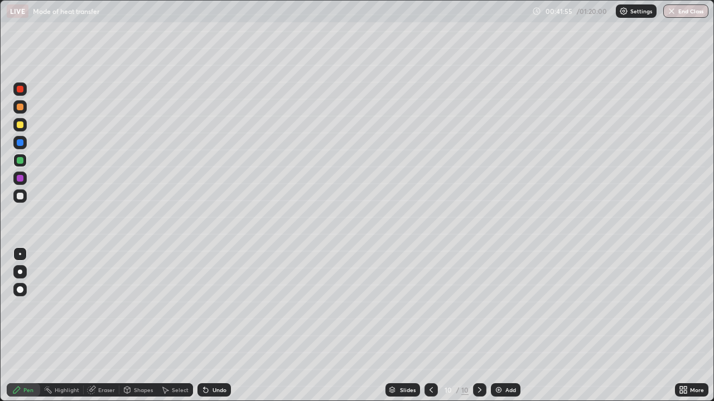
click at [20, 197] on div at bounding box center [20, 196] width 7 height 7
click at [18, 124] on div at bounding box center [20, 125] width 7 height 7
click at [17, 292] on div at bounding box center [19, 289] width 13 height 13
click at [138, 360] on div "Shapes" at bounding box center [143, 391] width 19 height 6
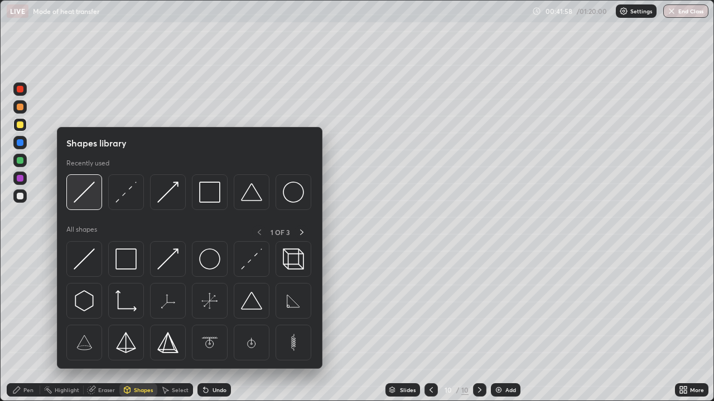
click at [89, 201] on img at bounding box center [84, 192] width 21 height 21
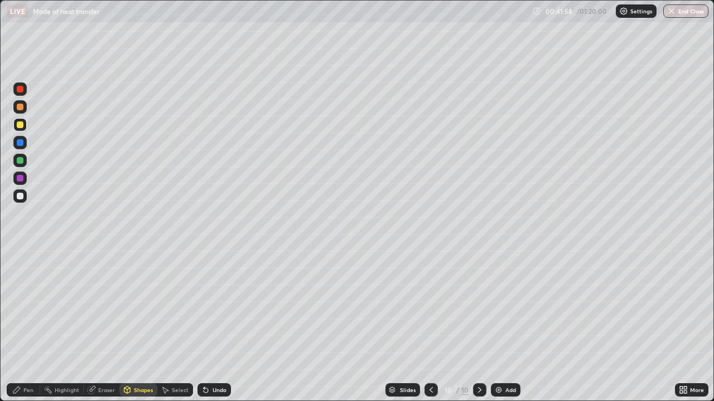
click at [145, 360] on div "Shapes" at bounding box center [143, 391] width 19 height 6
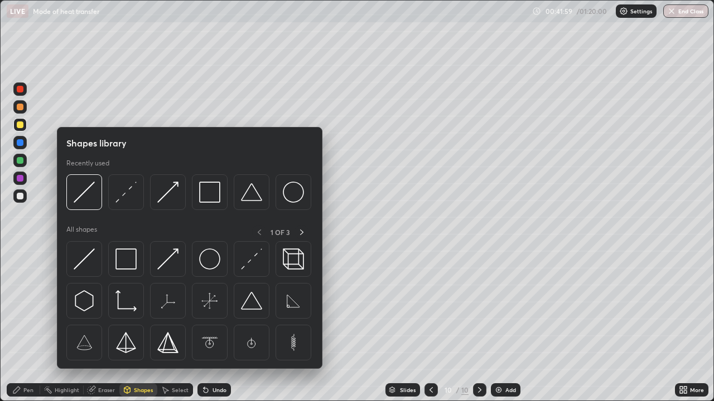
click at [139, 360] on div "Shapes" at bounding box center [143, 391] width 19 height 6
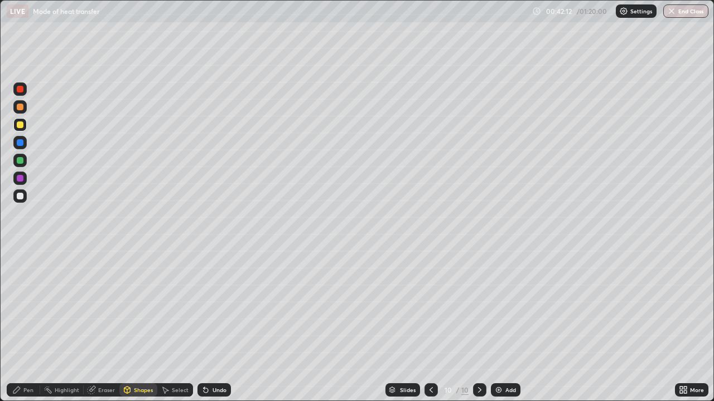
click at [219, 360] on div "Undo" at bounding box center [219, 391] width 14 height 6
click at [31, 360] on div "Pen" at bounding box center [28, 391] width 10 height 6
click at [21, 163] on div at bounding box center [20, 160] width 7 height 7
click at [25, 255] on div at bounding box center [19, 254] width 13 height 13
click at [105, 360] on div "Eraser" at bounding box center [106, 391] width 17 height 6
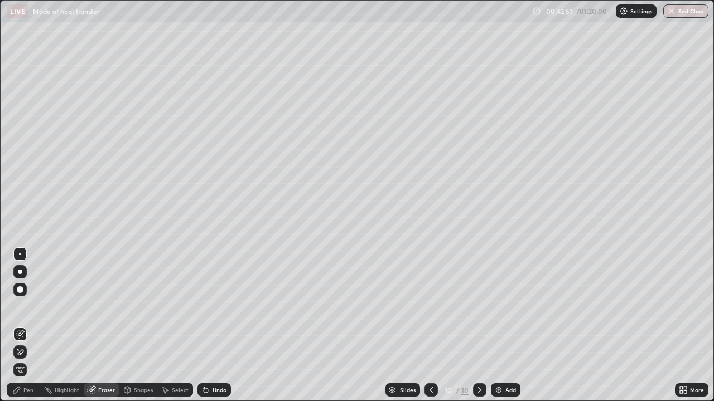
click at [27, 360] on div "Pen" at bounding box center [28, 391] width 10 height 6
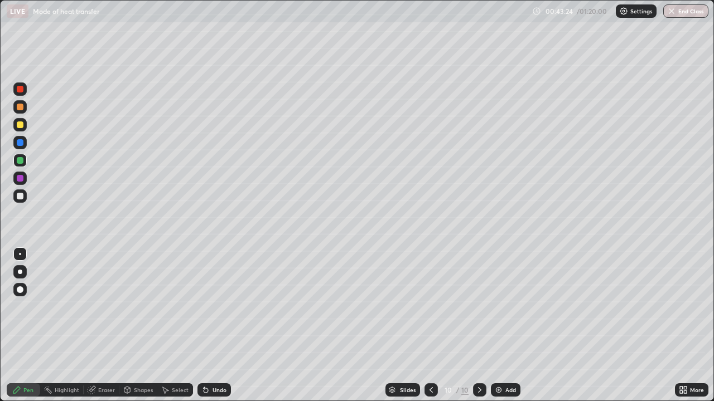
click at [21, 125] on div at bounding box center [20, 125] width 7 height 7
click at [20, 289] on div at bounding box center [20, 290] width 7 height 7
click at [142, 360] on div "Shapes" at bounding box center [143, 391] width 19 height 6
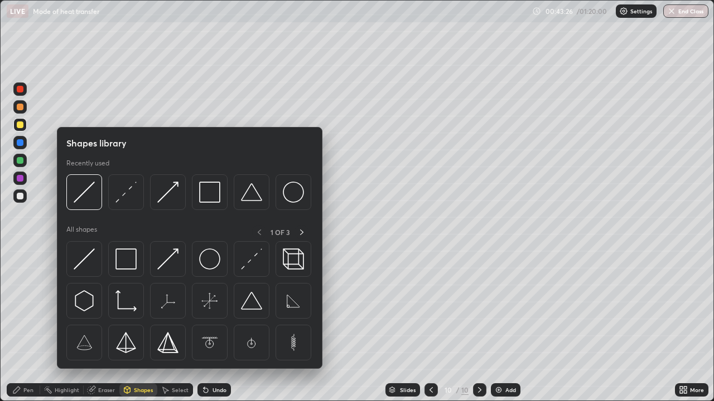
click at [142, 360] on div "Shapes" at bounding box center [143, 391] width 19 height 6
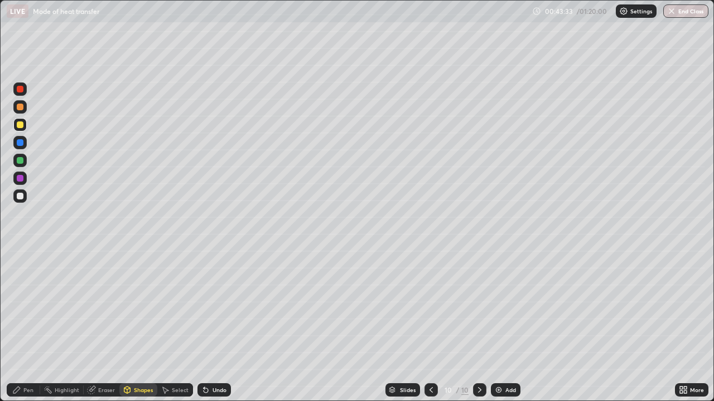
click at [34, 360] on div "Pen" at bounding box center [23, 390] width 33 height 13
click at [13, 162] on div at bounding box center [19, 160] width 13 height 13
click at [23, 196] on div at bounding box center [20, 196] width 7 height 7
click at [22, 260] on div at bounding box center [19, 254] width 13 height 13
click at [141, 360] on div "Shapes" at bounding box center [143, 391] width 19 height 6
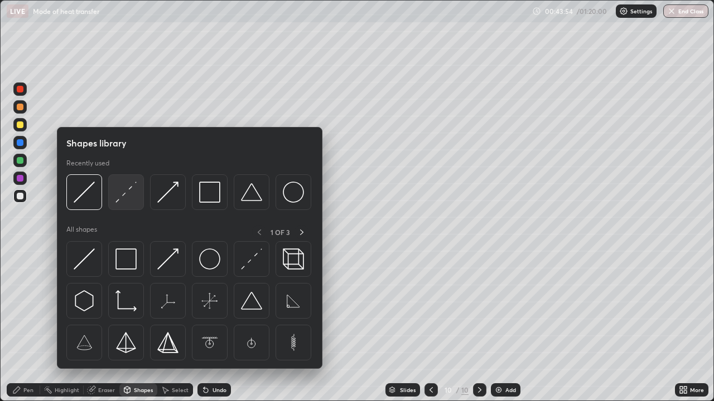
click at [127, 194] on img at bounding box center [125, 192] width 21 height 21
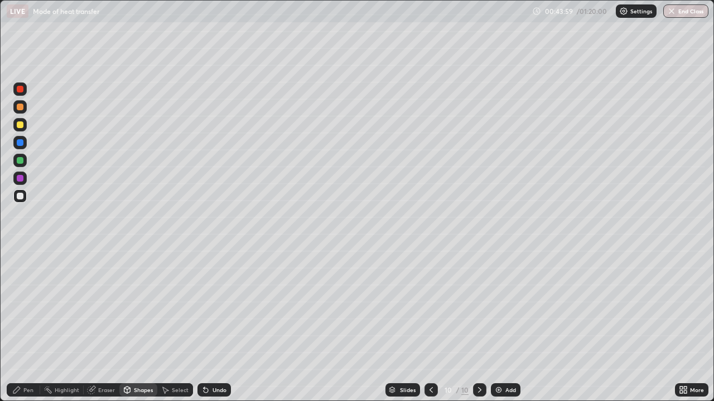
click at [26, 360] on div "Pen" at bounding box center [28, 391] width 10 height 6
click at [20, 160] on div at bounding box center [20, 160] width 7 height 7
click at [21, 125] on div at bounding box center [20, 125] width 7 height 7
click at [25, 288] on div at bounding box center [19, 289] width 13 height 13
click at [134, 360] on div "Shapes" at bounding box center [138, 390] width 38 height 13
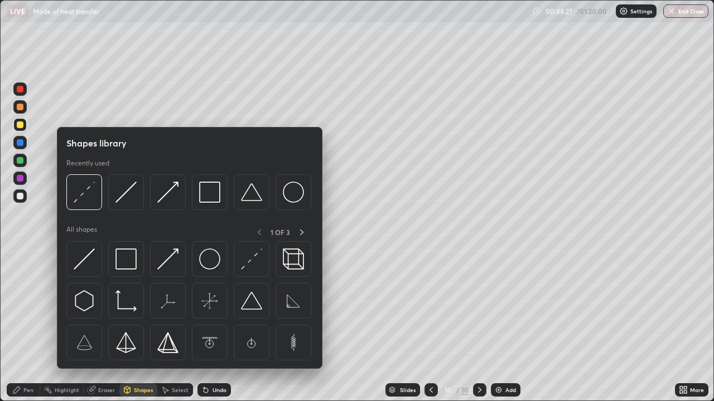
click at [148, 360] on div "Shapes" at bounding box center [138, 390] width 38 height 13
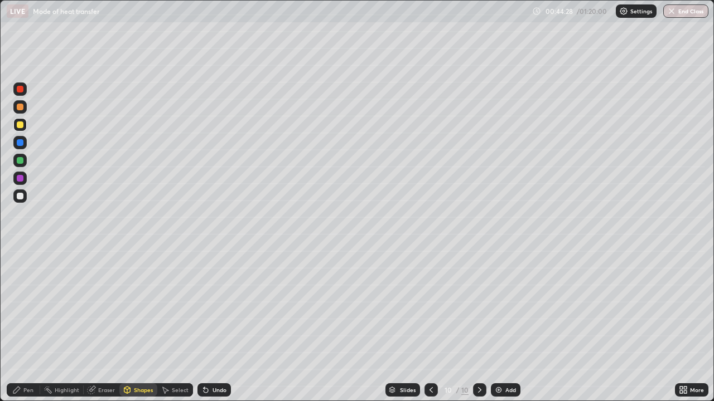
click at [146, 360] on div "Shapes" at bounding box center [138, 390] width 38 height 13
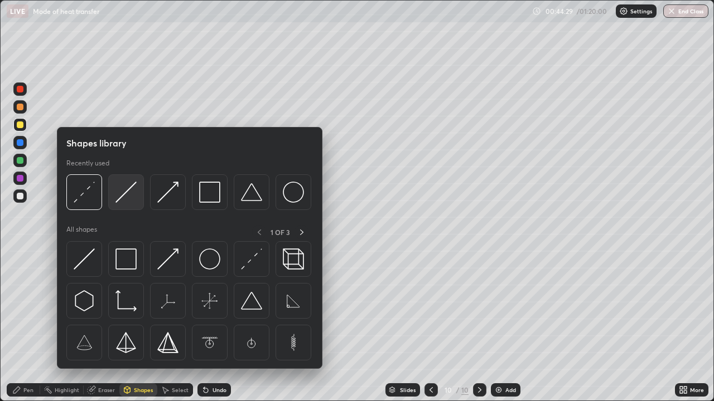
click at [130, 196] on img at bounding box center [125, 192] width 21 height 21
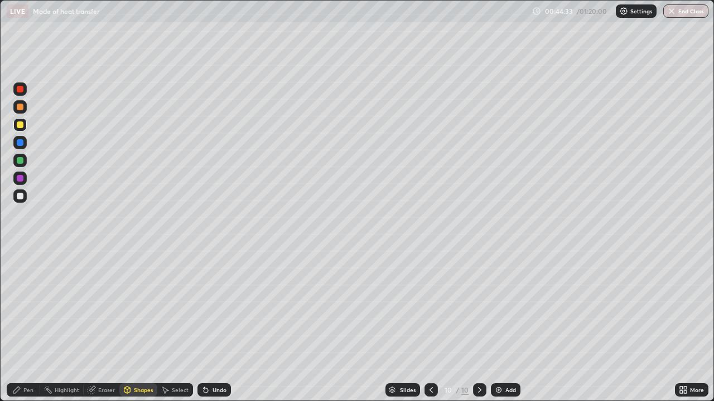
click at [36, 360] on div "Pen" at bounding box center [23, 390] width 33 height 13
click at [24, 199] on div at bounding box center [19, 196] width 13 height 13
click at [23, 158] on div at bounding box center [19, 160] width 13 height 13
click at [20, 254] on div at bounding box center [20, 254] width 2 height 2
click at [20, 197] on div at bounding box center [20, 196] width 7 height 7
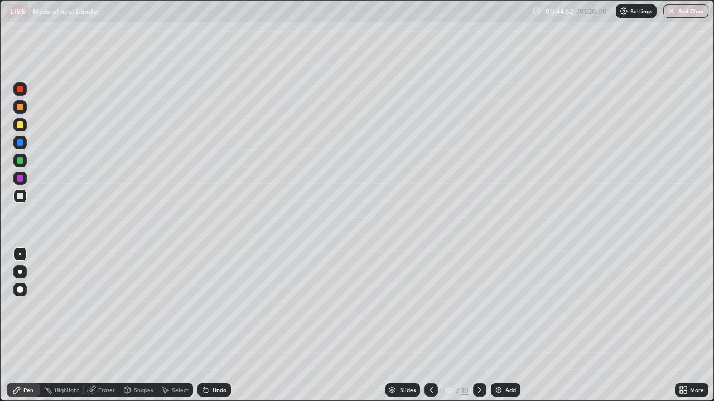
click at [25, 125] on div at bounding box center [19, 124] width 13 height 13
click at [19, 289] on div at bounding box center [20, 290] width 7 height 7
click at [146, 360] on div "Shapes" at bounding box center [143, 391] width 19 height 6
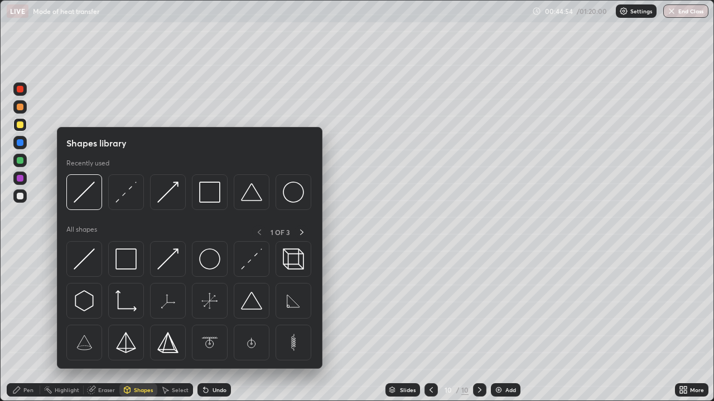
click at [139, 360] on div "Shapes" at bounding box center [138, 390] width 38 height 13
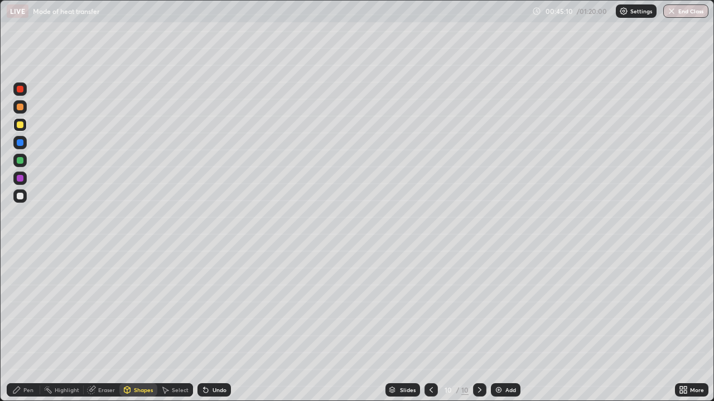
click at [27, 360] on div "Pen" at bounding box center [28, 391] width 10 height 6
click at [20, 254] on div at bounding box center [20, 254] width 2 height 2
click at [22, 196] on div at bounding box center [20, 196] width 7 height 7
click at [170, 360] on div "Select" at bounding box center [175, 390] width 36 height 13
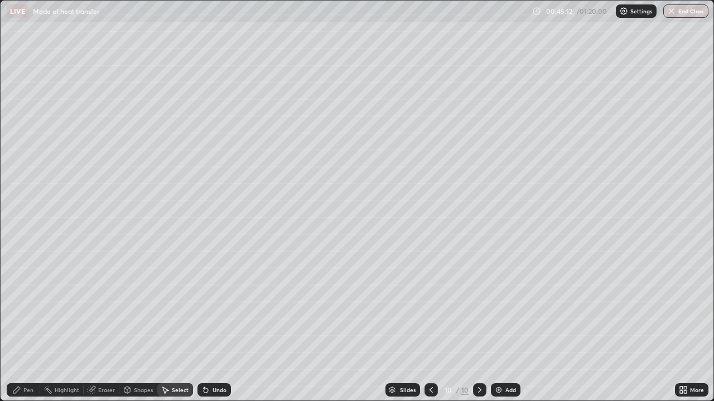
click at [139, 360] on div "Shapes" at bounding box center [143, 391] width 19 height 6
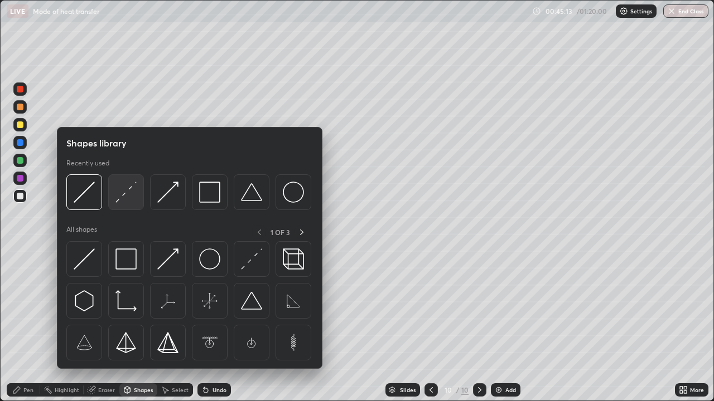
click at [130, 200] on img at bounding box center [125, 192] width 21 height 21
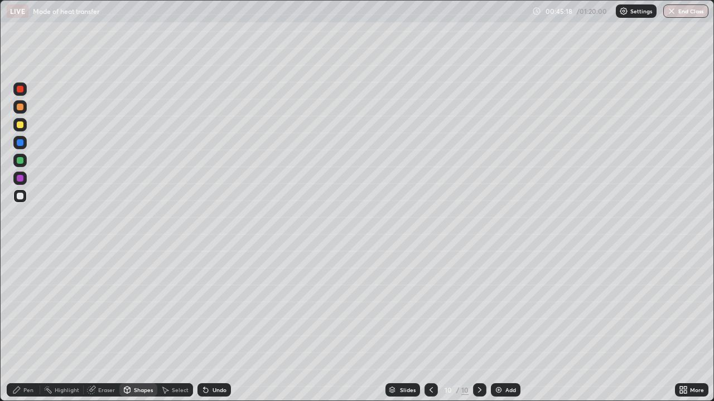
click at [30, 360] on div "Pen" at bounding box center [28, 391] width 10 height 6
click at [497, 360] on img at bounding box center [498, 390] width 9 height 9
click at [135, 360] on div "Shapes" at bounding box center [143, 391] width 19 height 6
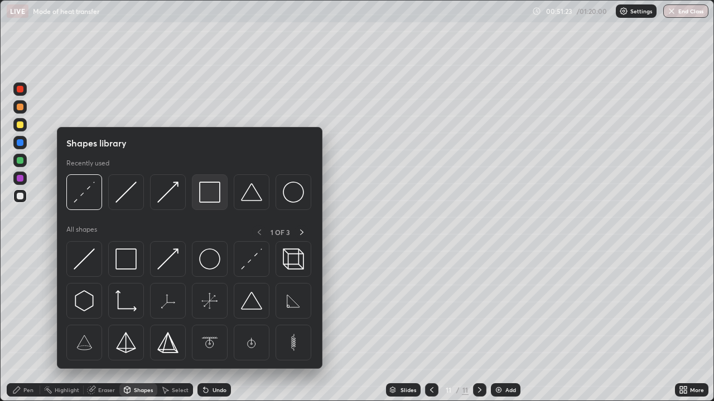
click at [205, 197] on img at bounding box center [209, 192] width 21 height 21
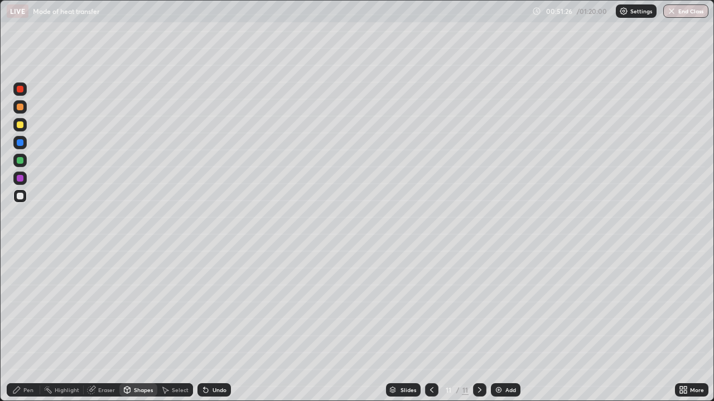
click at [31, 360] on div "Pen" at bounding box center [23, 390] width 33 height 13
click at [24, 125] on div at bounding box center [19, 124] width 13 height 13
click at [23, 196] on div at bounding box center [20, 196] width 7 height 7
click at [22, 130] on div at bounding box center [19, 124] width 13 height 13
click at [21, 196] on div at bounding box center [20, 196] width 7 height 7
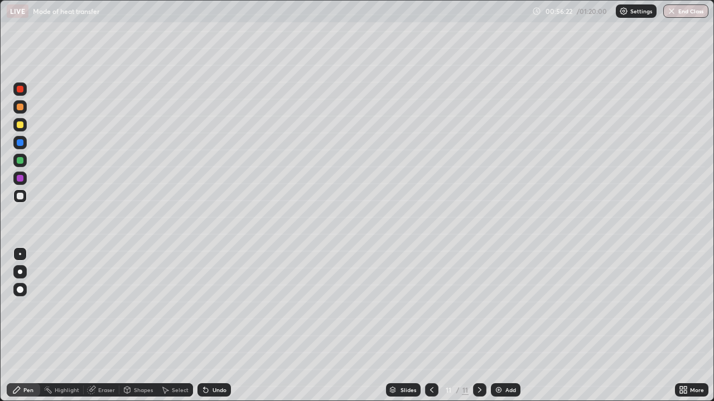
click at [505, 360] on div "Add" at bounding box center [510, 391] width 11 height 6
click at [23, 202] on div at bounding box center [19, 196] width 13 height 13
click at [137, 360] on div "Shapes" at bounding box center [143, 391] width 19 height 6
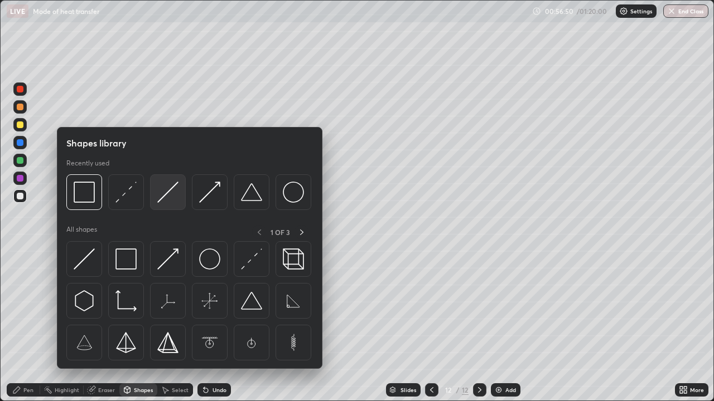
click at [168, 202] on img at bounding box center [167, 192] width 21 height 21
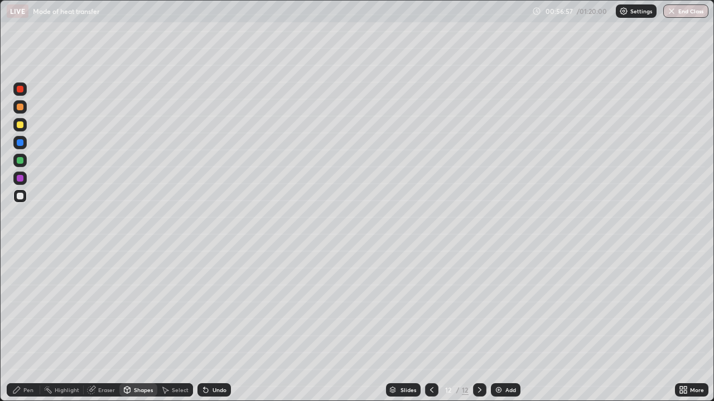
click at [25, 360] on div "Pen" at bounding box center [28, 391] width 10 height 6
click at [216, 360] on div "Undo" at bounding box center [219, 391] width 14 height 6
click at [213, 360] on div "Undo" at bounding box center [219, 391] width 14 height 6
click at [210, 360] on div "Undo" at bounding box center [213, 390] width 33 height 13
click at [212, 360] on div "Undo" at bounding box center [213, 390] width 33 height 13
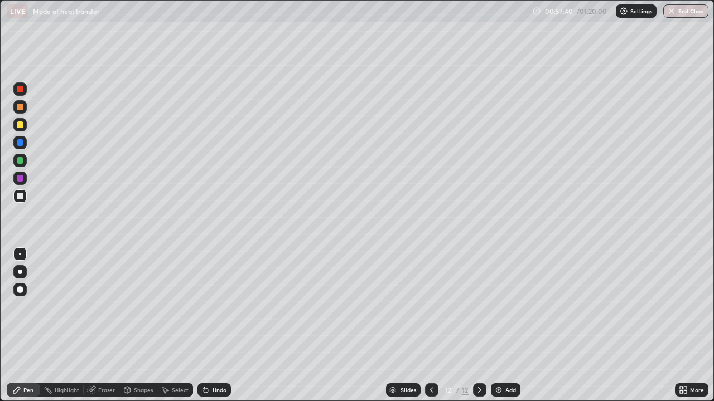
click at [214, 360] on div "Undo" at bounding box center [219, 391] width 14 height 6
click at [216, 360] on div "Undo" at bounding box center [219, 391] width 14 height 6
click at [210, 360] on div "Undo" at bounding box center [213, 390] width 33 height 13
click at [212, 360] on div "Undo" at bounding box center [219, 391] width 14 height 6
click at [504, 360] on div "Add" at bounding box center [506, 390] width 30 height 13
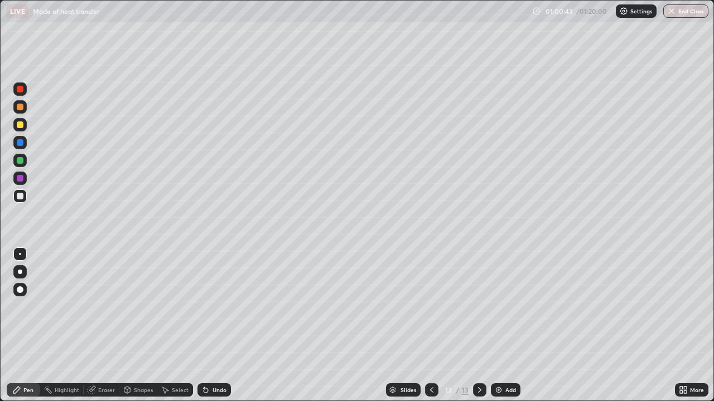
click at [141, 360] on div "Shapes" at bounding box center [143, 391] width 19 height 6
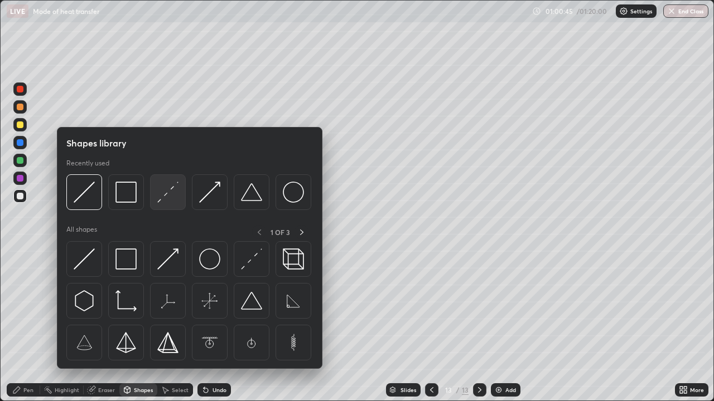
click at [167, 193] on img at bounding box center [167, 192] width 21 height 21
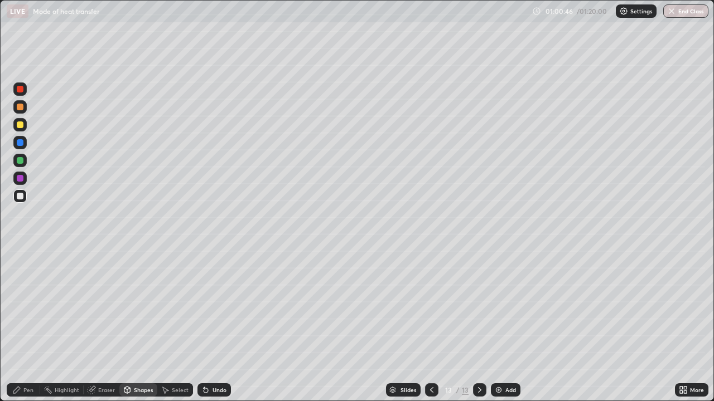
click at [28, 360] on div "Pen" at bounding box center [28, 391] width 10 height 6
click at [100, 360] on div "Eraser" at bounding box center [106, 391] width 17 height 6
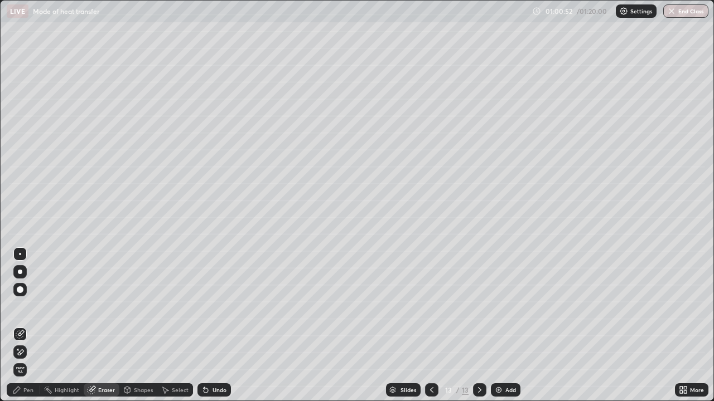
click at [130, 360] on icon at bounding box center [127, 390] width 9 height 9
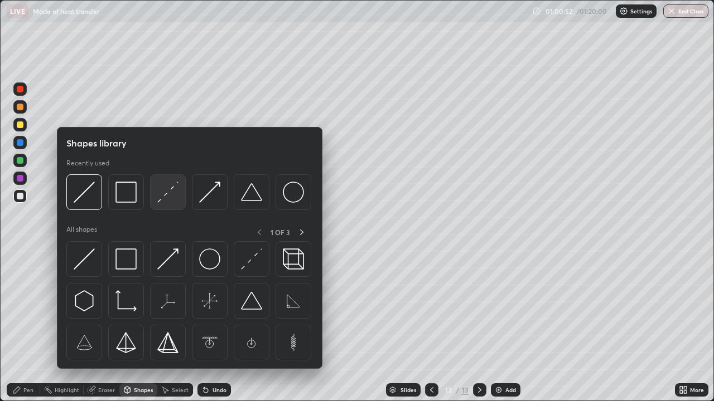
click at [172, 196] on img at bounding box center [167, 192] width 21 height 21
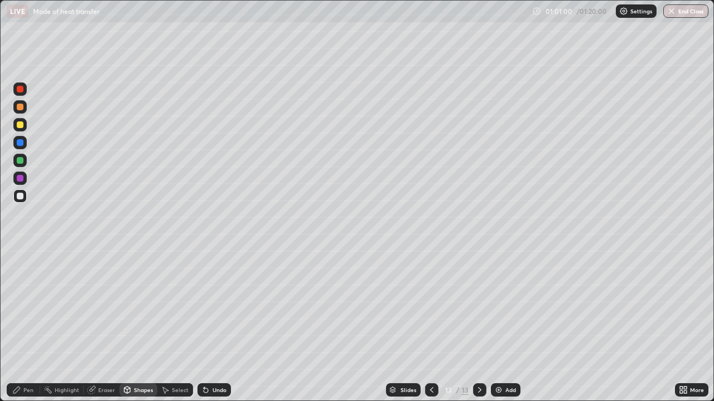
click at [25, 360] on div "Pen" at bounding box center [28, 391] width 10 height 6
click at [210, 360] on div "Undo" at bounding box center [213, 390] width 33 height 13
click at [229, 360] on div "Undo" at bounding box center [212, 390] width 38 height 22
click at [219, 360] on div "Undo" at bounding box center [219, 391] width 14 height 6
click at [543, 360] on div "Slides 13 / 13 Add" at bounding box center [453, 390] width 444 height 22
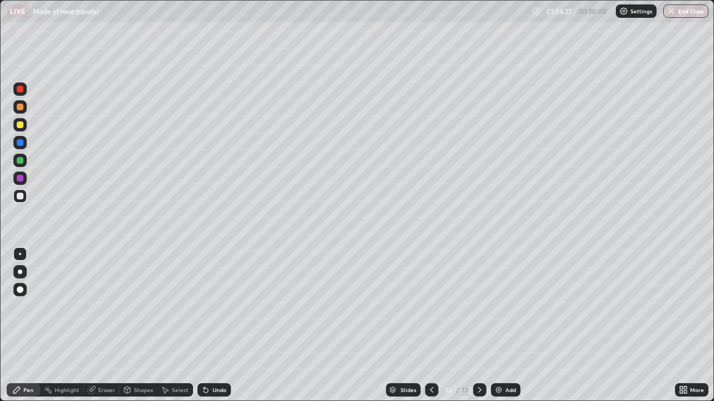
click at [564, 360] on div "Slides 13 / 13 Add" at bounding box center [453, 390] width 444 height 22
click at [570, 360] on div "Slides 13 / 13 Add" at bounding box center [453, 390] width 444 height 22
click at [593, 360] on div "Slides 13 / 13 Add" at bounding box center [453, 390] width 444 height 22
click at [569, 360] on div "Slides 13 / 13 Add" at bounding box center [453, 390] width 444 height 22
click at [570, 360] on div "Slides 13 / 13 Add" at bounding box center [453, 390] width 444 height 22
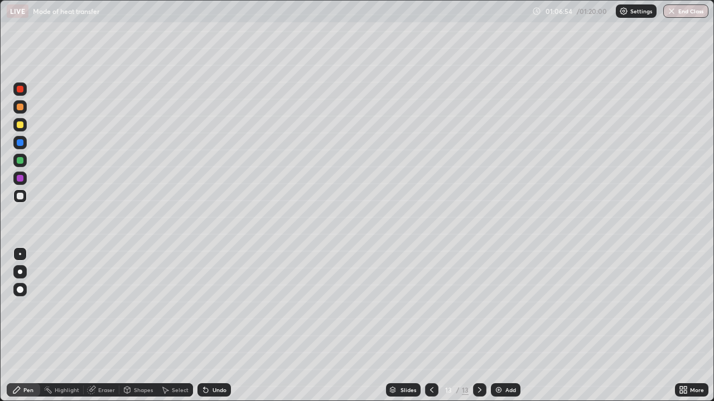
click at [699, 14] on button "End Class" at bounding box center [685, 10] width 45 height 13
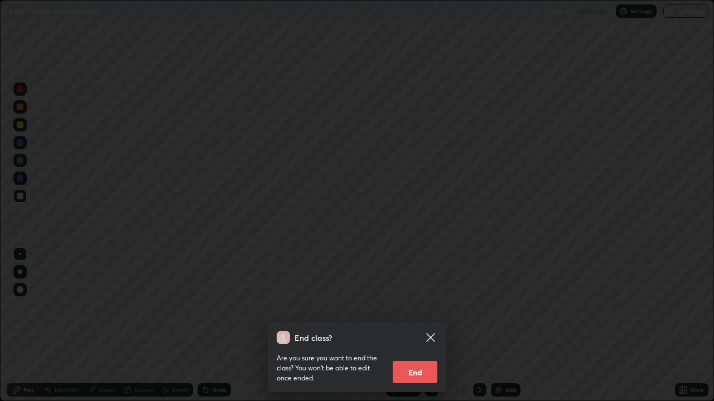
click at [413, 360] on button "End" at bounding box center [415, 372] width 45 height 22
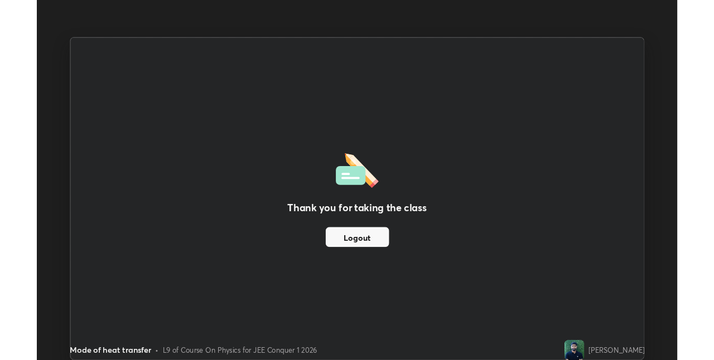
scroll to position [55400, 55047]
